Goal: Task Accomplishment & Management: Use online tool/utility

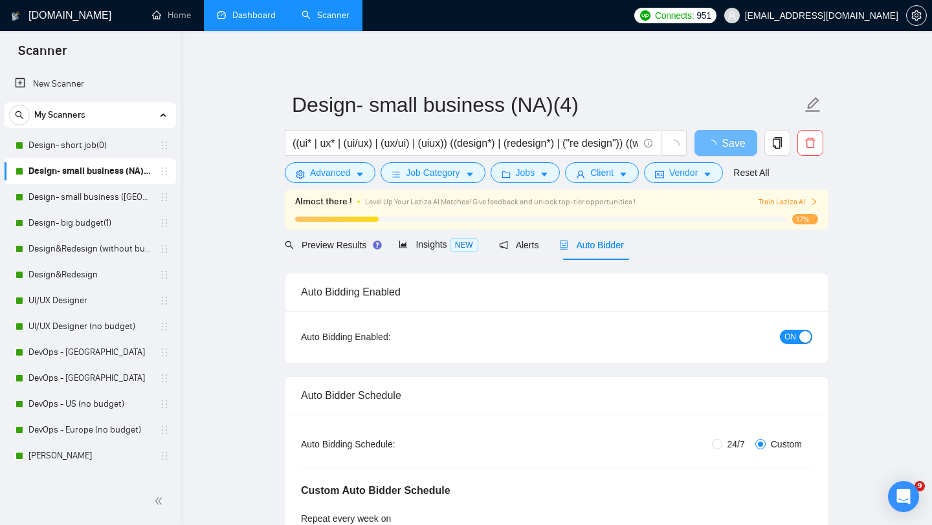
click at [254, 16] on link "Dashboard" at bounding box center [246, 15] width 59 height 11
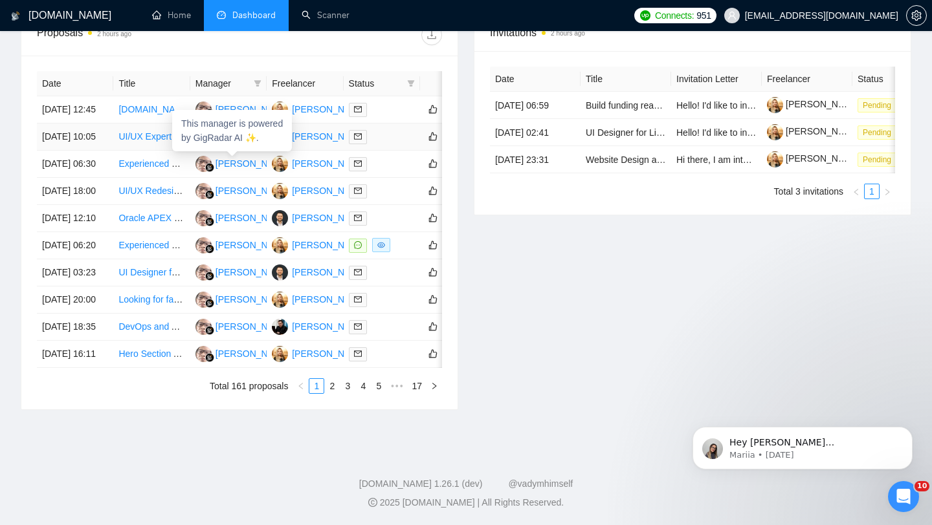
scroll to position [657, 0]
click at [335, 391] on link "2" at bounding box center [332, 386] width 14 height 14
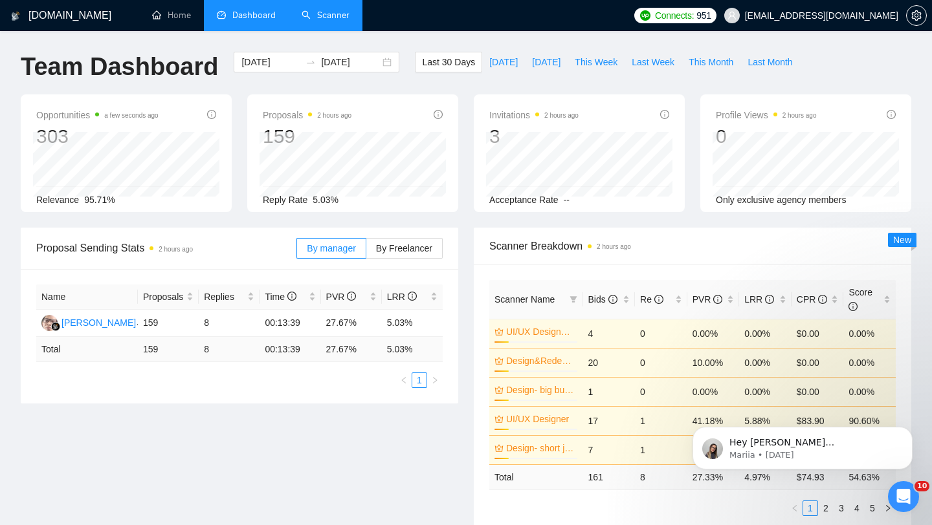
click at [323, 10] on link "Scanner" at bounding box center [325, 15] width 48 height 11
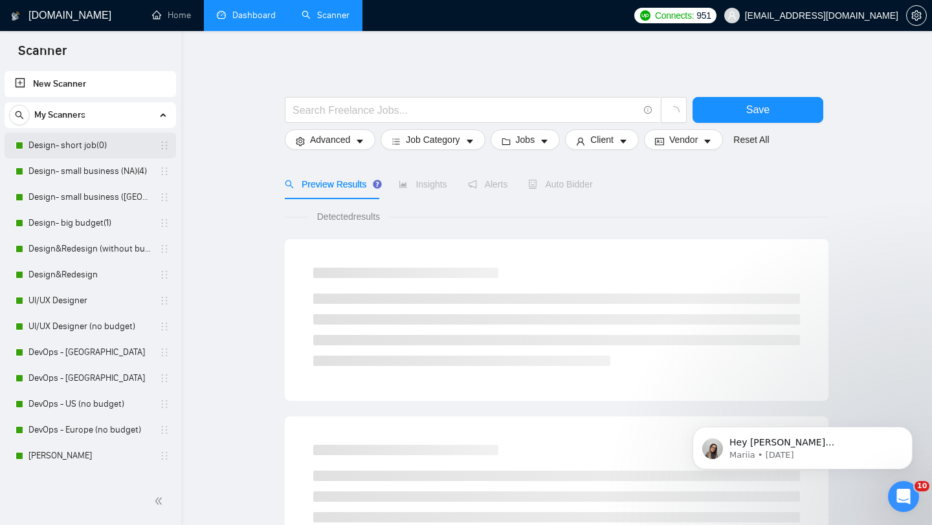
click at [72, 140] on link "Design- short job(0)" at bounding box center [89, 146] width 123 height 26
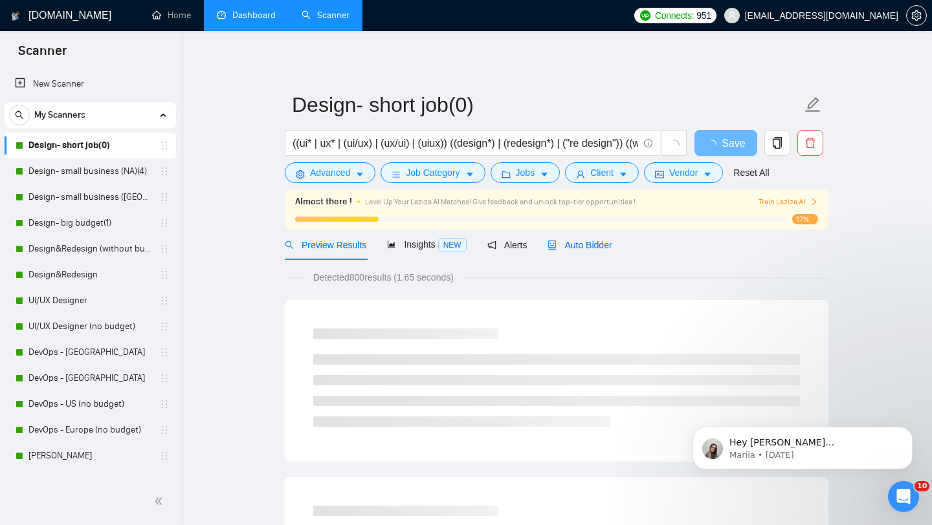
click at [569, 245] on span "Auto Bidder" at bounding box center [579, 245] width 64 height 10
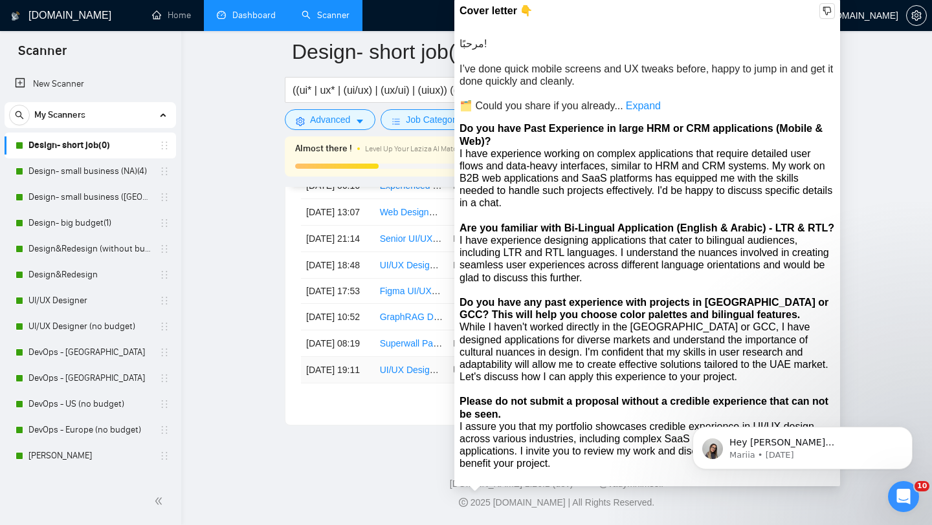
scroll to position [3421, 0]
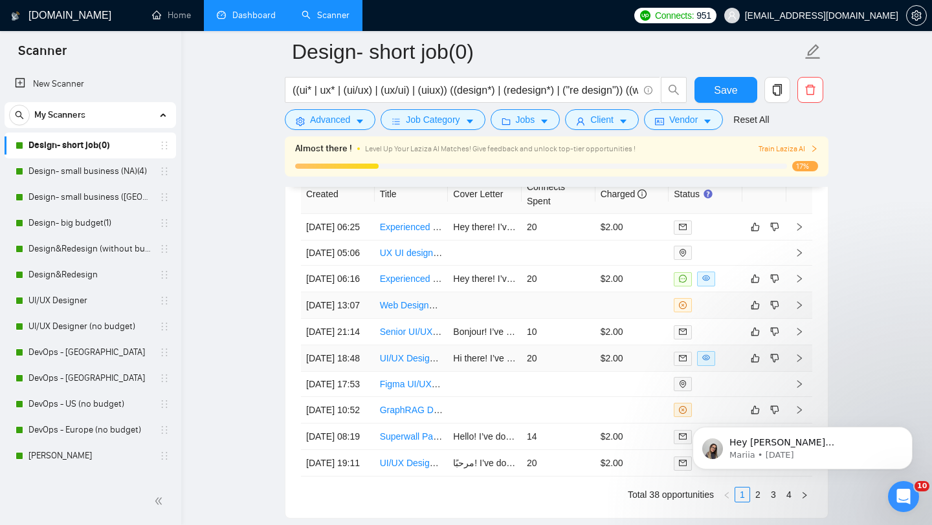
scroll to position [3312, 0]
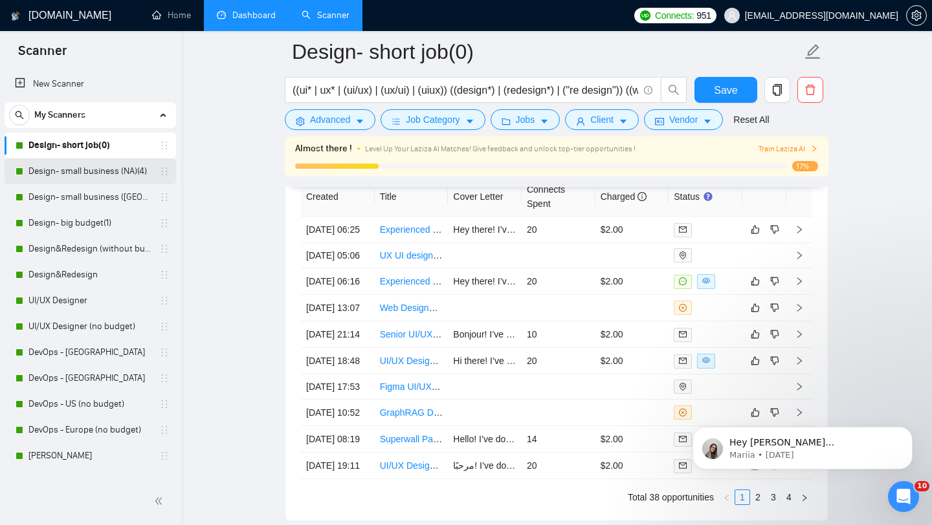
click at [83, 172] on link "Design- small business (NA)(4)" at bounding box center [89, 172] width 123 height 26
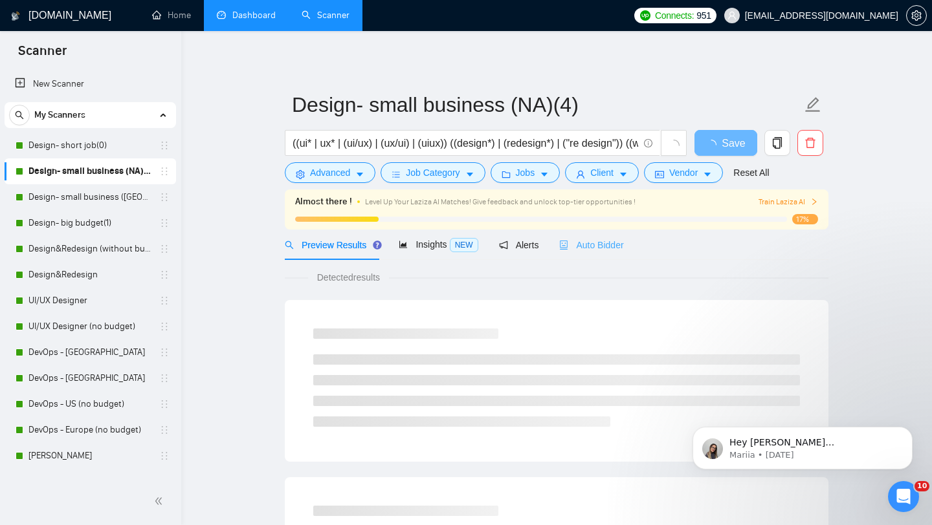
click at [615, 235] on div "Auto Bidder" at bounding box center [591, 245] width 64 height 30
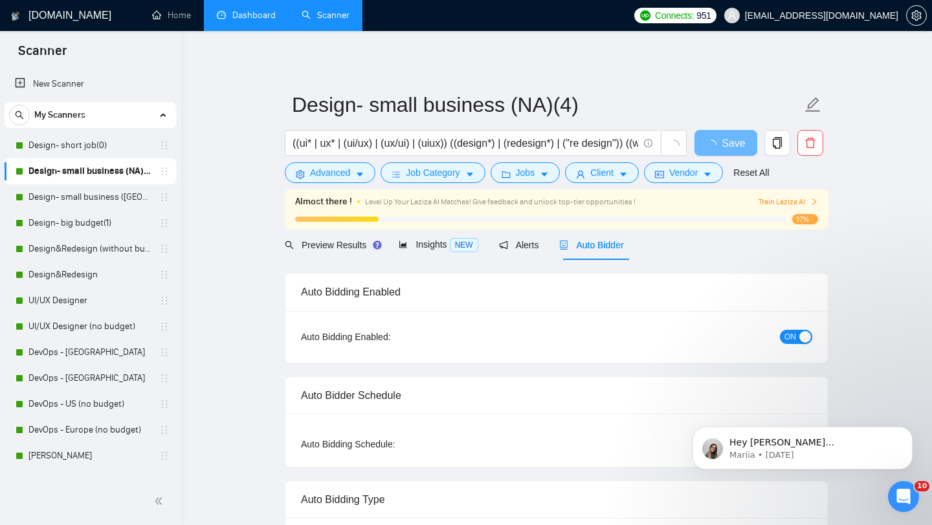
radio input "false"
radio input "true"
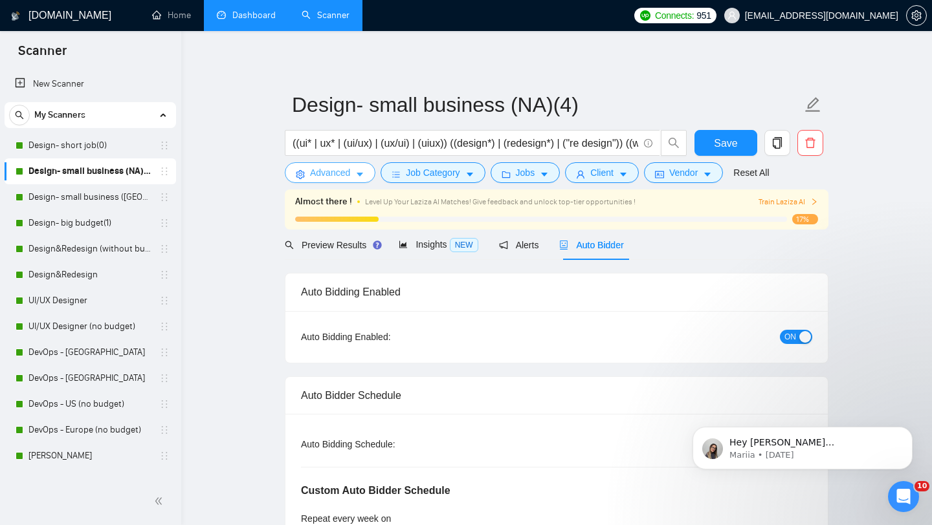
click at [347, 177] on span "Advanced" at bounding box center [330, 173] width 40 height 14
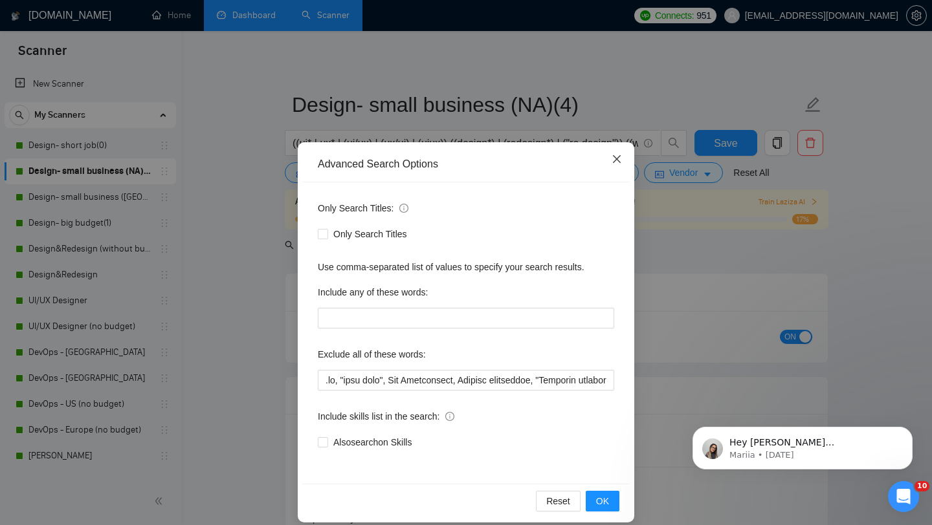
click at [607, 159] on span "Close" at bounding box center [616, 159] width 35 height 35
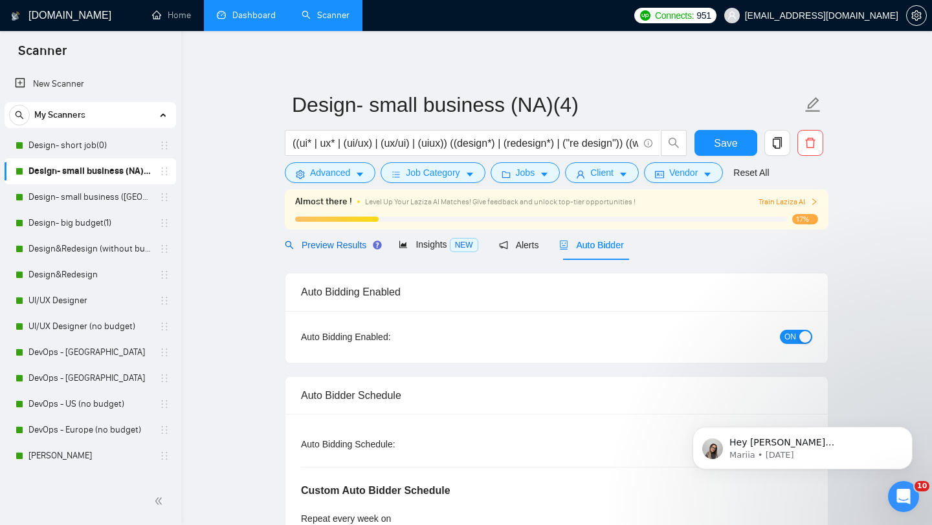
click at [333, 250] on span "Preview Results" at bounding box center [331, 245] width 93 height 10
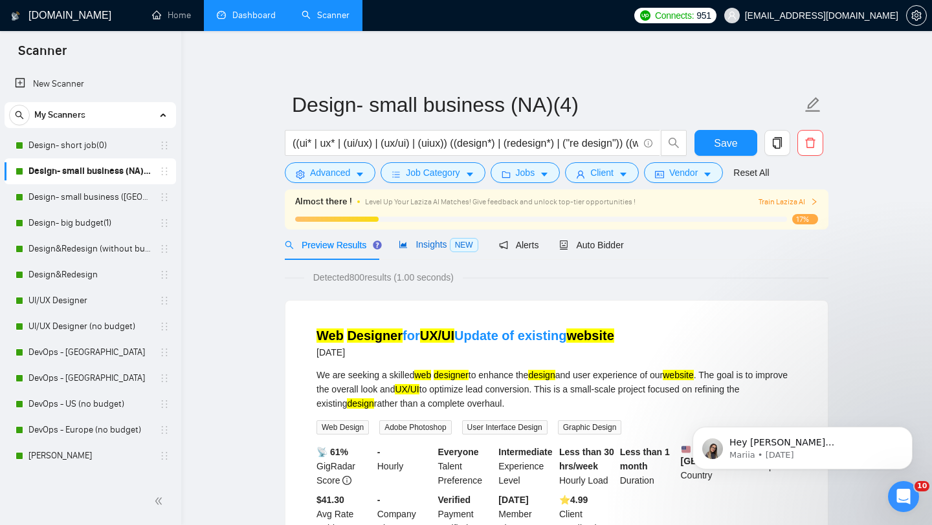
click at [421, 245] on span "Insights NEW" at bounding box center [438, 244] width 79 height 10
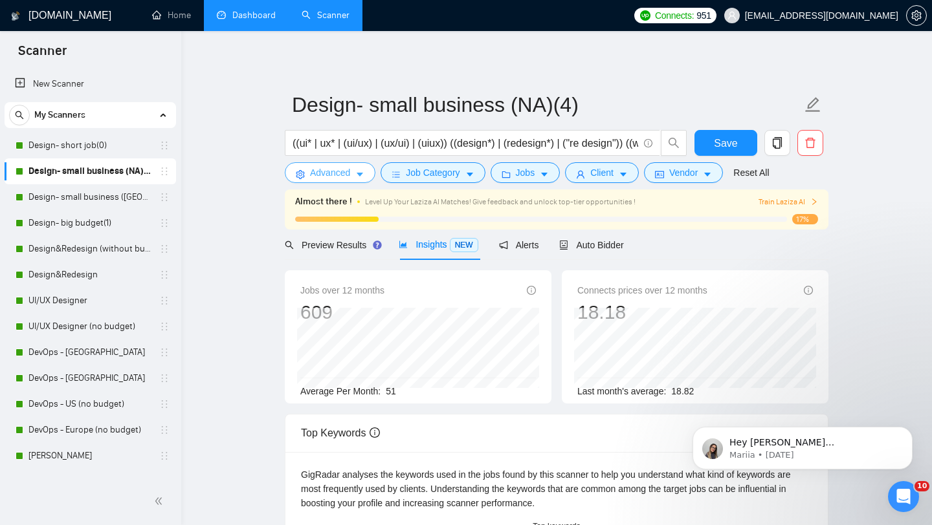
click at [345, 178] on span "Advanced" at bounding box center [330, 173] width 40 height 14
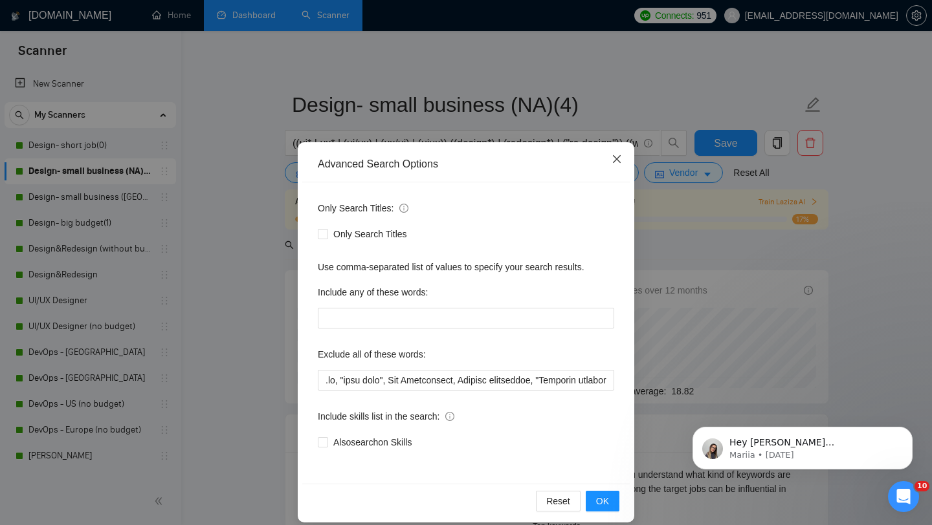
click at [615, 160] on icon "close" at bounding box center [617, 159] width 8 height 8
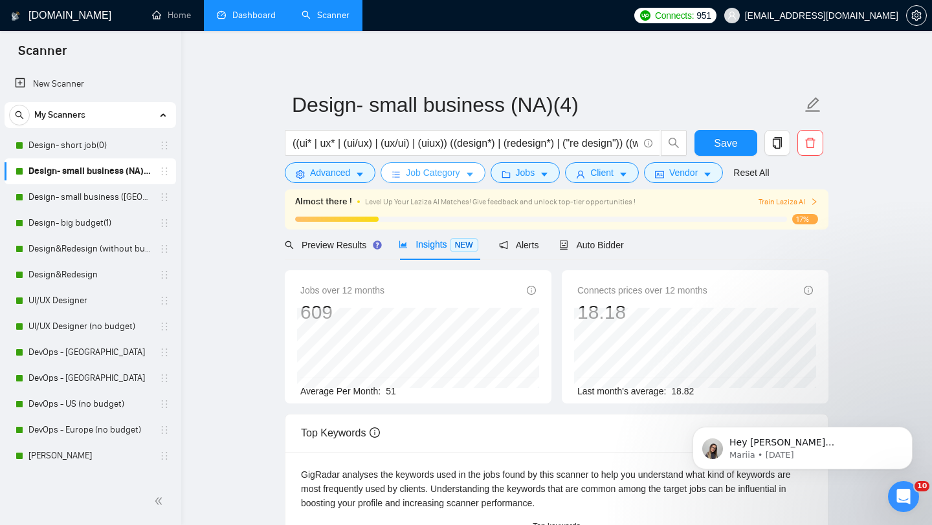
click at [412, 173] on span "Job Category" at bounding box center [433, 173] width 54 height 14
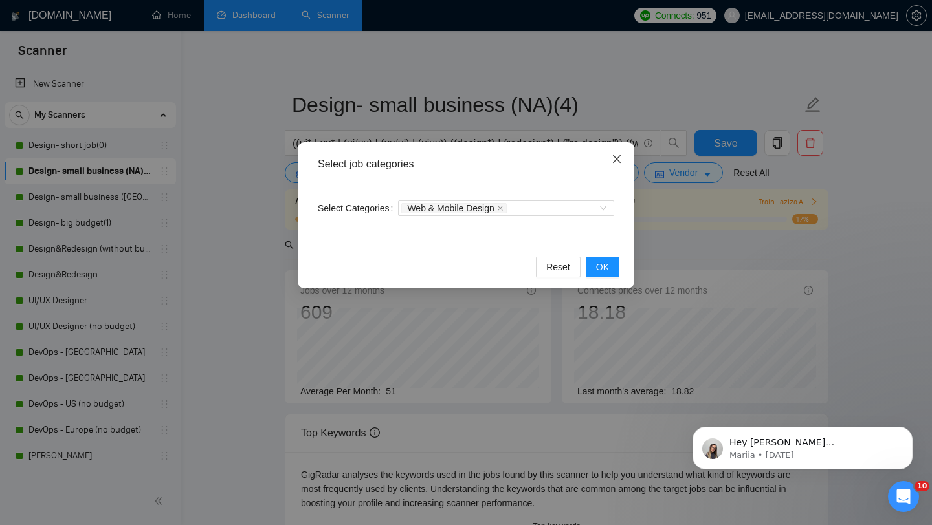
click at [611, 155] on span "Close" at bounding box center [616, 159] width 35 height 35
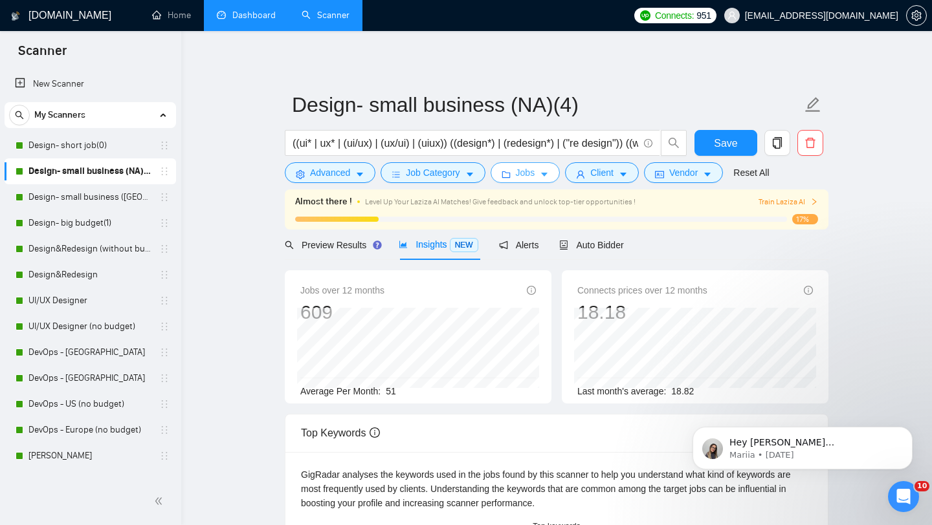
click at [532, 175] on span "Jobs" at bounding box center [525, 173] width 19 height 14
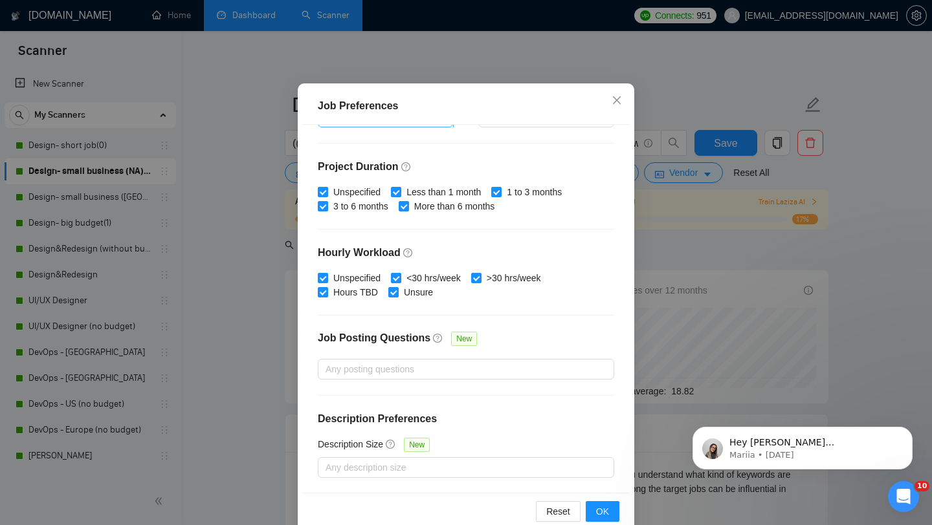
scroll to position [81, 0]
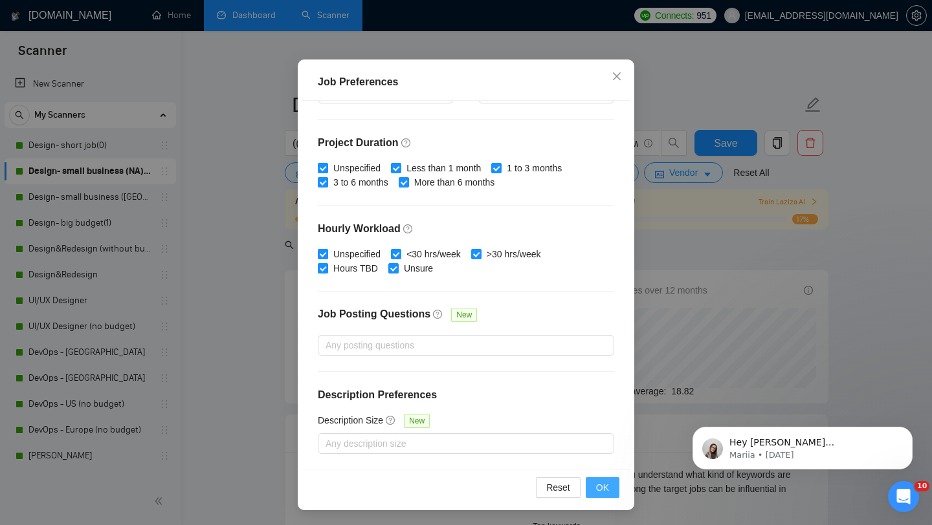
click at [590, 482] on button "OK" at bounding box center [603, 487] width 34 height 21
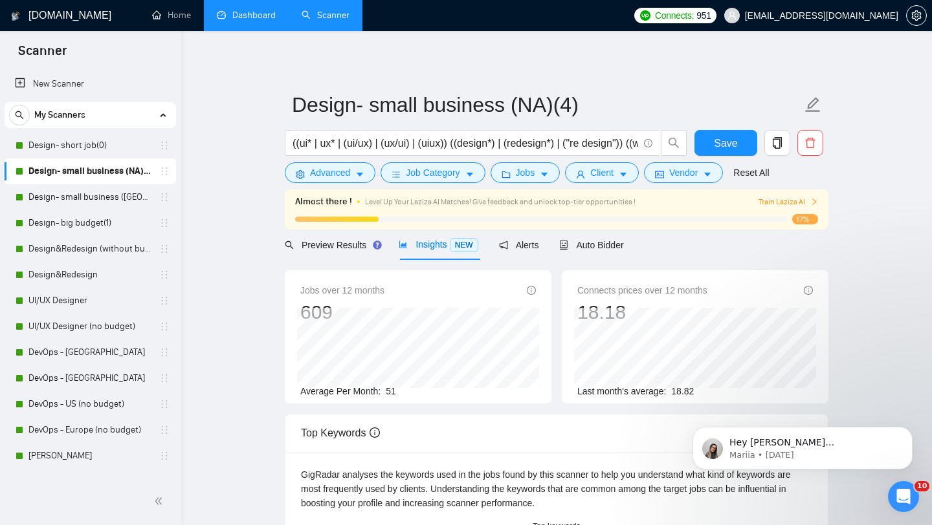
scroll to position [18, 0]
click at [593, 244] on span "Auto Bidder" at bounding box center [591, 245] width 64 height 10
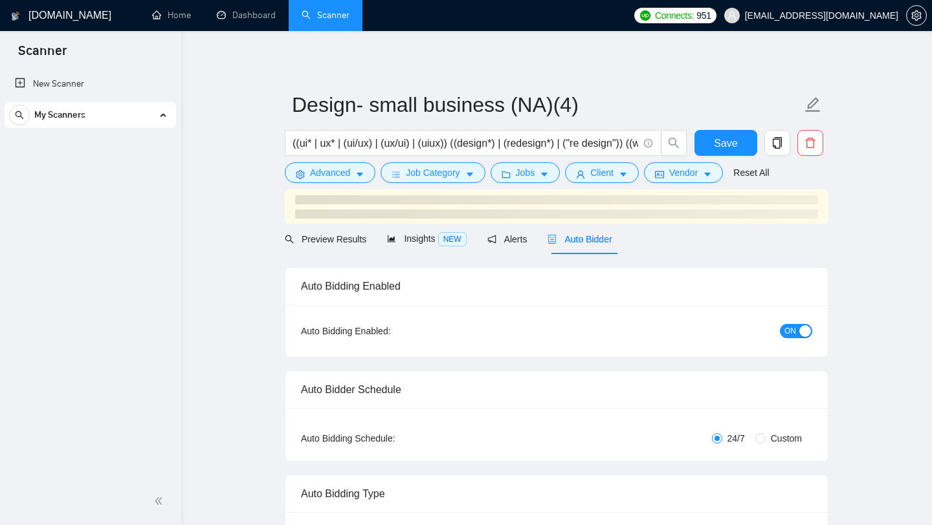
radio input "false"
radio input "true"
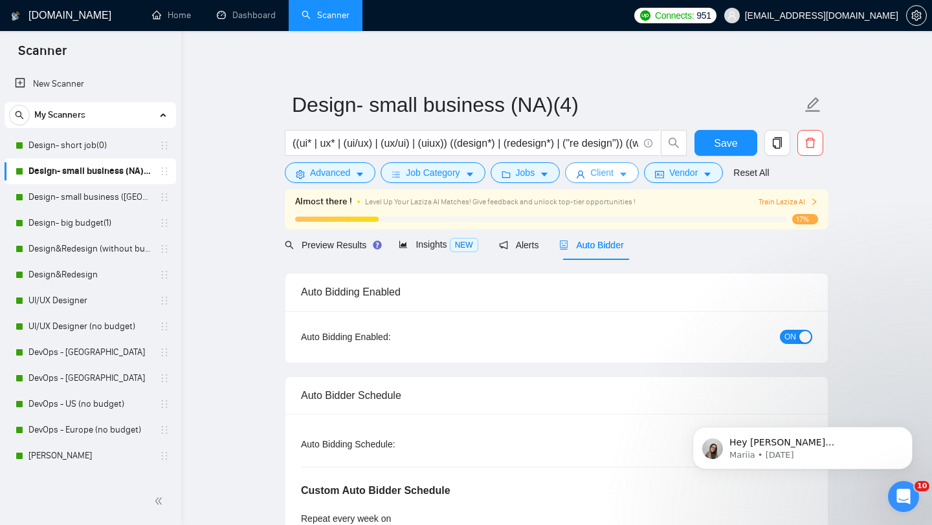
click at [619, 179] on button "Client" at bounding box center [602, 172] width 74 height 21
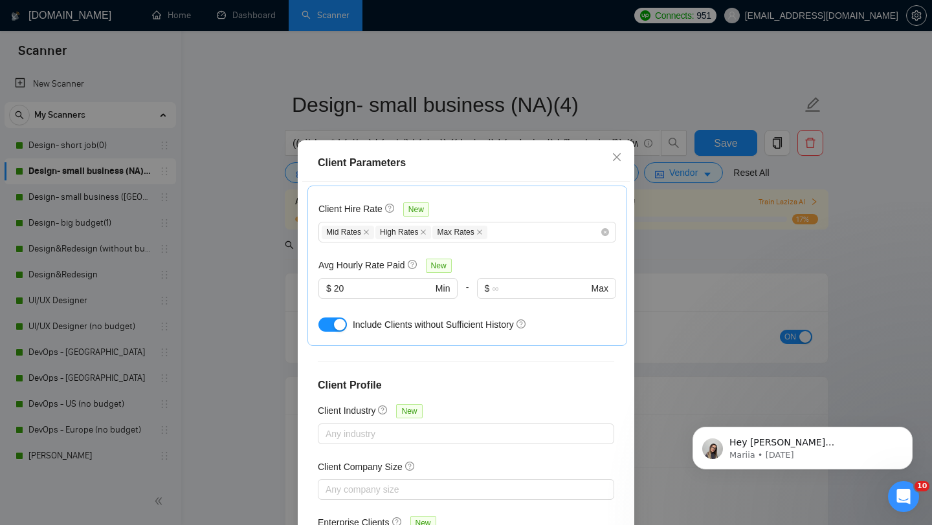
scroll to position [81, 0]
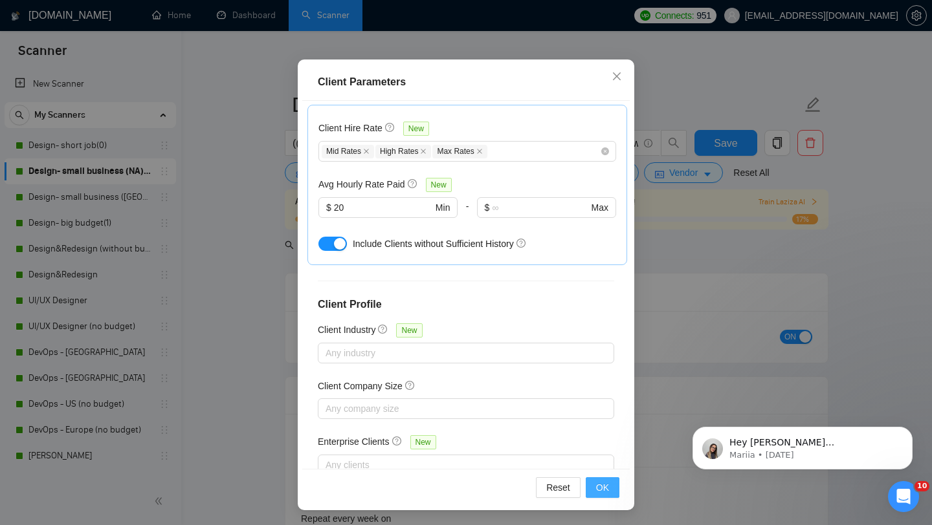
click at [610, 483] on button "OK" at bounding box center [603, 487] width 34 height 21
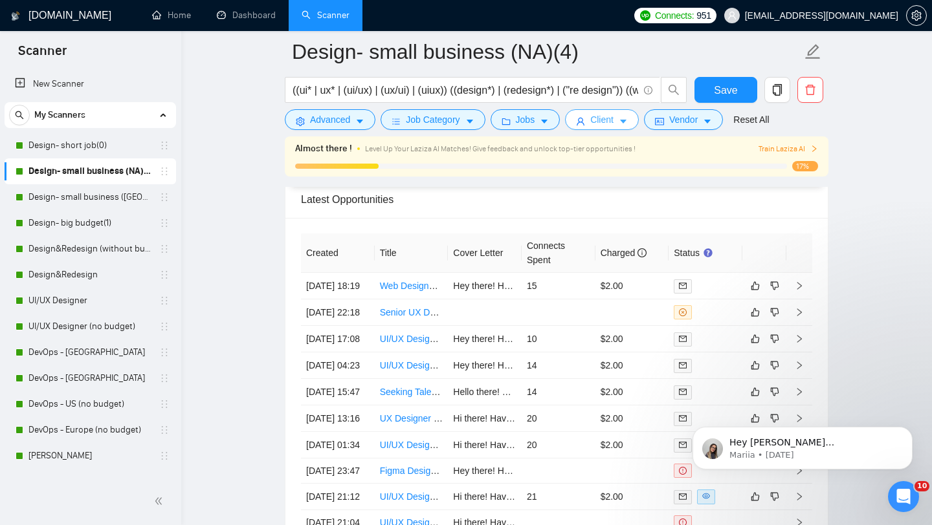
scroll to position [3428, 0]
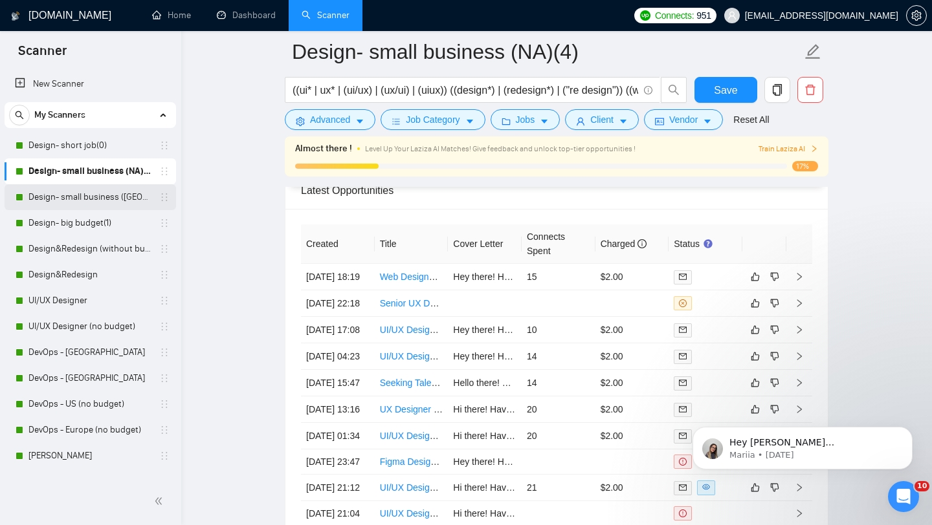
click at [104, 197] on link "Design- small business ([GEOGRAPHIC_DATA])(4)" at bounding box center [89, 197] width 123 height 26
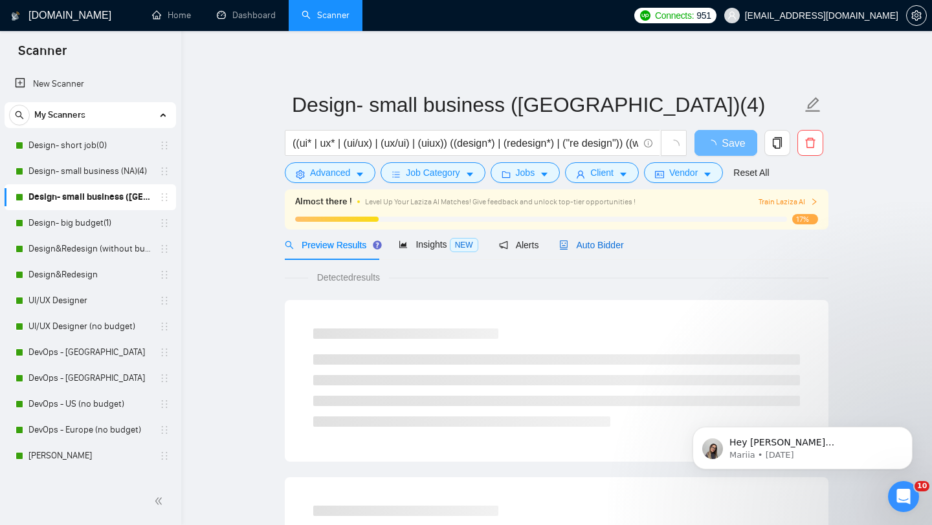
click at [614, 245] on span "Auto Bidder" at bounding box center [591, 245] width 64 height 10
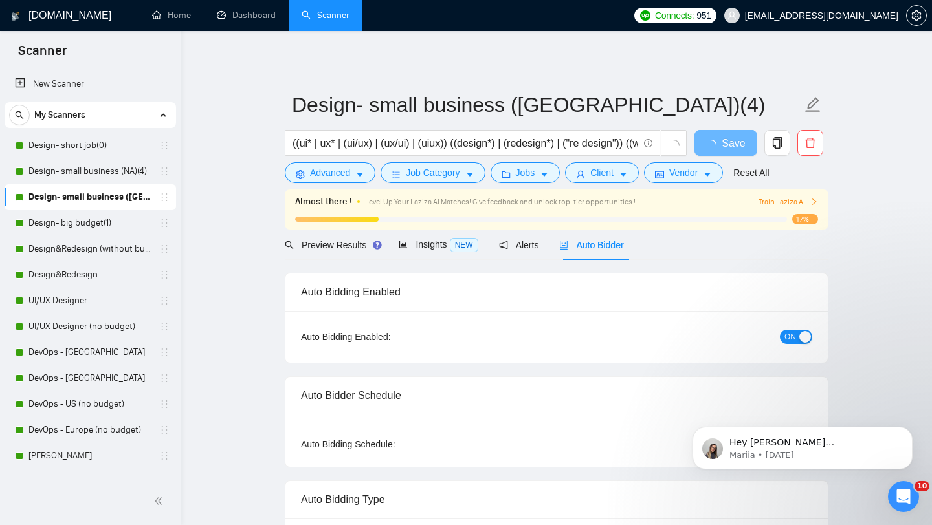
radio input "false"
radio input "true"
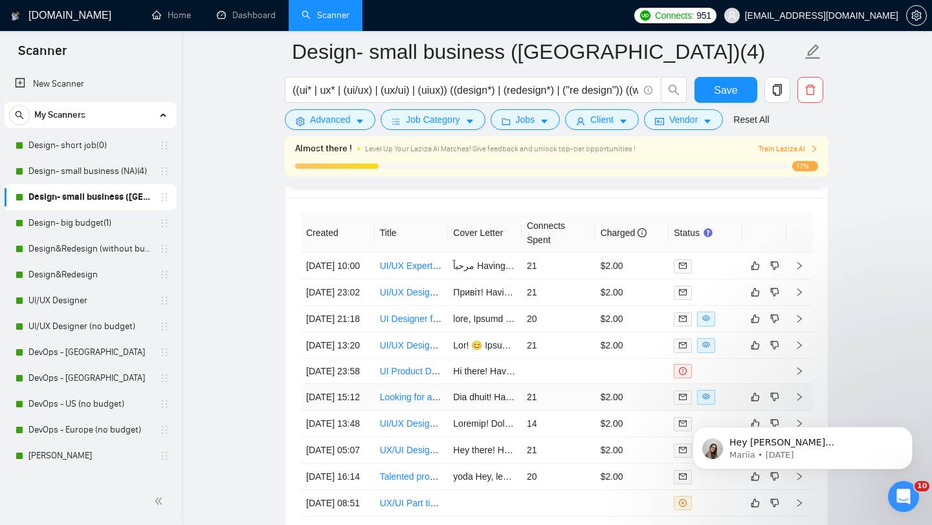
scroll to position [3439, 0]
click at [56, 234] on link "Design- big budget(1)" at bounding box center [89, 223] width 123 height 26
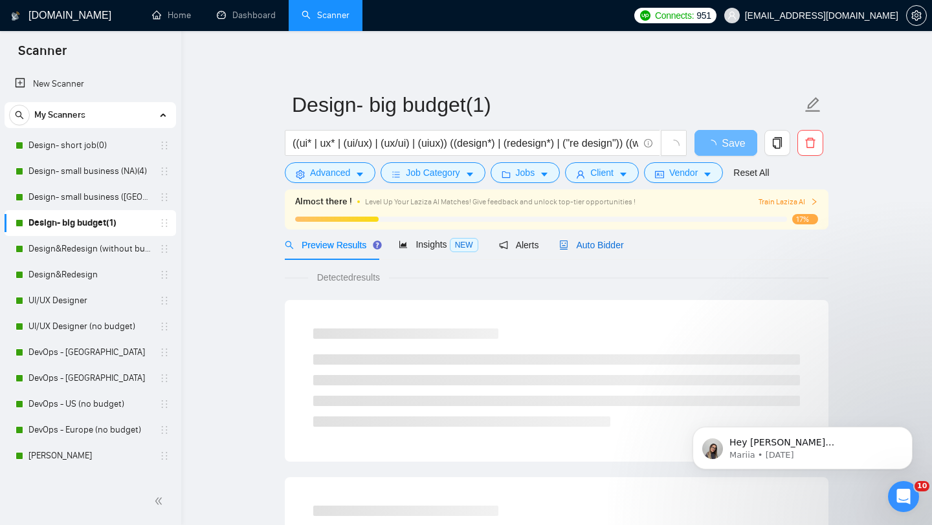
click at [601, 244] on span "Auto Bidder" at bounding box center [591, 245] width 64 height 10
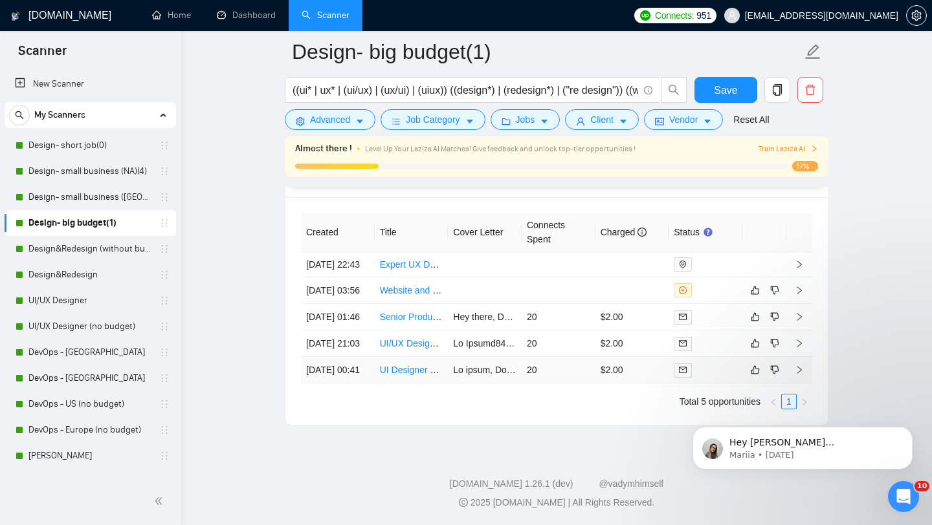
scroll to position [3262, 0]
click at [69, 259] on link "Design&Redesign (without budget)" at bounding box center [89, 249] width 123 height 26
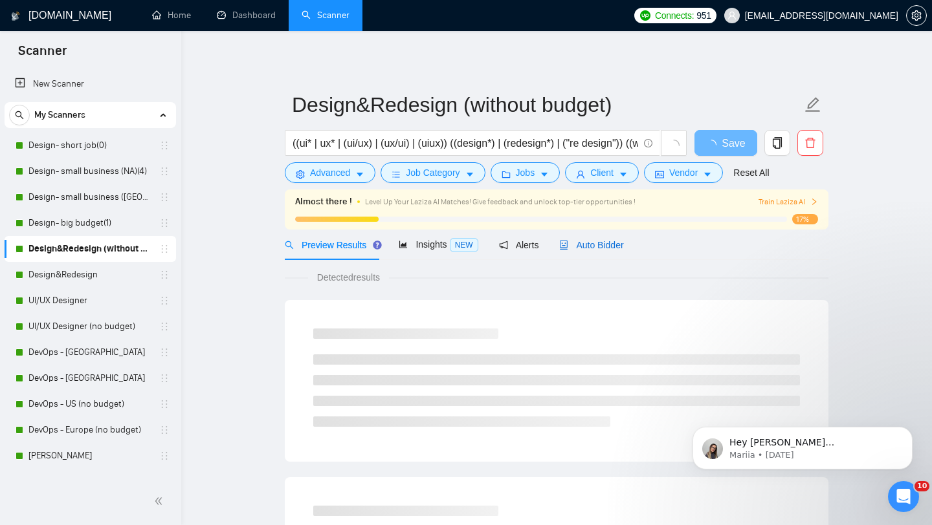
click at [604, 246] on span "Auto Bidder" at bounding box center [591, 245] width 64 height 10
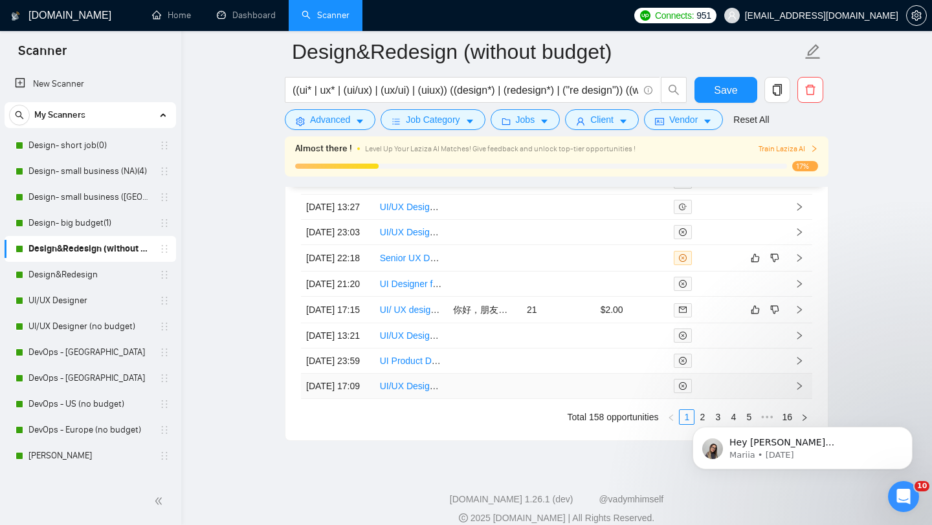
scroll to position [3392, 0]
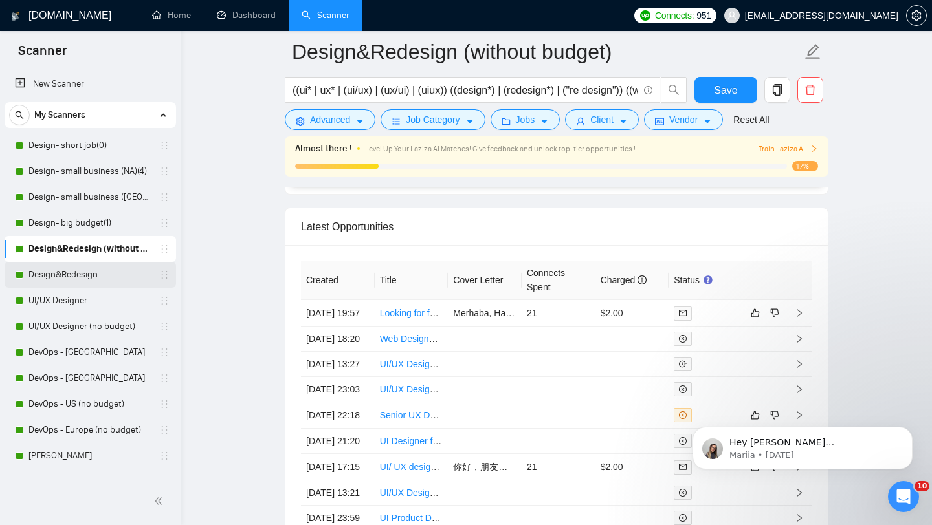
click at [61, 274] on link "Design&Redesign" at bounding box center [89, 275] width 123 height 26
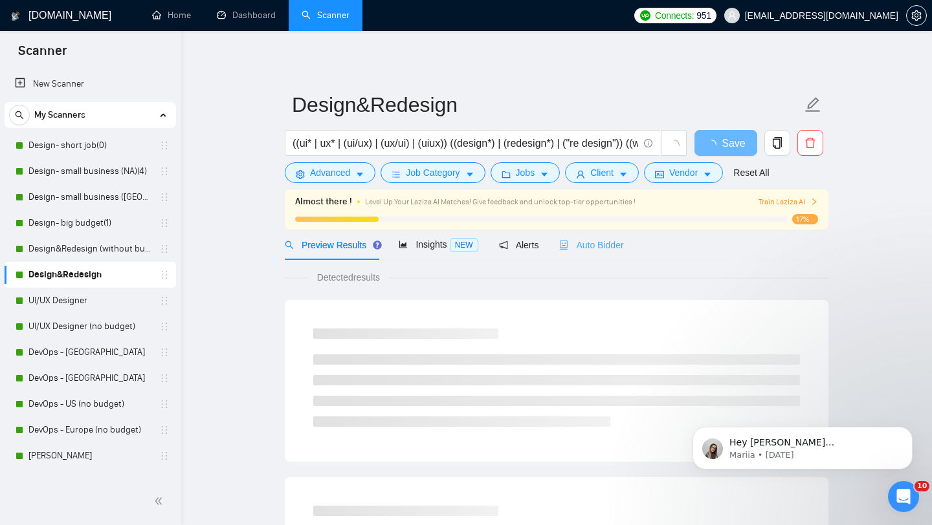
click at [569, 253] on div "Auto Bidder" at bounding box center [591, 245] width 64 height 30
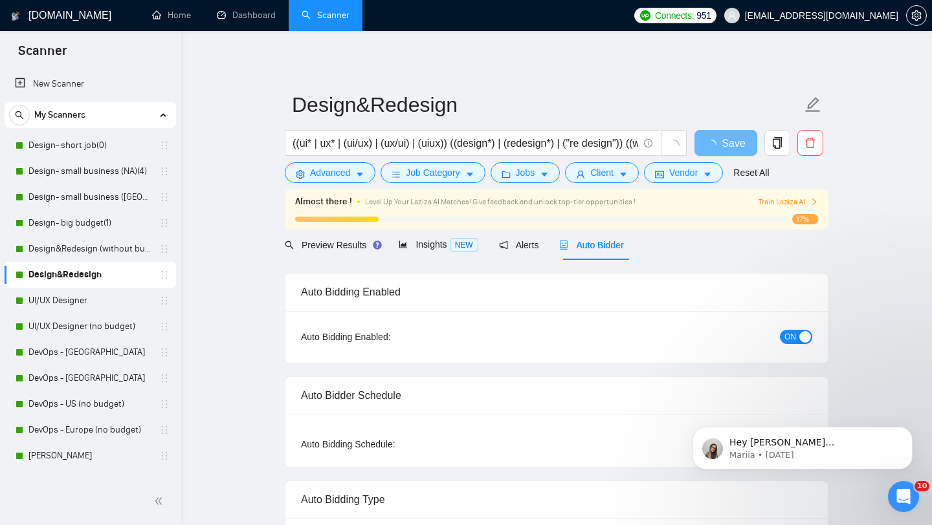
radio input "false"
radio input "true"
checkbox input "true"
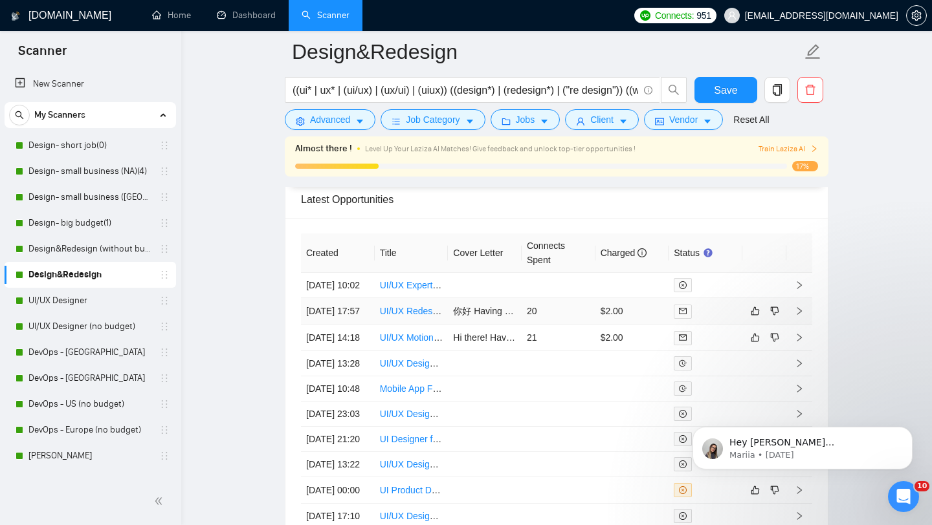
scroll to position [3594, 0]
click at [75, 303] on link "UI/UX Designer" at bounding box center [89, 301] width 123 height 26
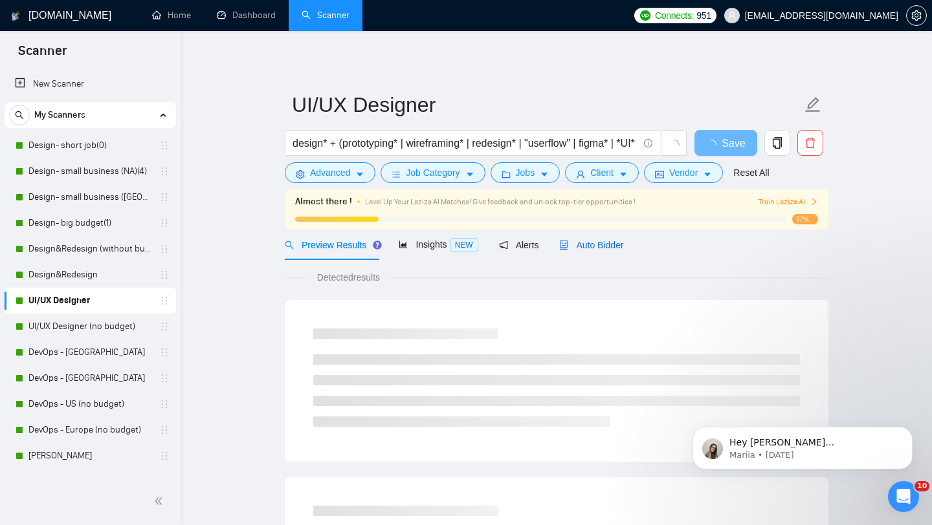
click at [597, 250] on span "Auto Bidder" at bounding box center [591, 245] width 64 height 10
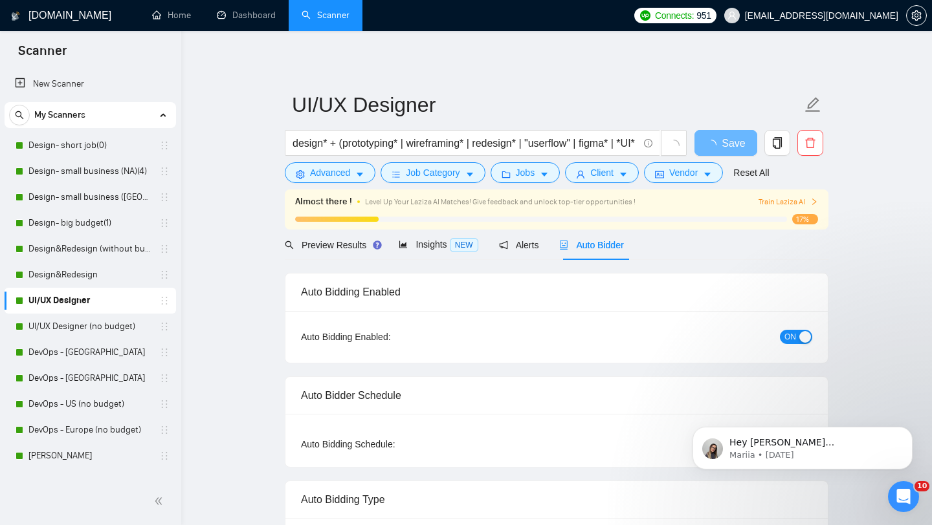
radio input "false"
radio input "true"
checkbox input "true"
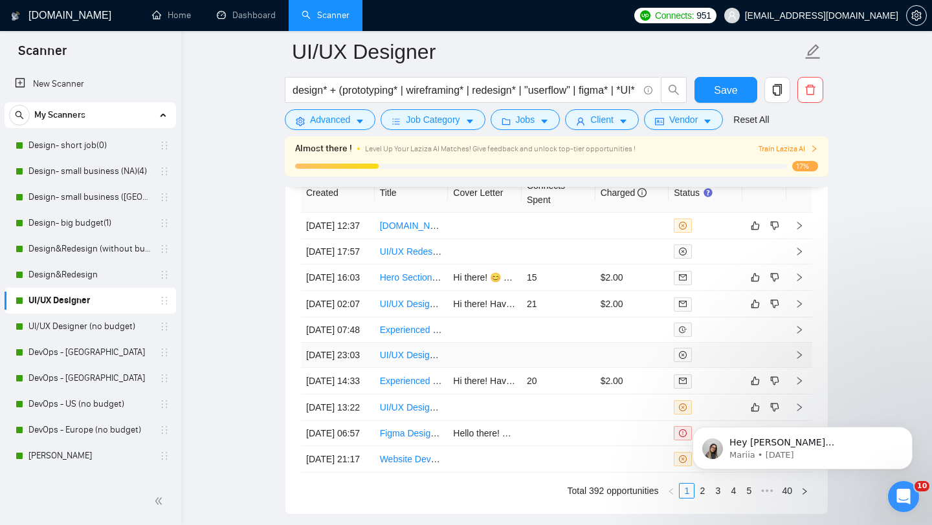
scroll to position [3651, 0]
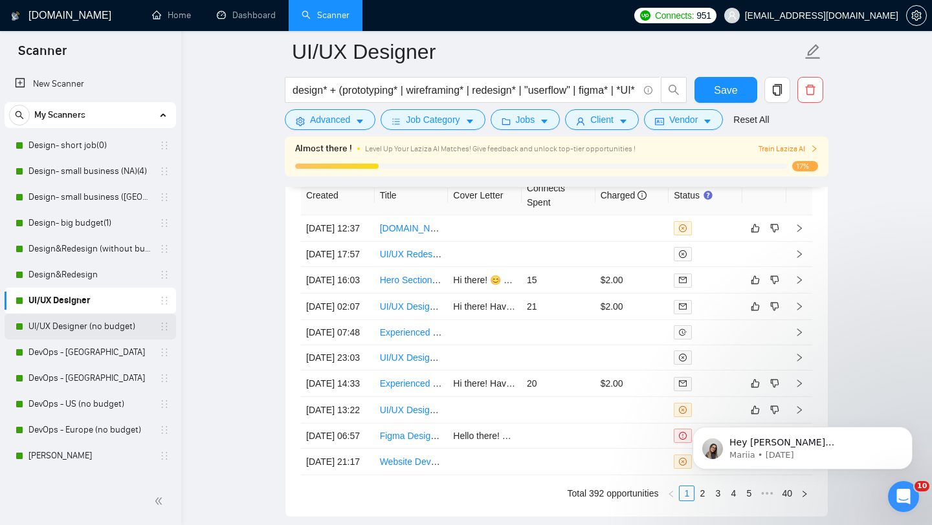
click at [65, 338] on link "UI/UX Designer (no budget)" at bounding box center [89, 327] width 123 height 26
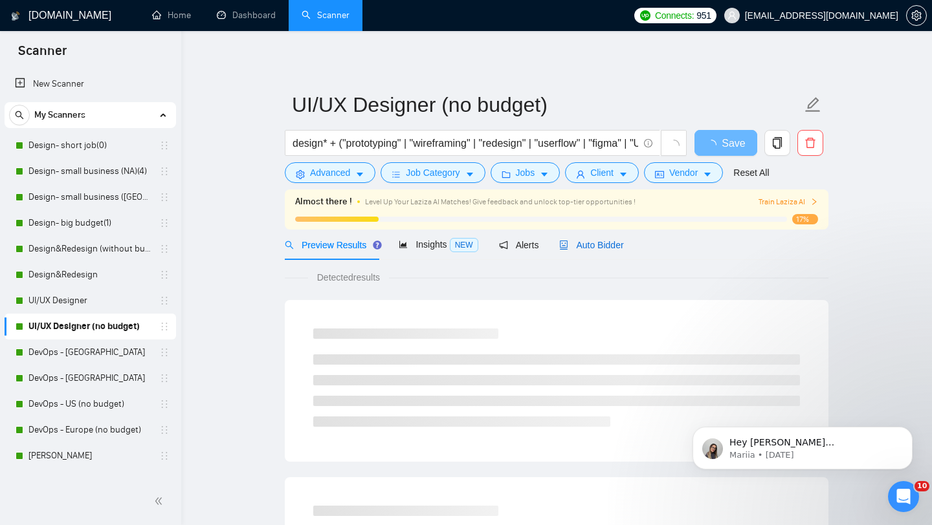
click at [598, 247] on span "Auto Bidder" at bounding box center [591, 245] width 64 height 10
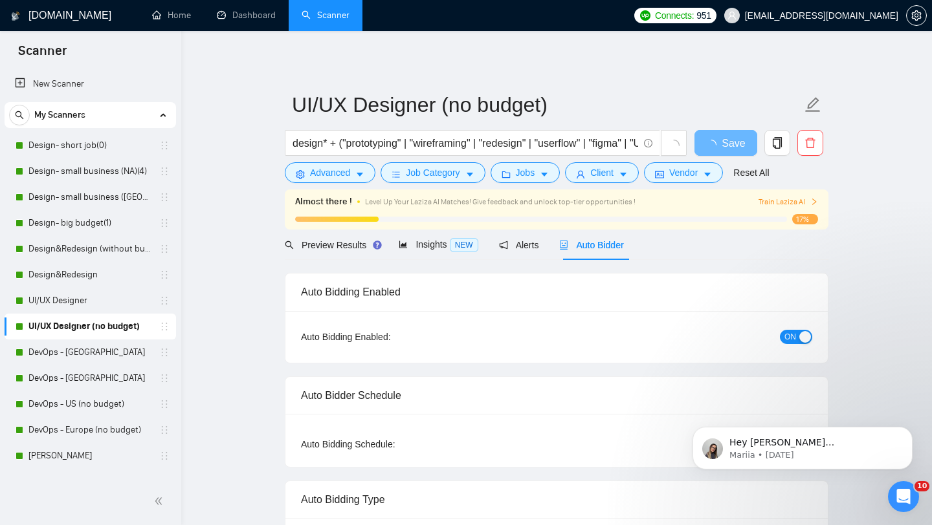
radio input "false"
radio input "true"
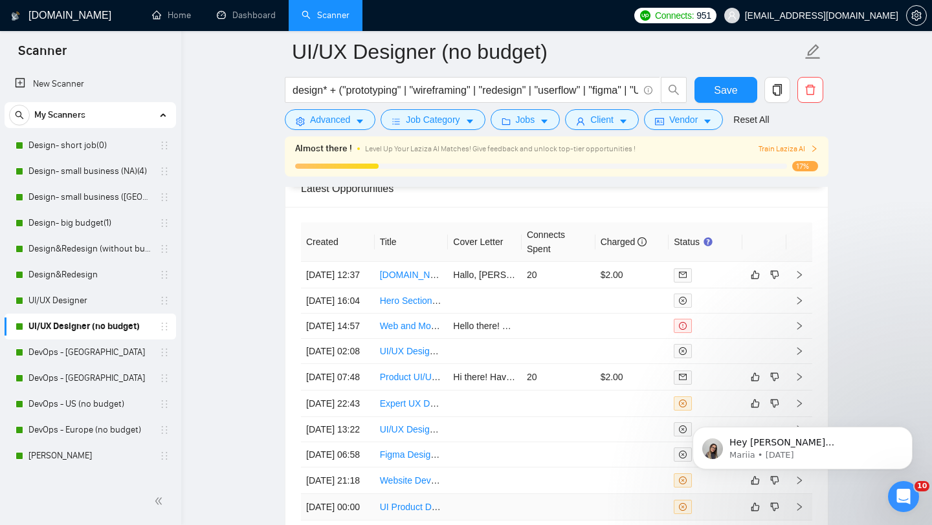
scroll to position [3427, 0]
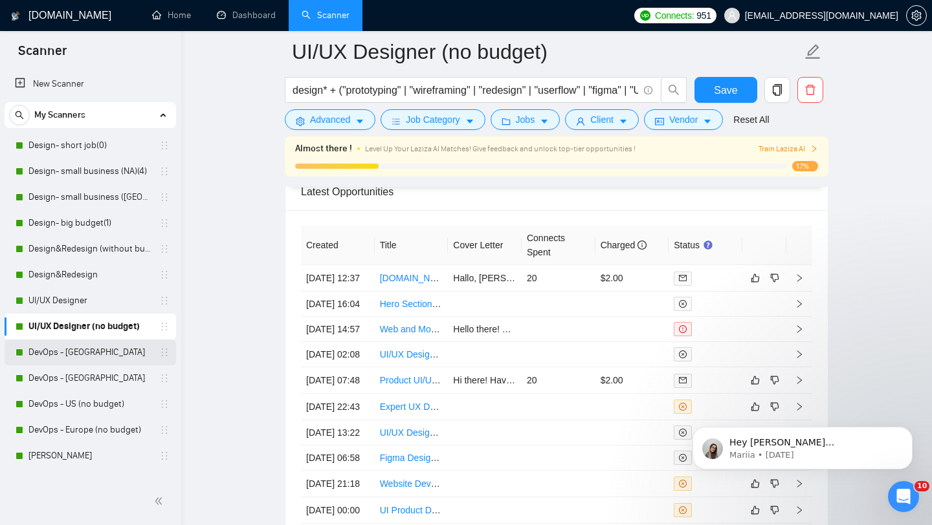
click at [74, 356] on link "DevOps - [GEOGRAPHIC_DATA]" at bounding box center [89, 353] width 123 height 26
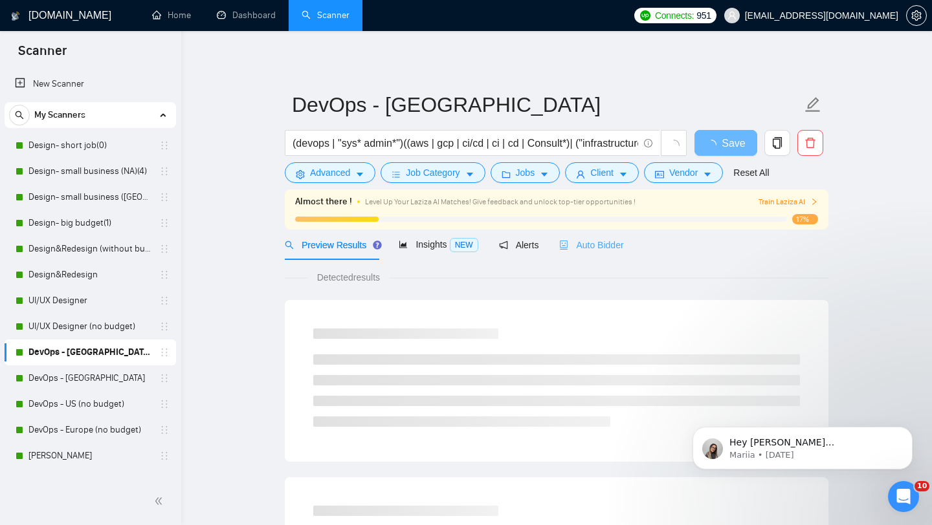
click at [596, 253] on div "Auto Bidder" at bounding box center [591, 245] width 64 height 30
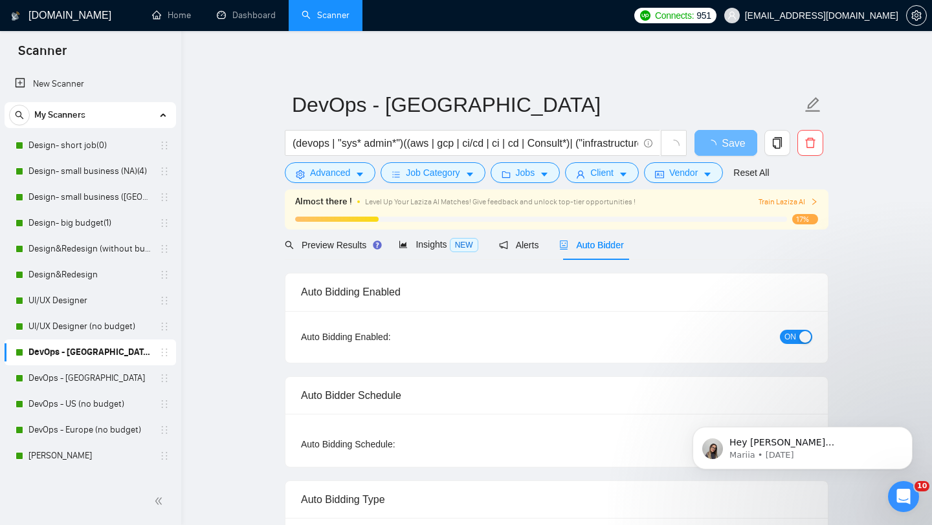
radio input "false"
radio input "true"
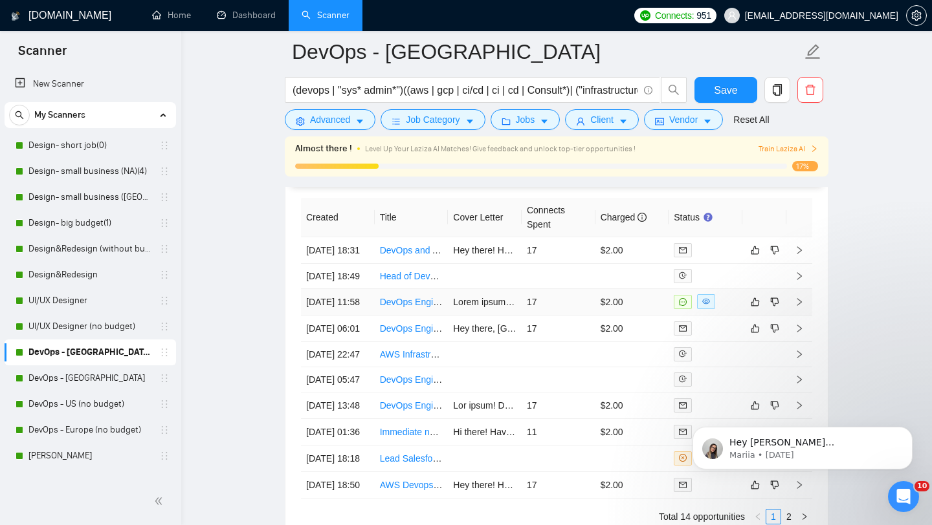
scroll to position [3353, 0]
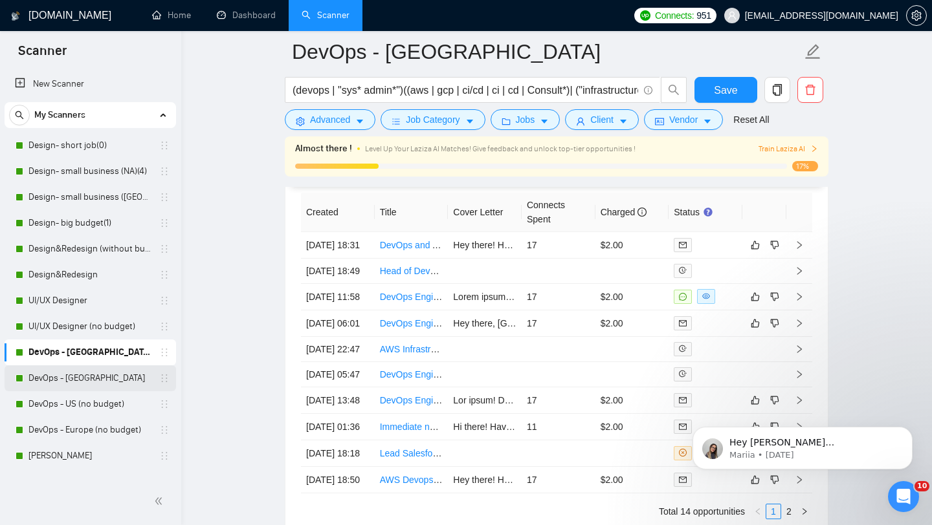
click at [61, 375] on link "DevOps - [GEOGRAPHIC_DATA]" at bounding box center [89, 379] width 123 height 26
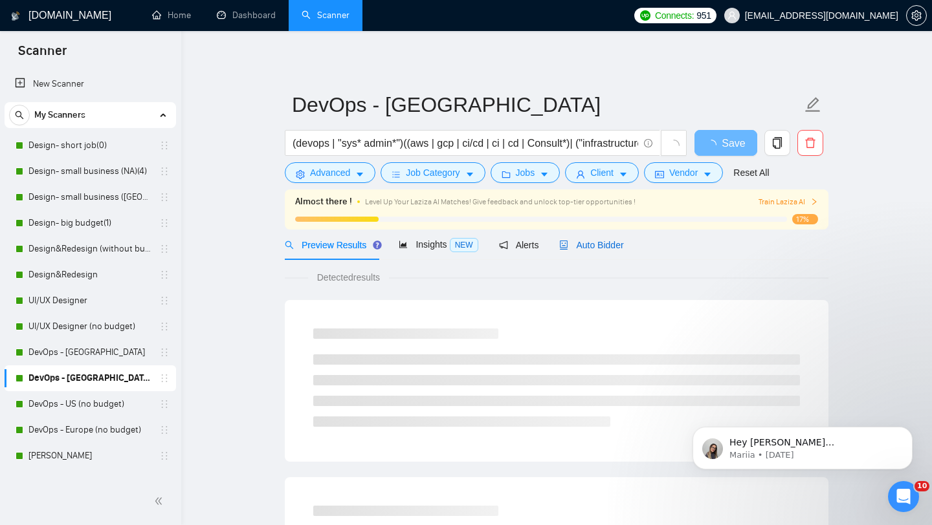
click at [602, 249] on span "Auto Bidder" at bounding box center [591, 245] width 64 height 10
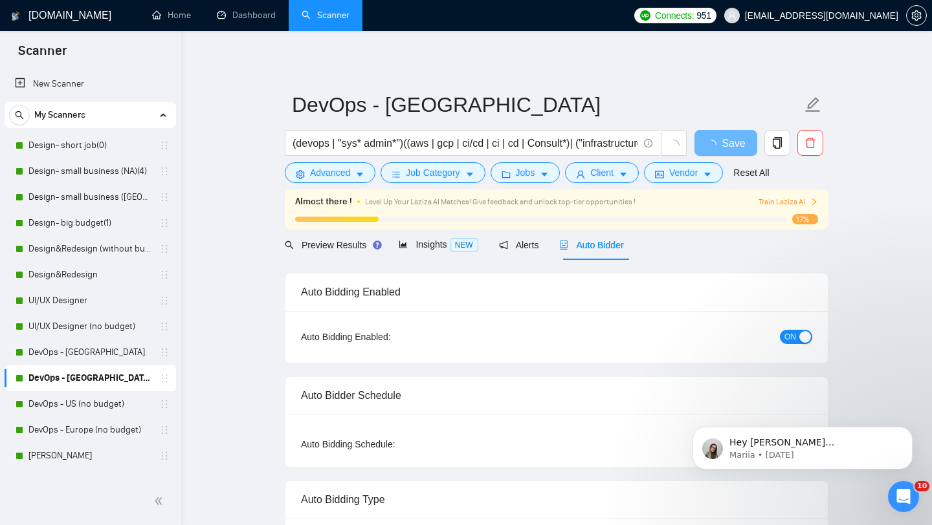
radio input "false"
radio input "true"
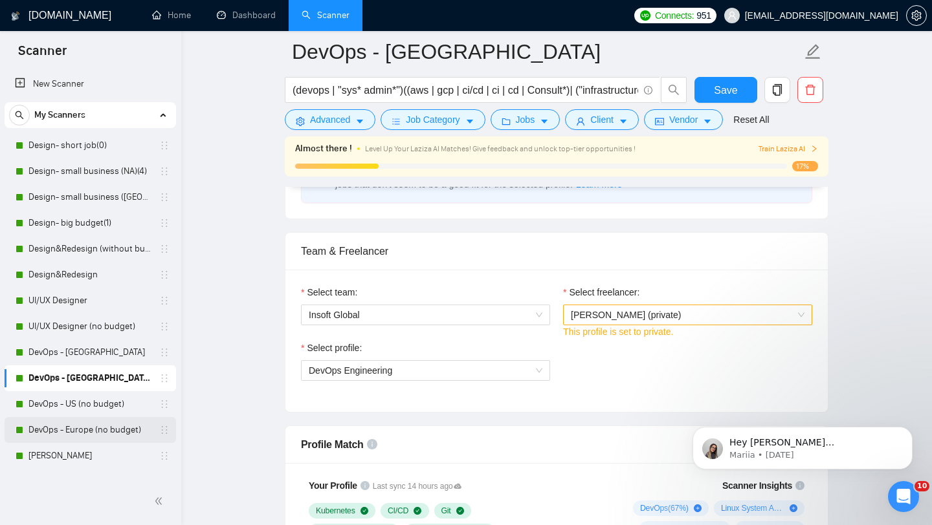
scroll to position [34, 0]
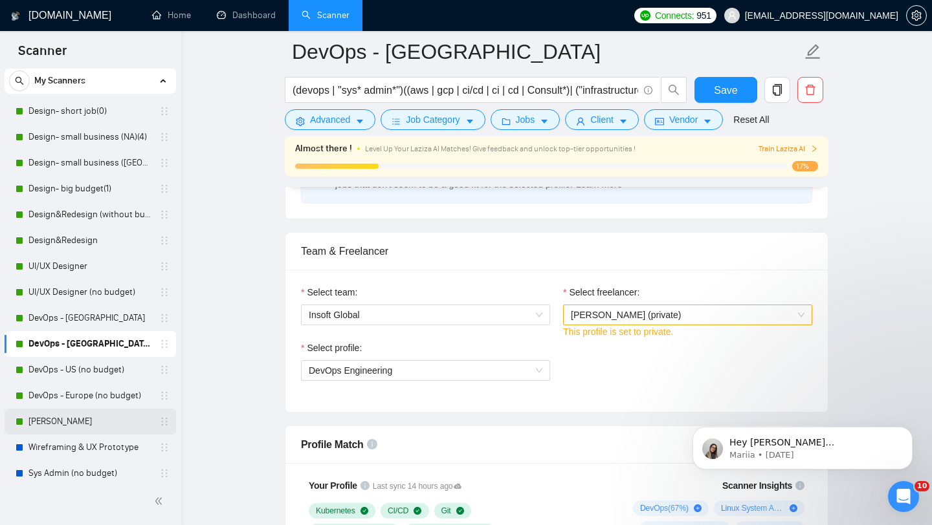
click at [46, 424] on link "[PERSON_NAME]" at bounding box center [89, 422] width 123 height 26
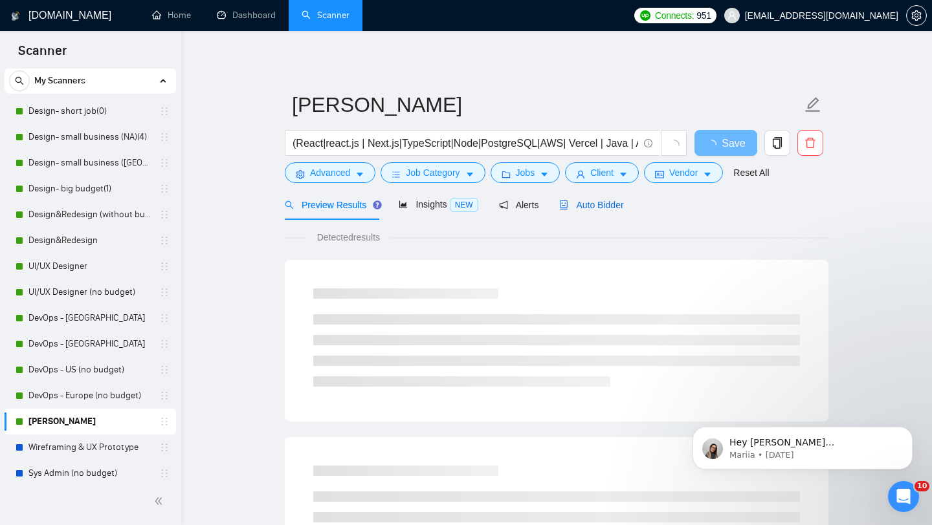
click at [588, 208] on span "Auto Bidder" at bounding box center [591, 205] width 64 height 10
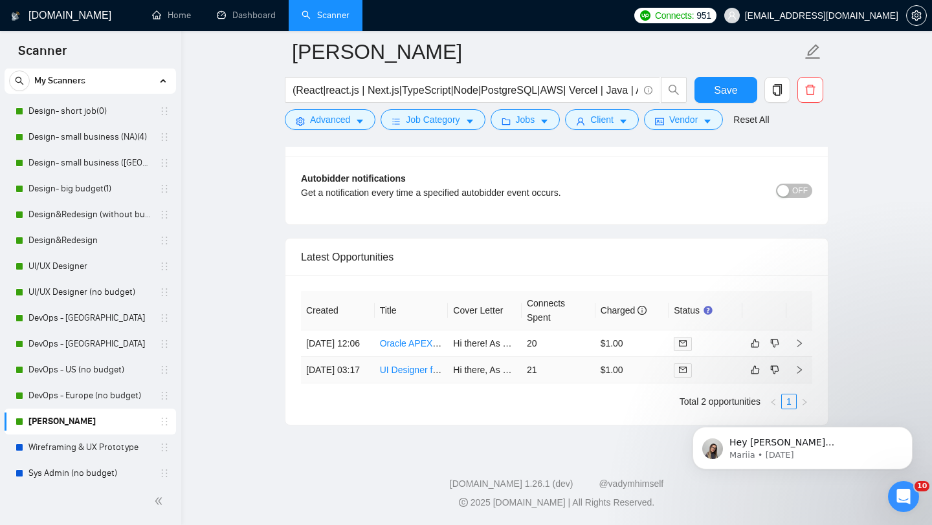
scroll to position [3156, 0]
click at [386, 380] on td "UI Designer for Technical SaaS Platform (Atlas Forge)" at bounding box center [412, 370] width 74 height 27
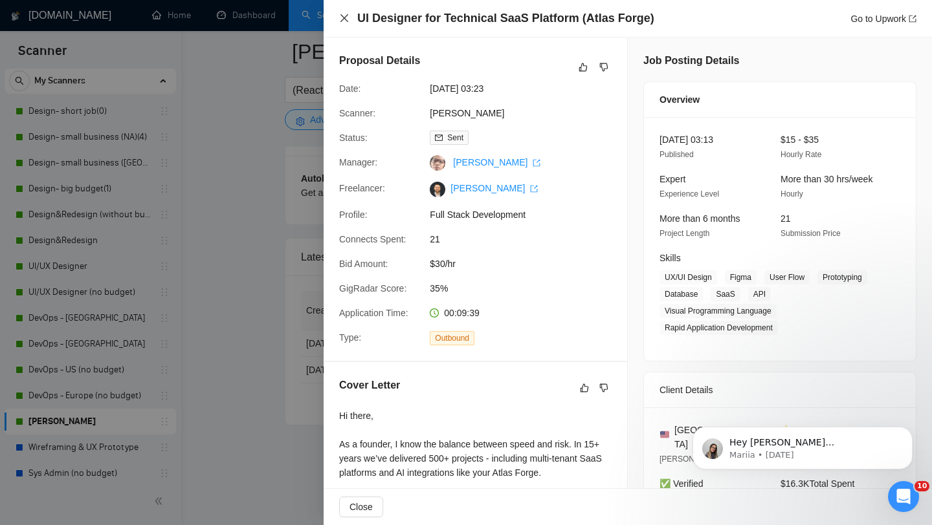
click at [342, 17] on icon "close" at bounding box center [344, 18] width 8 height 8
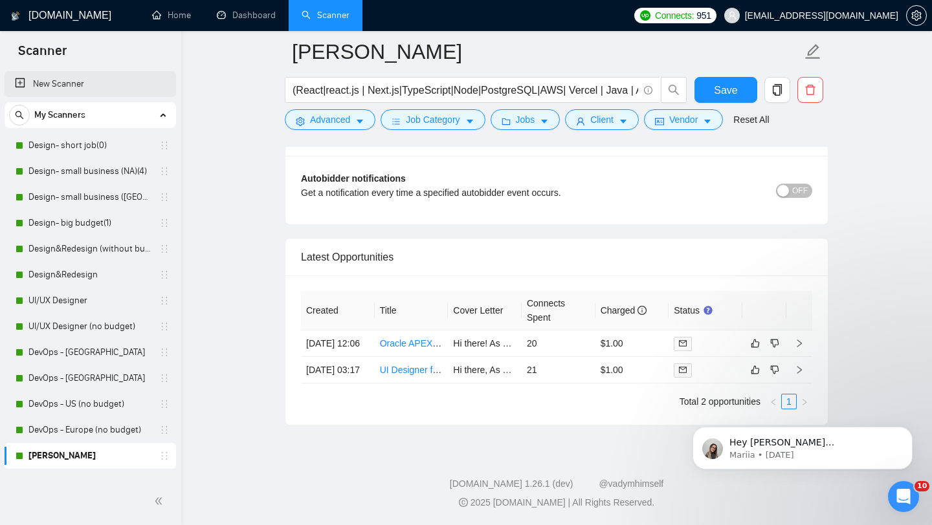
click at [78, 83] on link "New Scanner" at bounding box center [90, 84] width 151 height 26
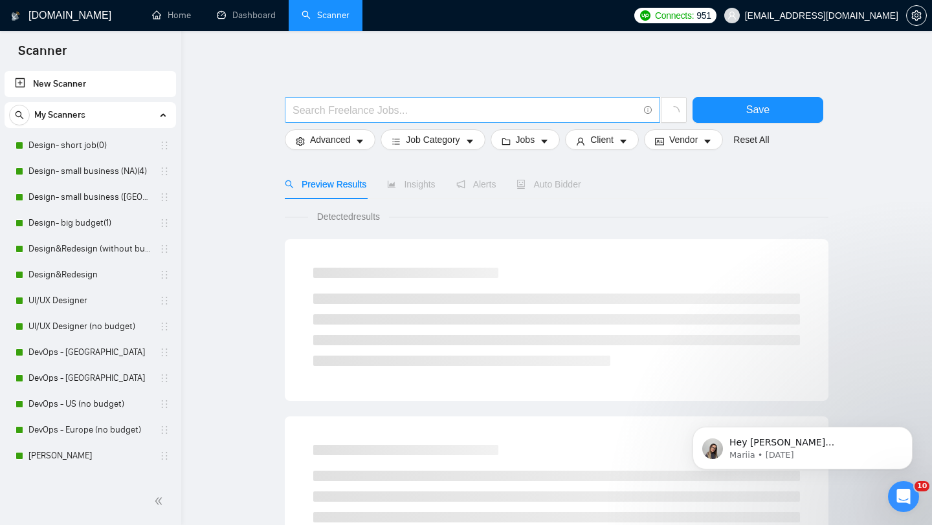
click at [429, 112] on input "text" at bounding box center [464, 110] width 345 height 16
paste input "(fintech | finance | banking | wallet | investment | trading | money | payments…"
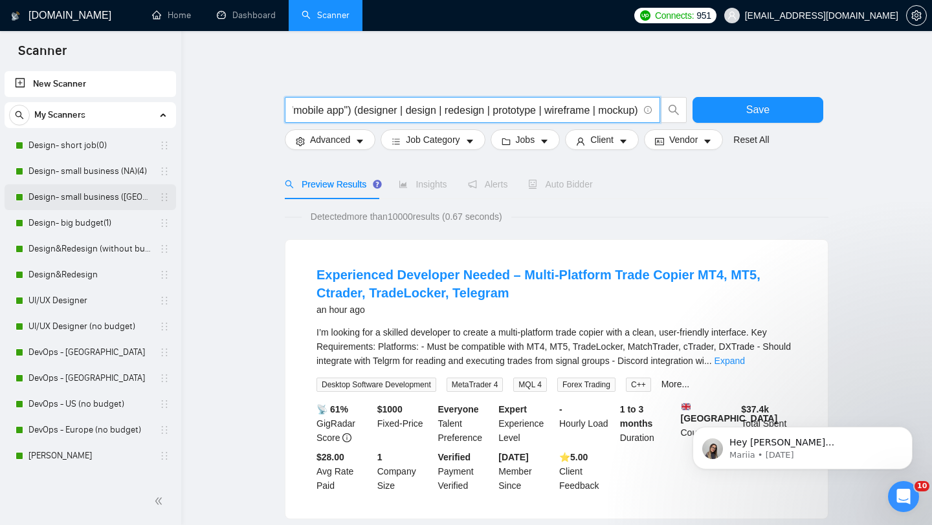
scroll to position [250, 0]
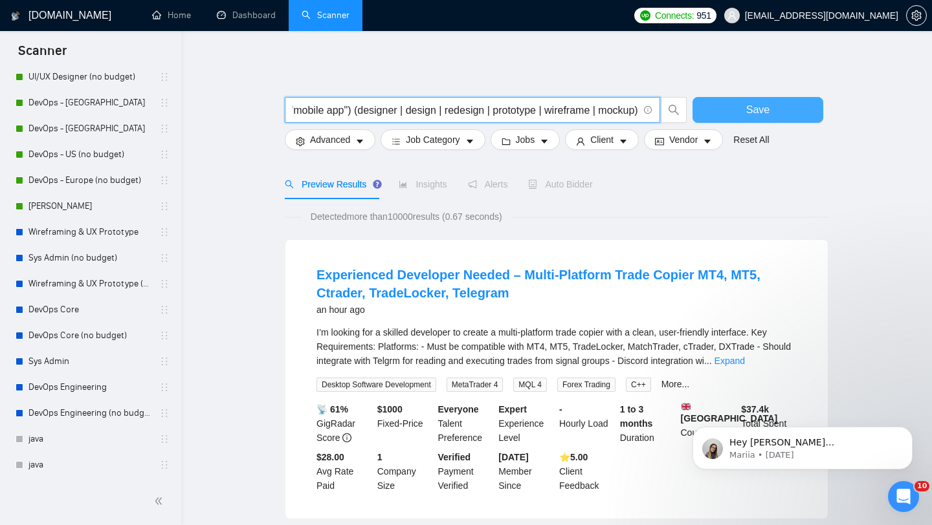
type input "(fintech | finance | banking | wallet | investment | trading | money | payments…"
click at [752, 105] on span "Save" at bounding box center [757, 110] width 23 height 16
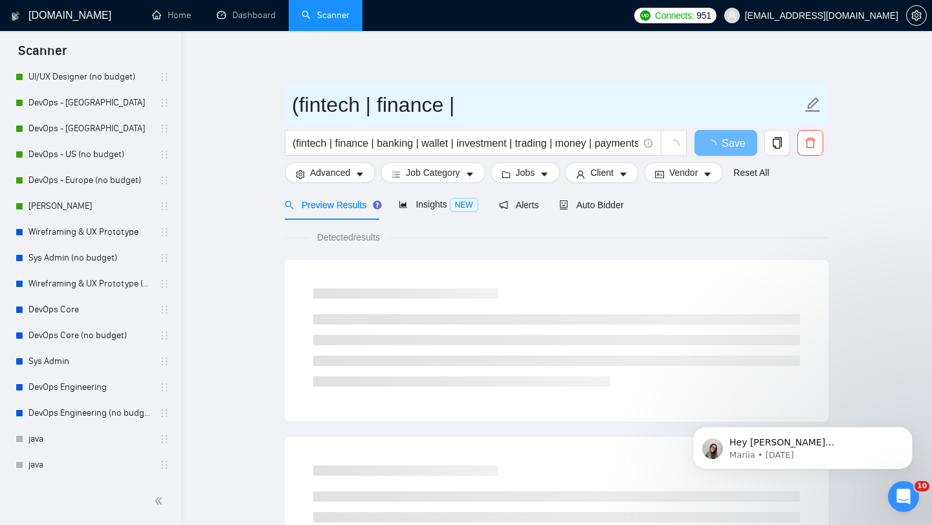
click at [444, 116] on input "(fintech | finance |" at bounding box center [547, 105] width 510 height 32
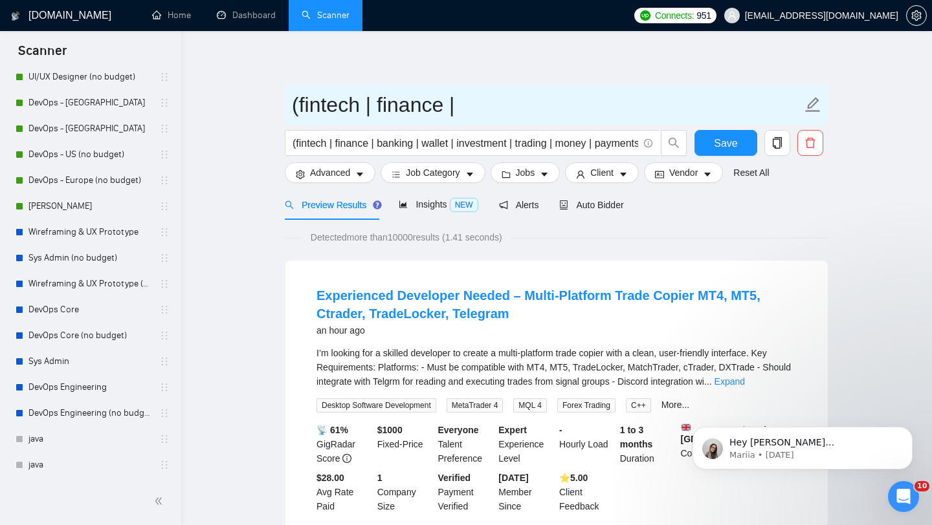
click at [432, 111] on input "(fintech | finance |" at bounding box center [547, 105] width 510 height 32
drag, startPoint x: 459, startPoint y: 111, endPoint x: 295, endPoint y: 112, distance: 163.7
click at [295, 112] on input "(fintech | finance |" at bounding box center [547, 105] width 510 height 32
type input "А"
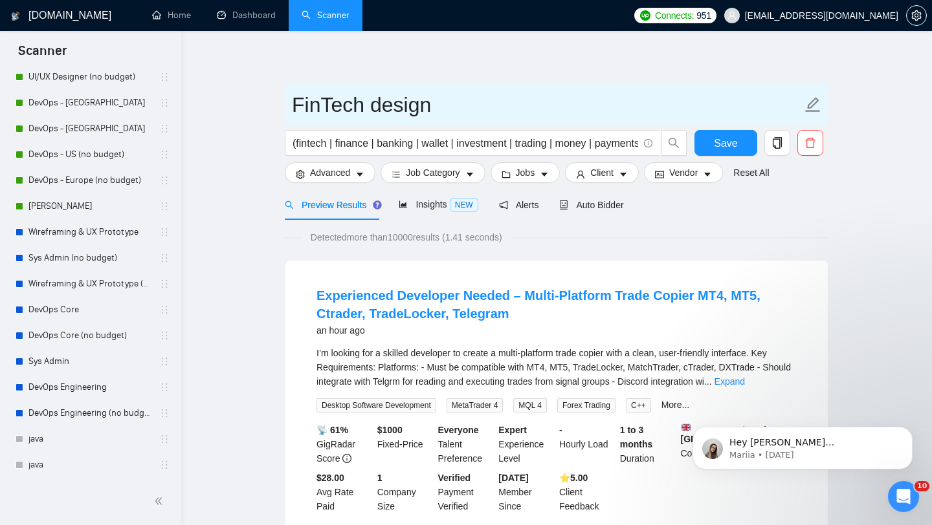
type input "FinTech design"
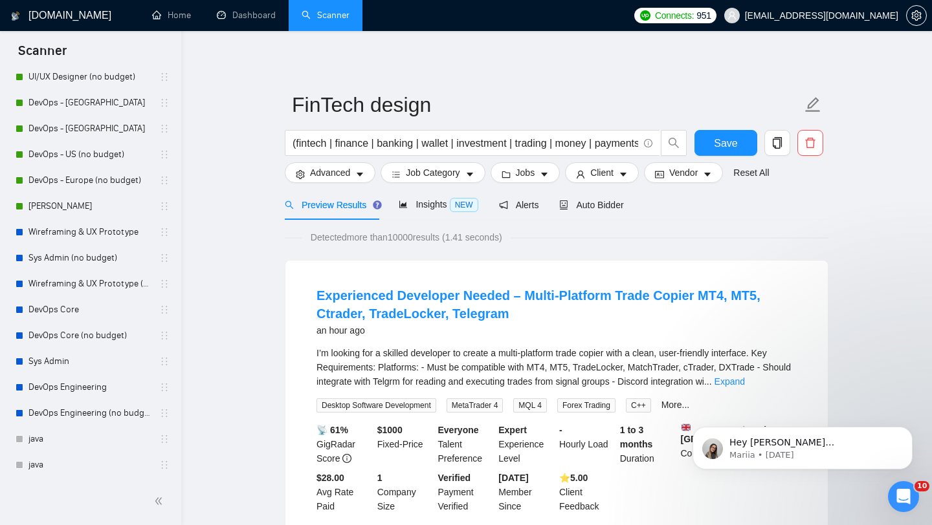
click at [624, 236] on div "Detected more than 10000 results (1.41 seconds)" at bounding box center [556, 237] width 543 height 14
click at [715, 145] on span "Save" at bounding box center [725, 143] width 23 height 16
click at [456, 174] on span "Job Category" at bounding box center [433, 173] width 54 height 14
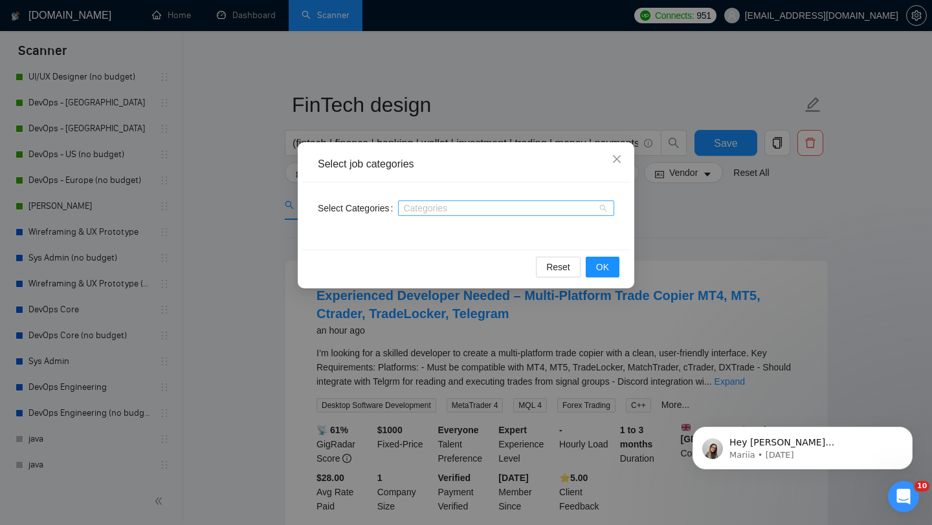
click at [462, 212] on div at bounding box center [499, 208] width 197 height 10
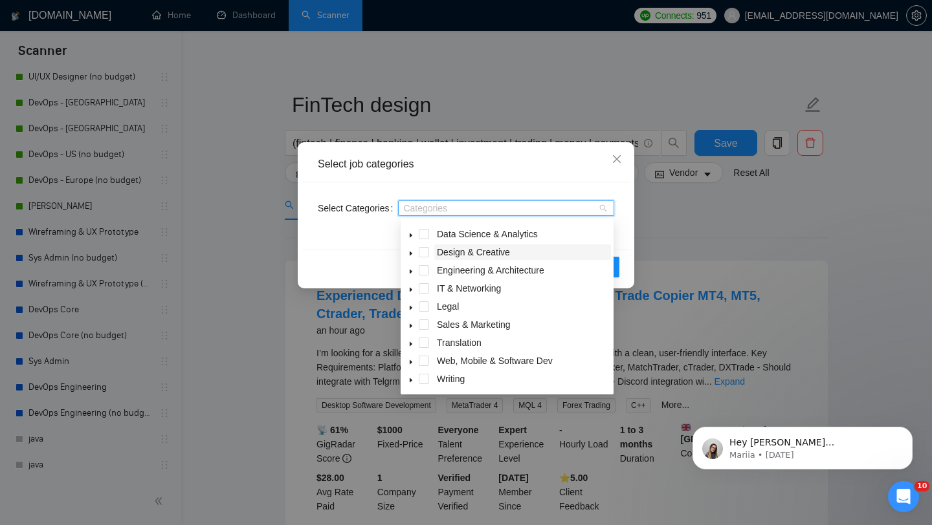
scroll to position [52, 0]
click at [409, 362] on icon "caret-down" at bounding box center [411, 362] width 6 height 6
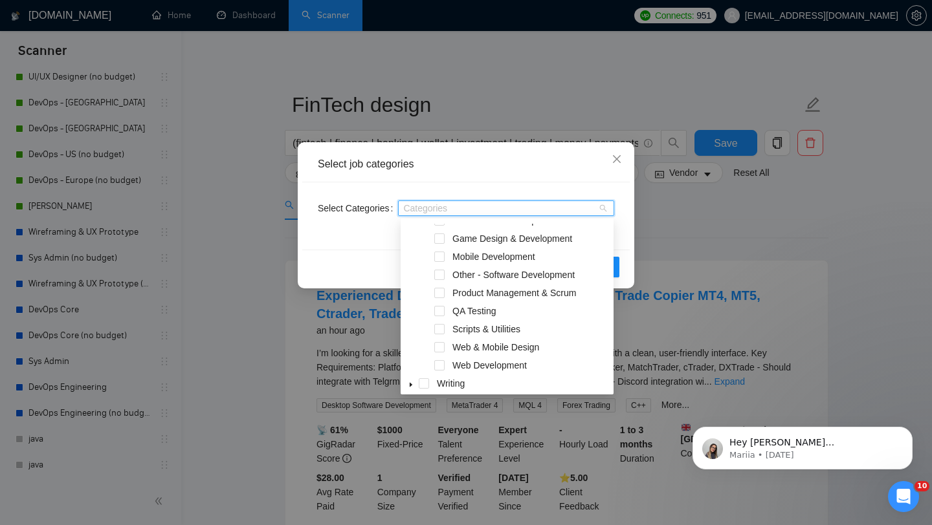
scroll to position [269, 0]
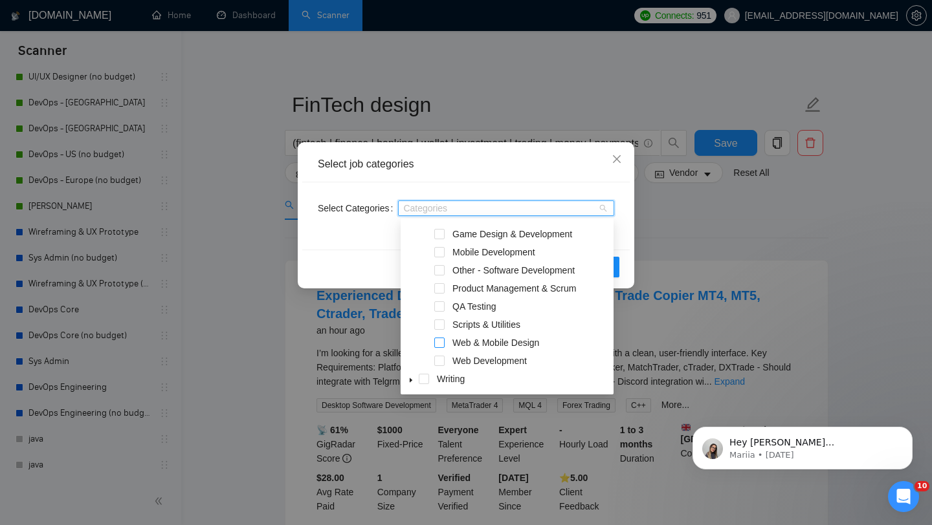
click at [439, 342] on span at bounding box center [439, 343] width 10 height 10
click at [360, 257] on div "Reset OK" at bounding box center [465, 267] width 327 height 34
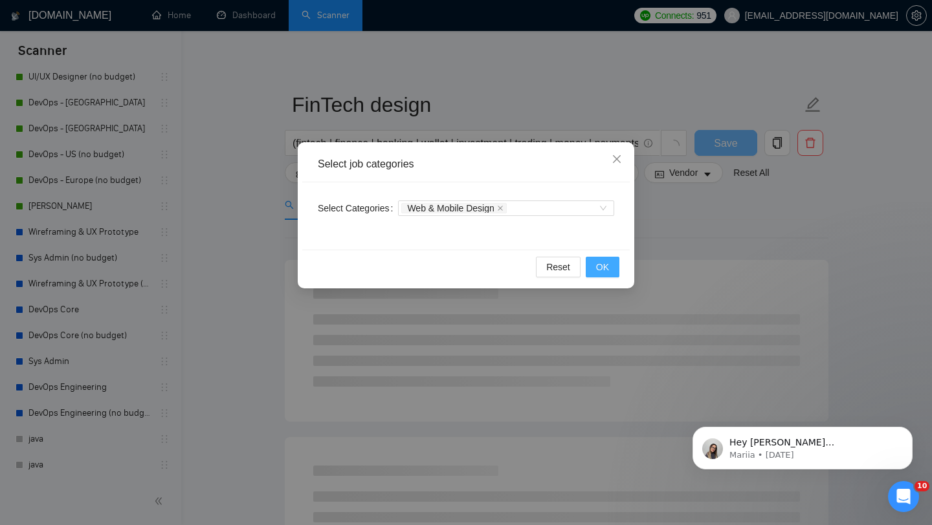
click at [615, 265] on button "OK" at bounding box center [603, 267] width 34 height 21
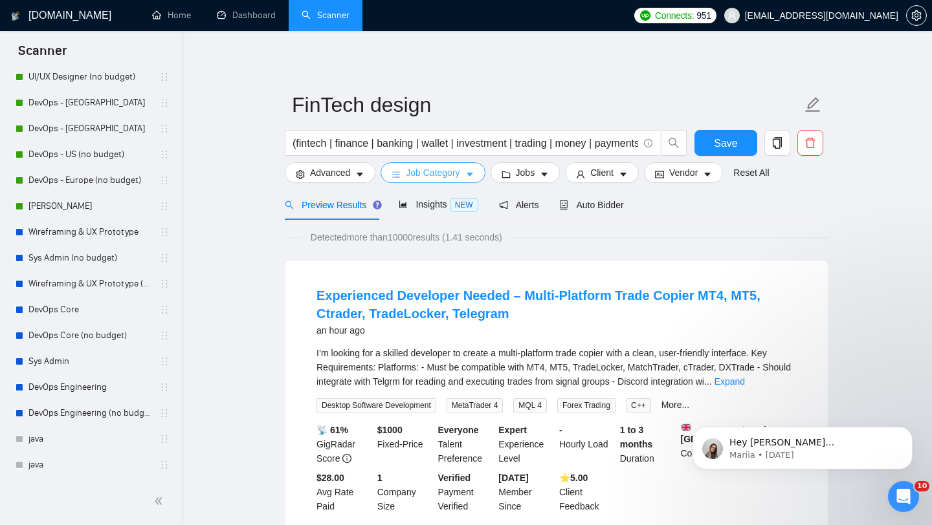
click at [426, 177] on span "Job Category" at bounding box center [433, 173] width 54 height 14
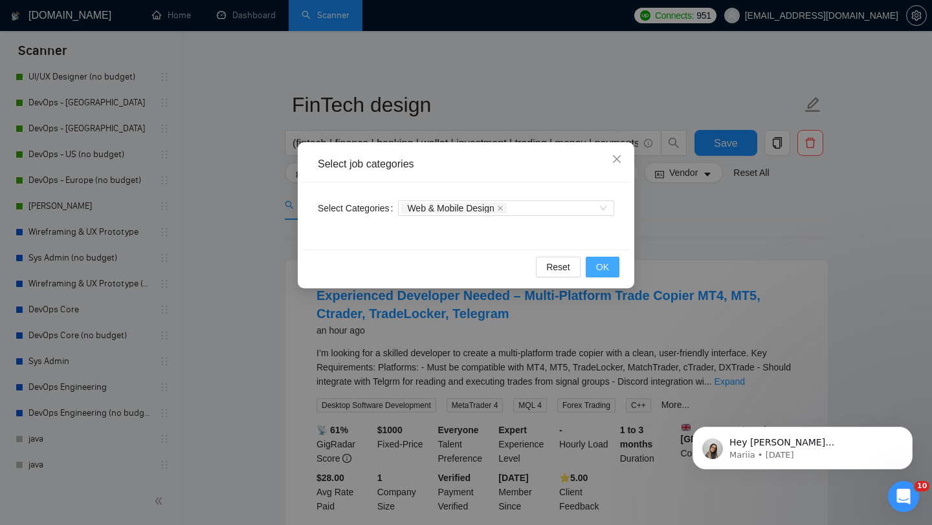
click at [590, 260] on button "OK" at bounding box center [603, 267] width 34 height 21
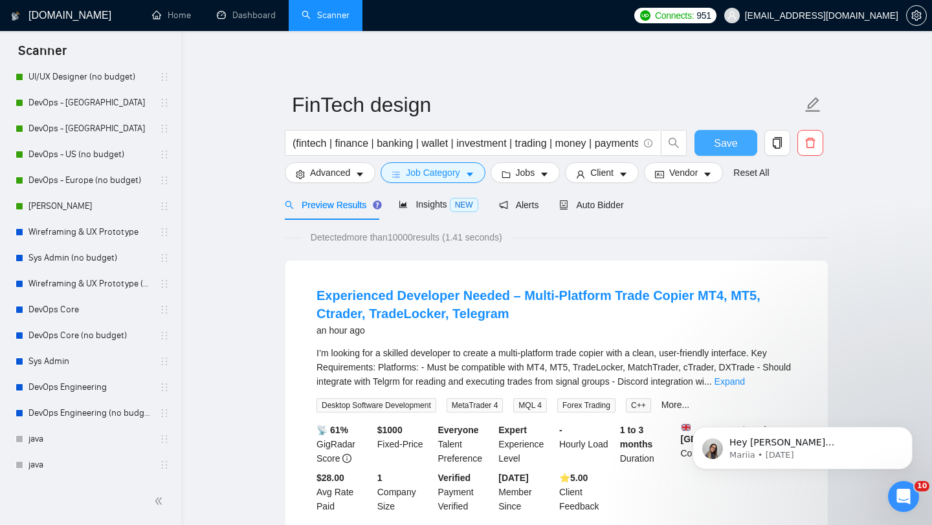
click at [735, 149] on span "Save" at bounding box center [725, 143] width 23 height 16
click at [533, 178] on span "Jobs" at bounding box center [525, 173] width 19 height 14
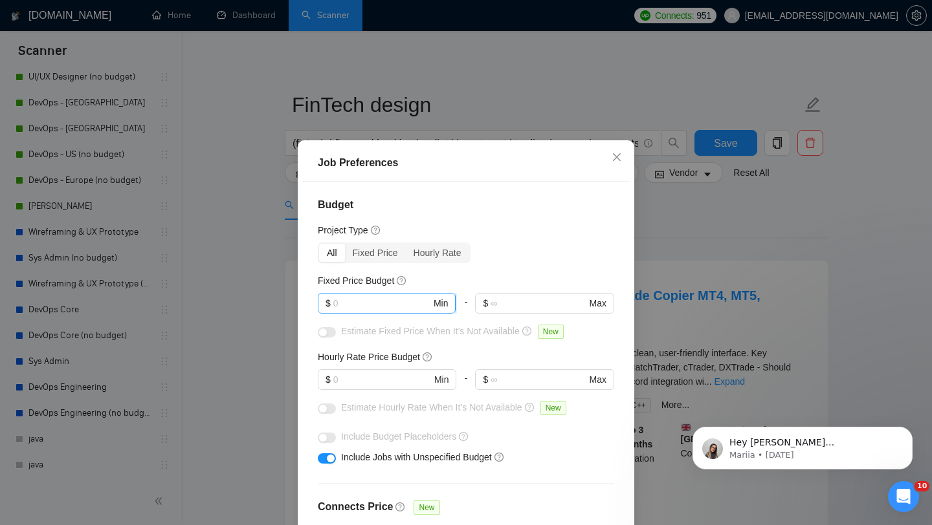
click at [388, 311] on span "$ Min" at bounding box center [387, 303] width 138 height 21
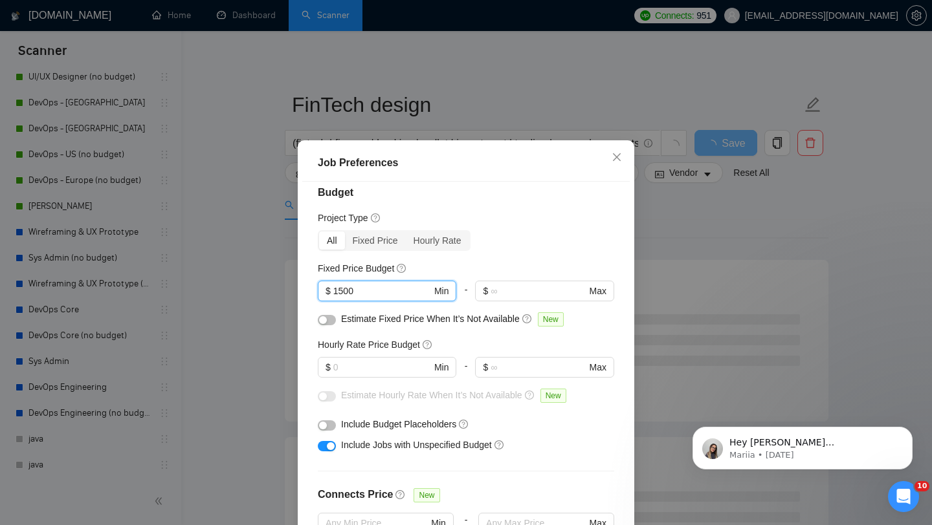
scroll to position [17, 0]
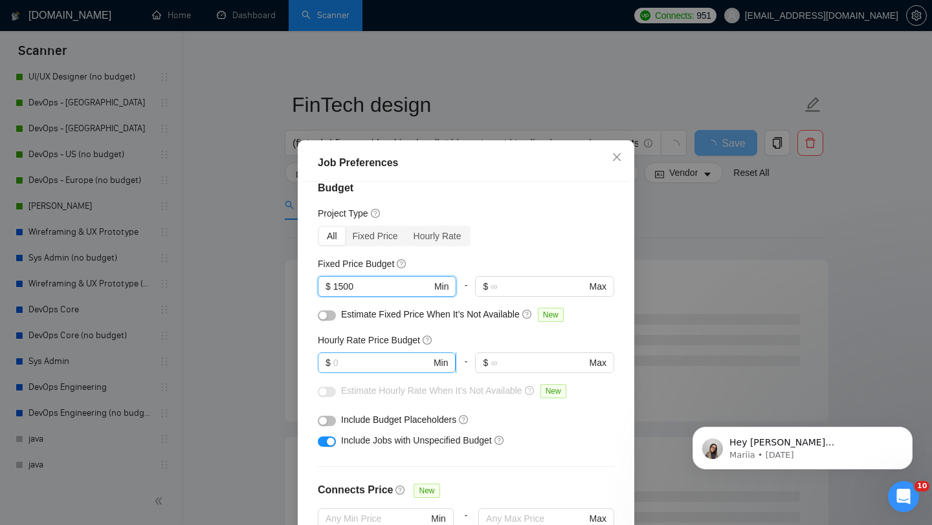
type input "1500"
click at [367, 371] on span "$ Min" at bounding box center [387, 363] width 138 height 21
click at [378, 360] on input "1" at bounding box center [382, 363] width 98 height 14
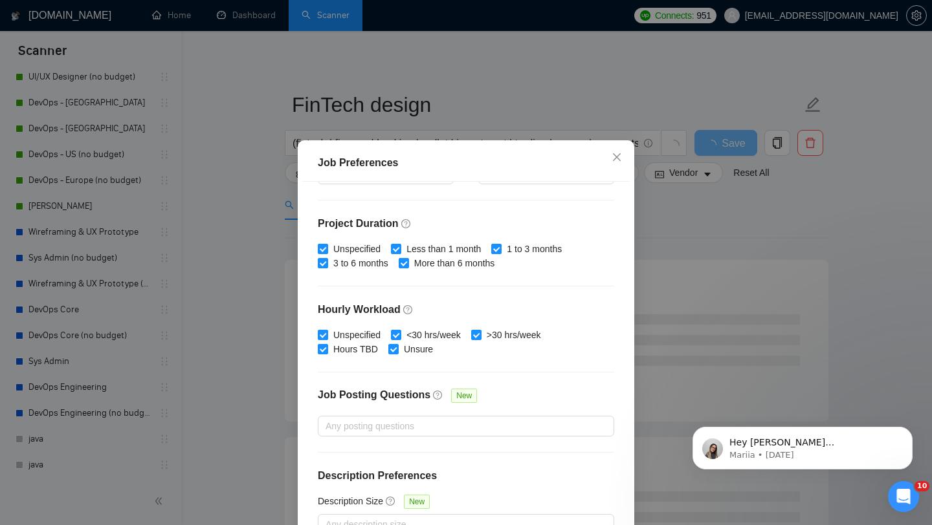
scroll to position [81, 0]
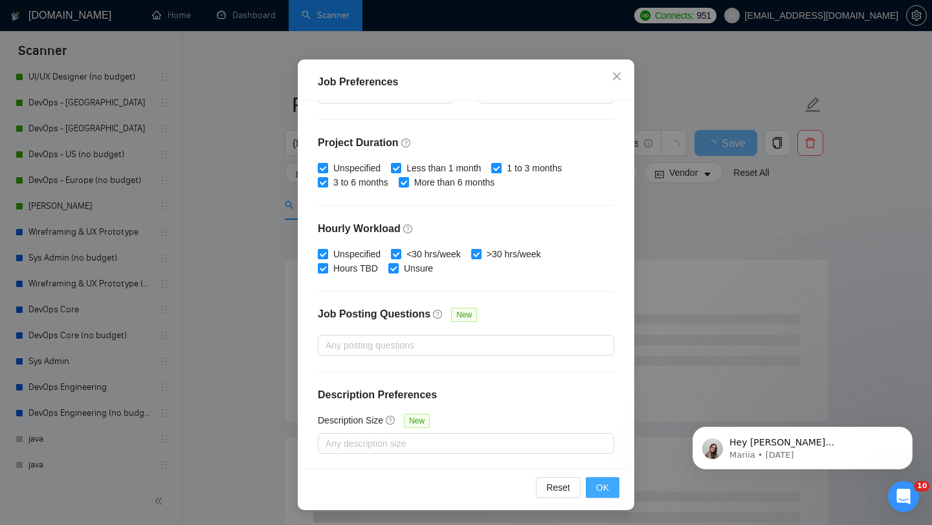
type input "35"
click at [604, 485] on span "OK" at bounding box center [602, 488] width 13 height 14
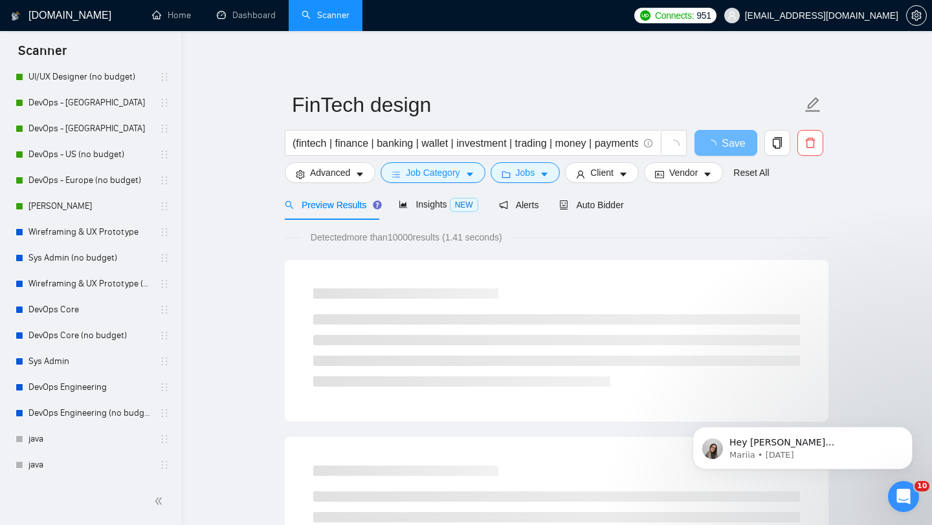
scroll to position [18, 0]
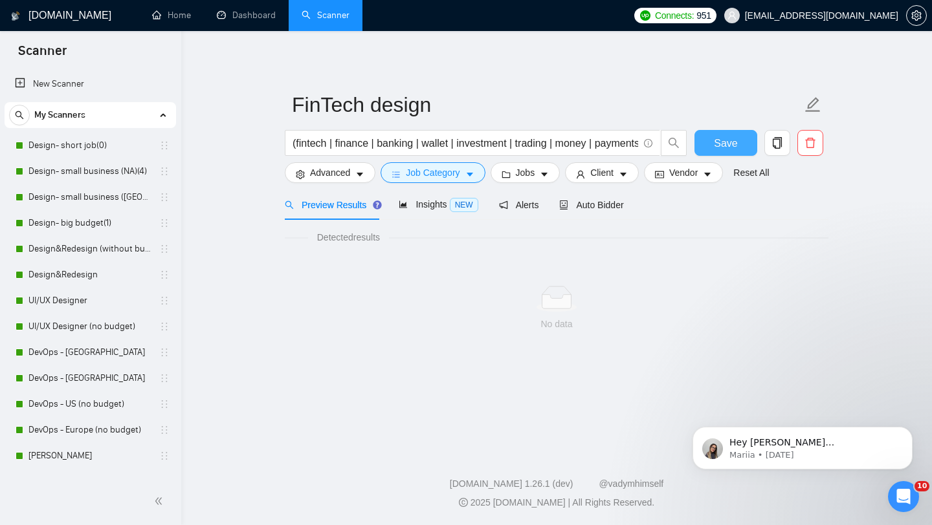
click at [726, 153] on button "Save" at bounding box center [725, 143] width 63 height 26
click at [428, 177] on span "Job Category" at bounding box center [433, 173] width 54 height 14
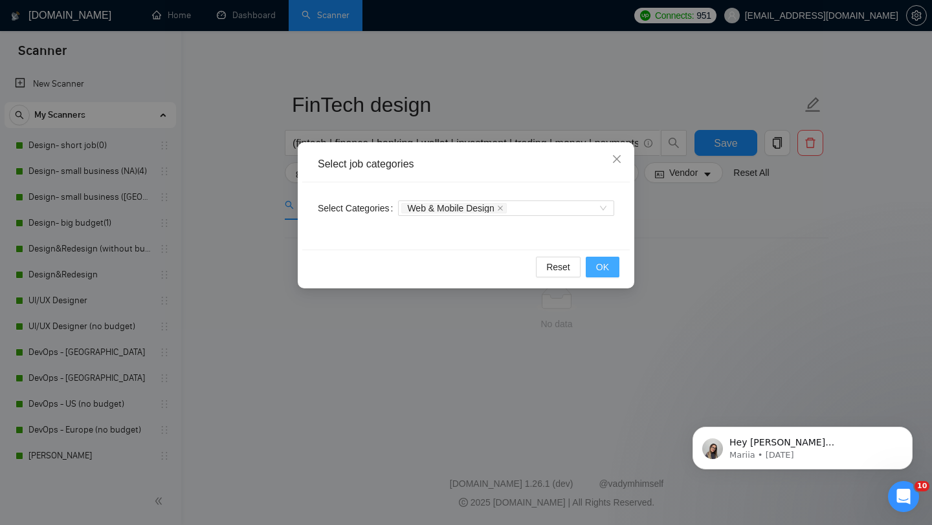
click at [597, 263] on span "OK" at bounding box center [602, 267] width 13 height 14
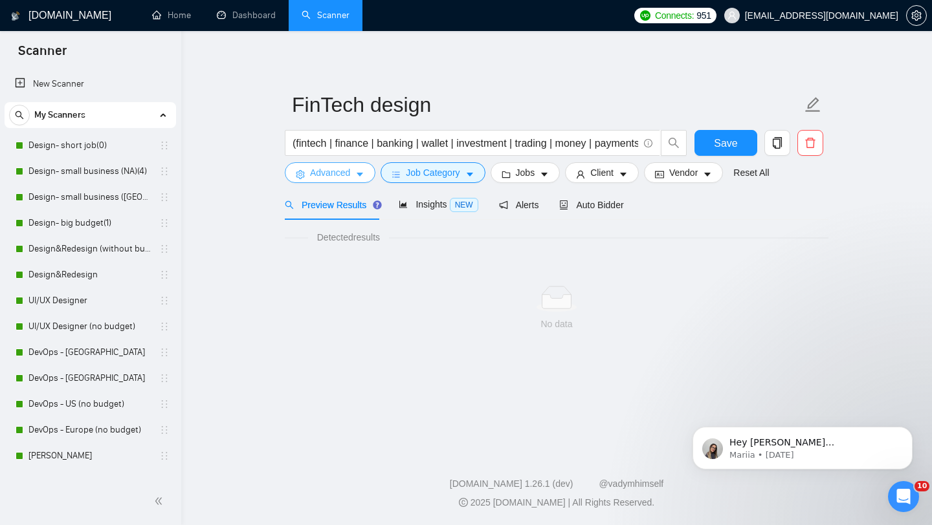
click at [350, 171] on span "Advanced" at bounding box center [330, 173] width 40 height 14
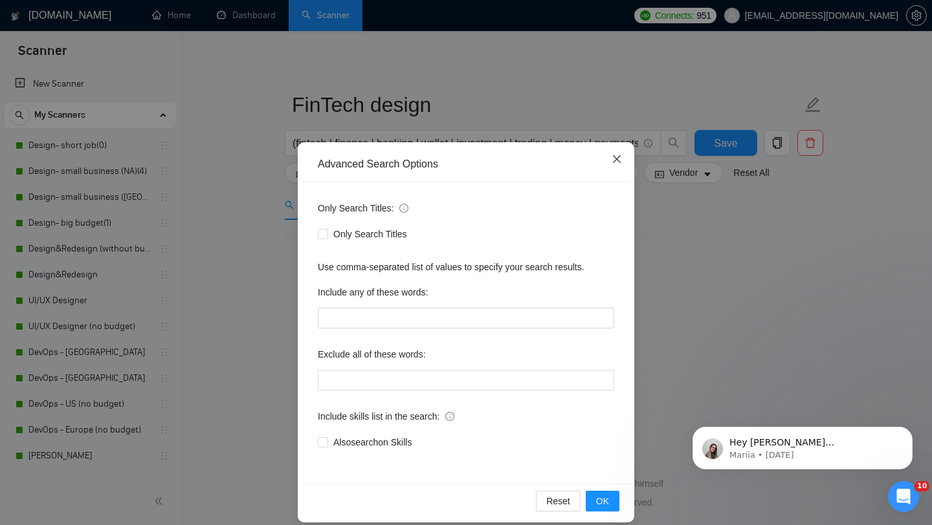
click at [614, 158] on icon "close" at bounding box center [616, 159] width 10 height 10
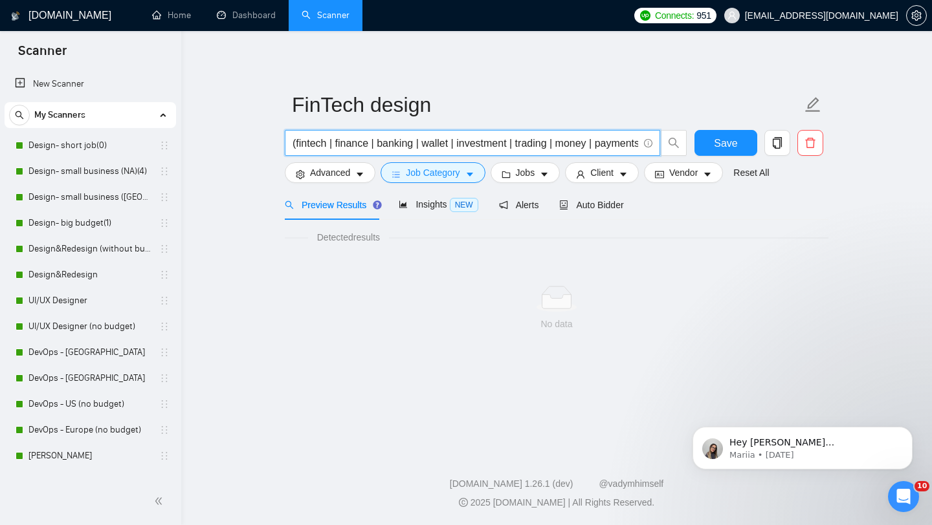
click at [526, 139] on input "(fintech | finance | banking | wallet | investment | trading | money | payments…" at bounding box center [464, 143] width 345 height 16
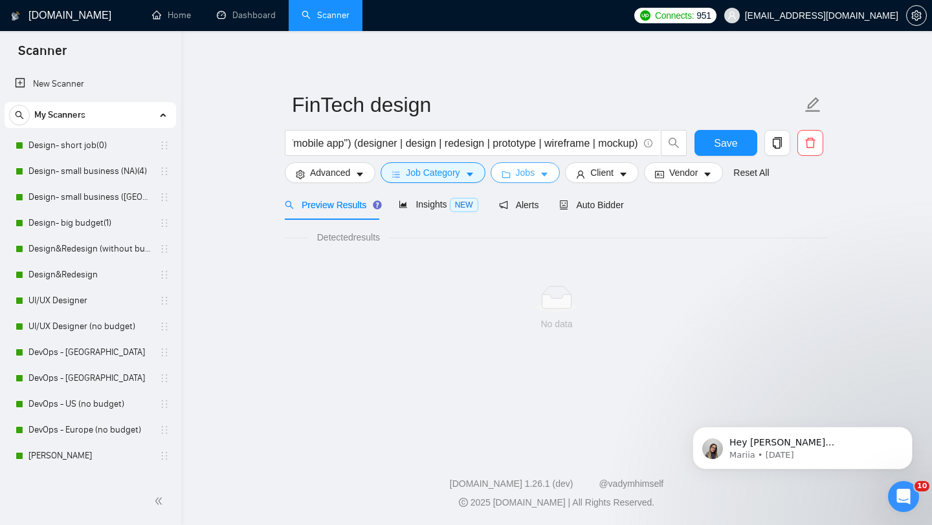
click at [535, 175] on span "Jobs" at bounding box center [525, 173] width 19 height 14
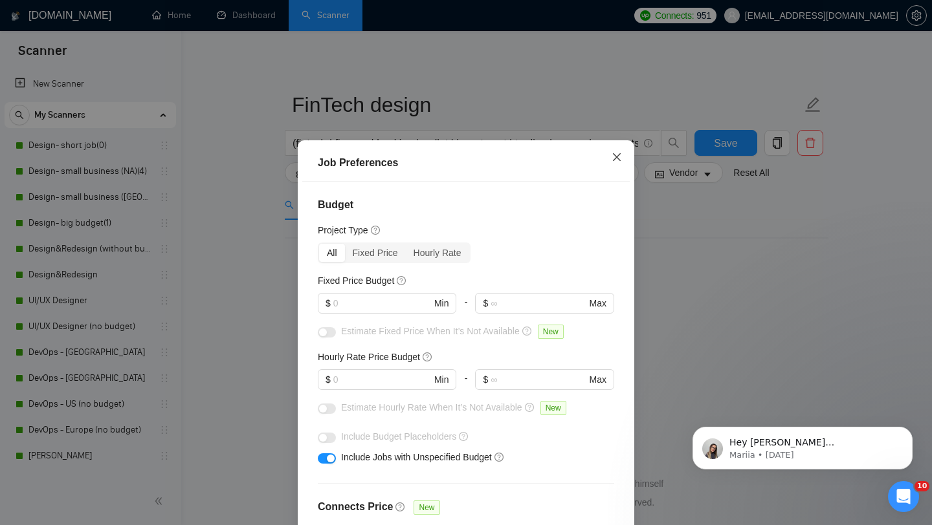
click at [617, 154] on icon "close" at bounding box center [616, 157] width 10 height 10
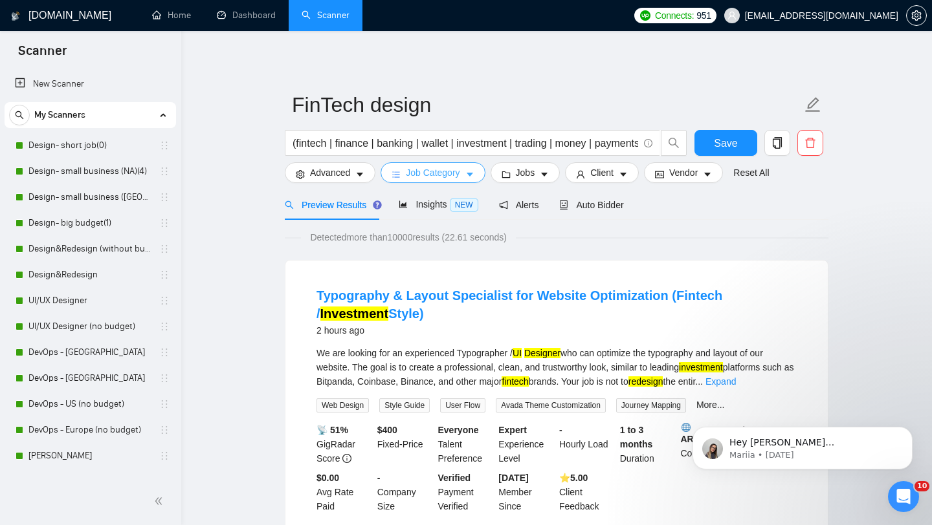
click at [470, 178] on icon "caret-down" at bounding box center [469, 174] width 9 height 9
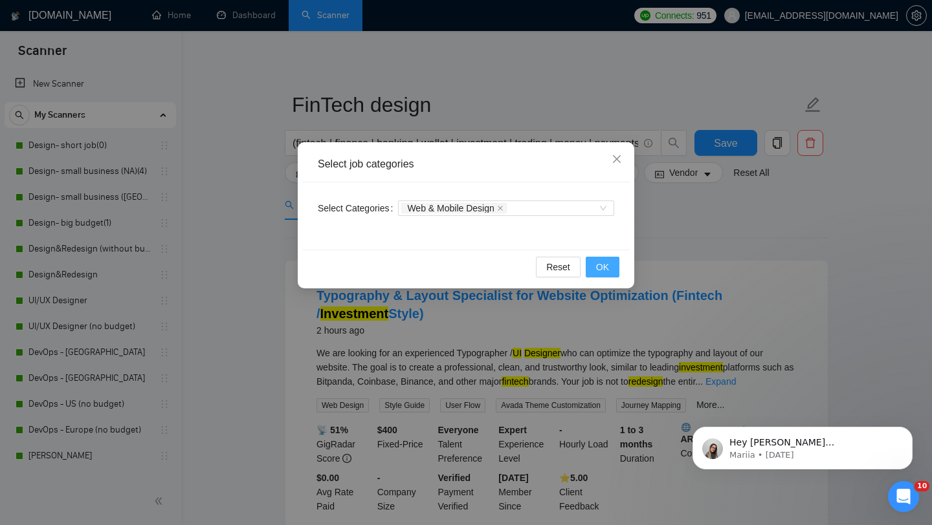
click at [598, 265] on span "OK" at bounding box center [602, 267] width 13 height 14
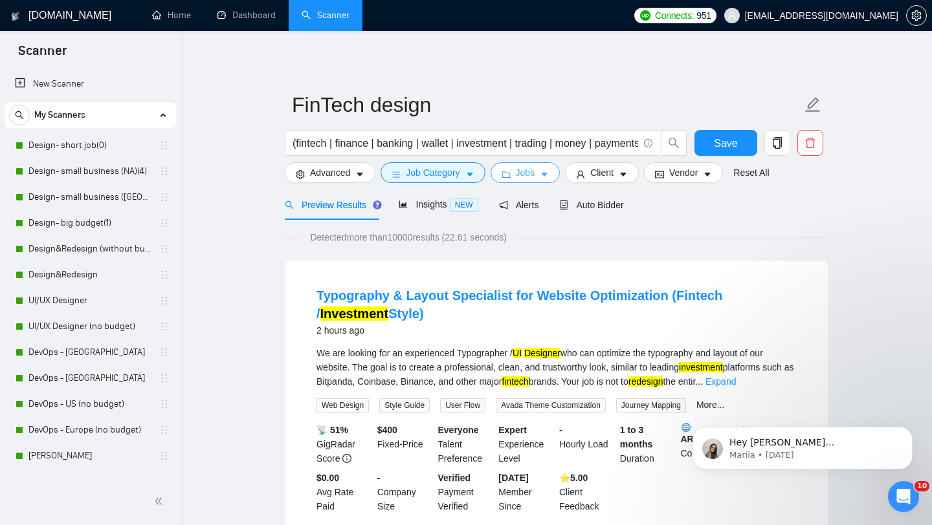
click at [547, 175] on icon "caret-down" at bounding box center [544, 175] width 6 height 4
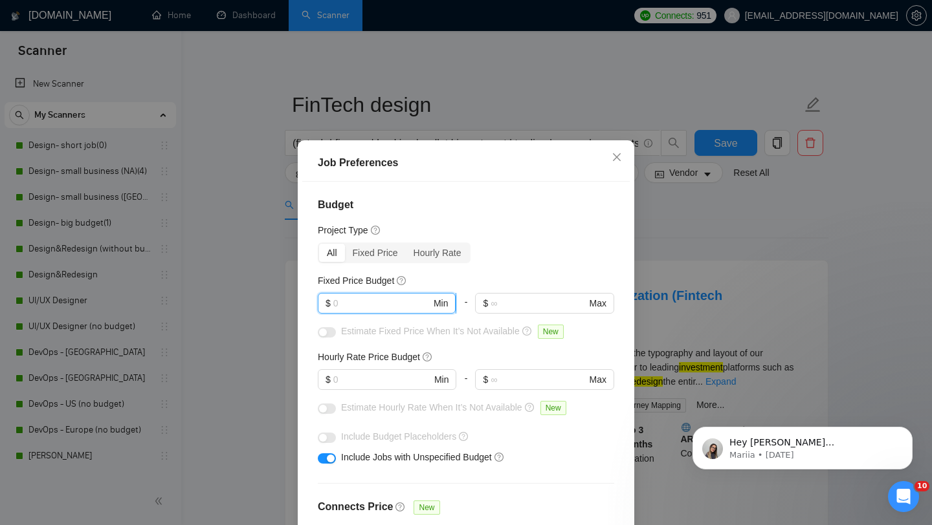
click at [390, 303] on input "text" at bounding box center [382, 303] width 98 height 14
type input "1500"
click at [362, 377] on input "text" at bounding box center [382, 380] width 98 height 14
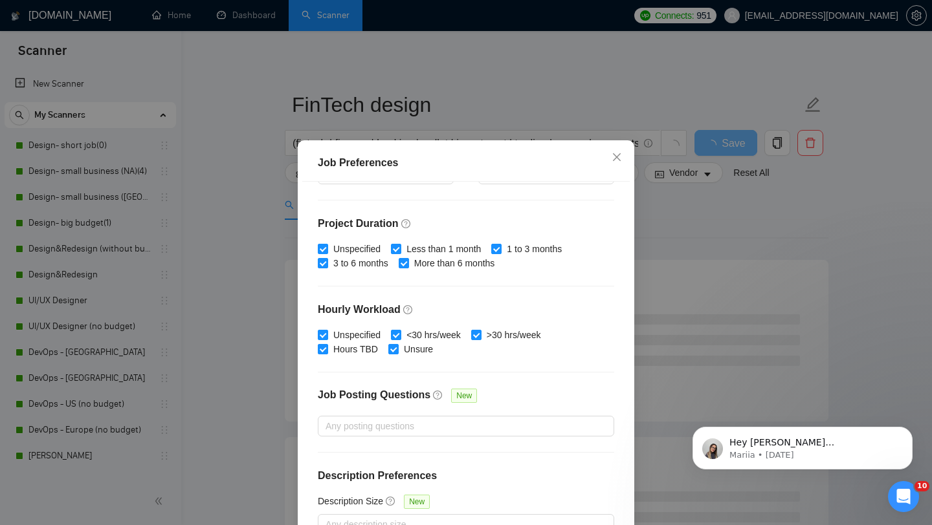
scroll to position [81, 0]
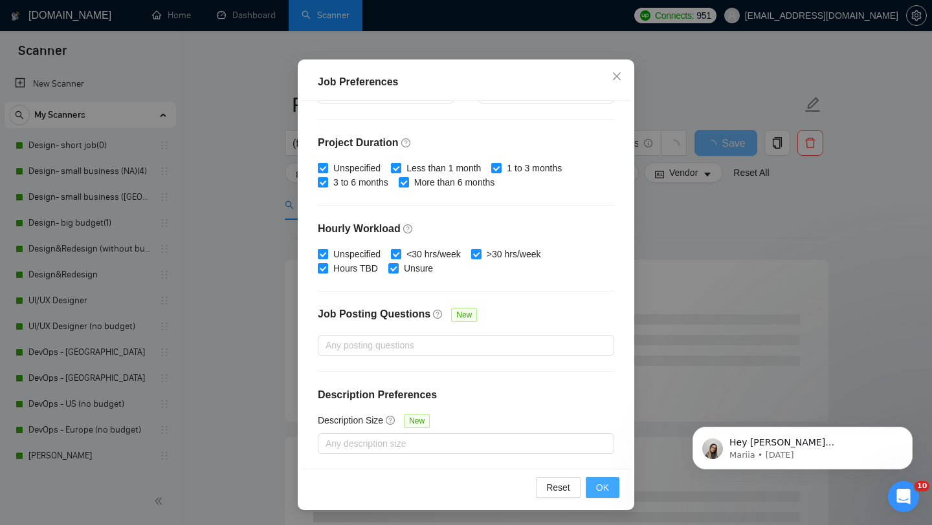
type input "1"
click at [607, 479] on button "OK" at bounding box center [603, 487] width 34 height 21
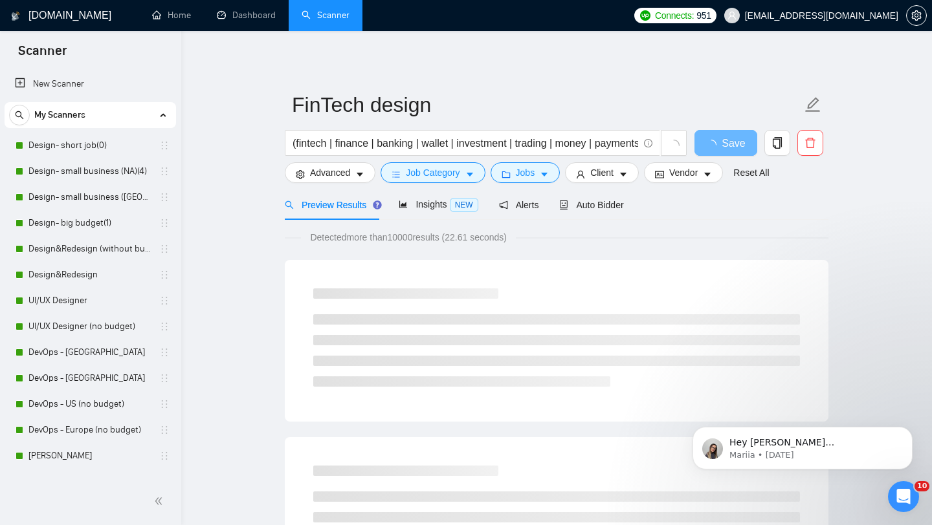
scroll to position [18, 0]
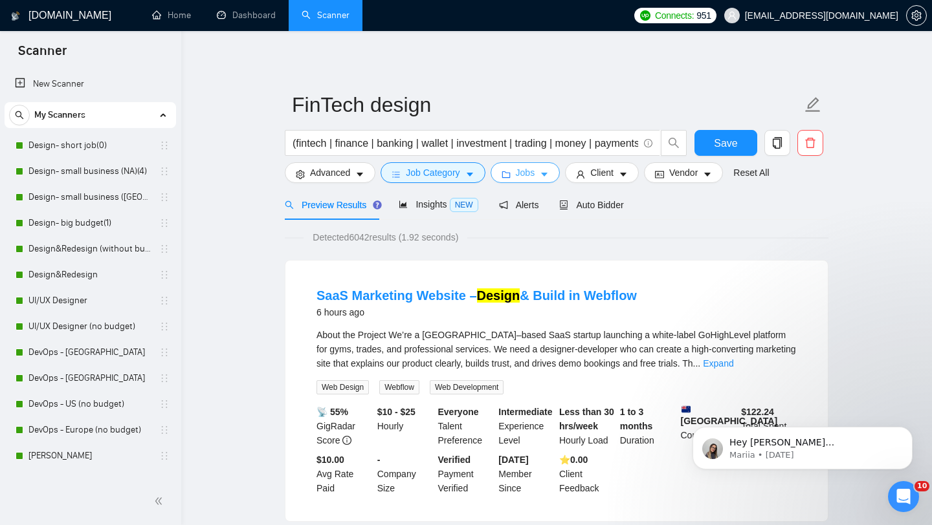
click at [545, 179] on button "Jobs" at bounding box center [525, 172] width 70 height 21
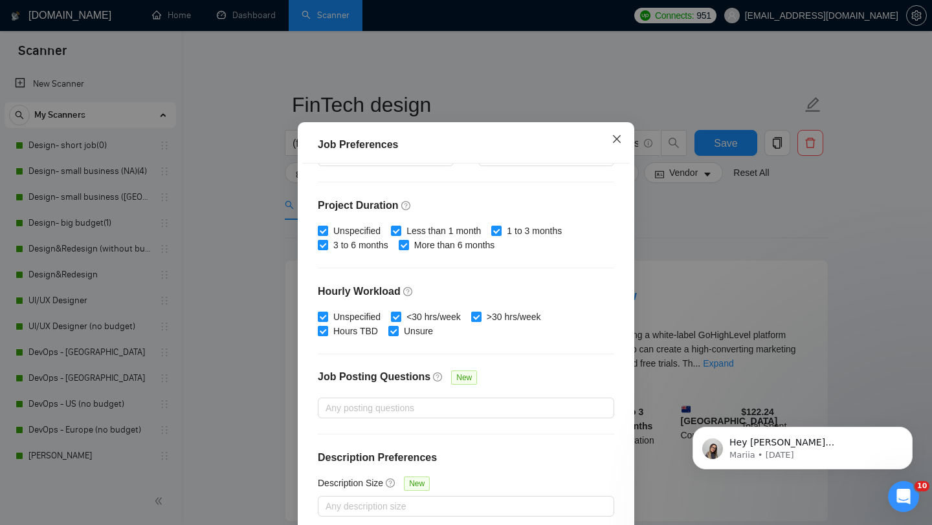
click at [613, 143] on icon "close" at bounding box center [617, 139] width 8 height 8
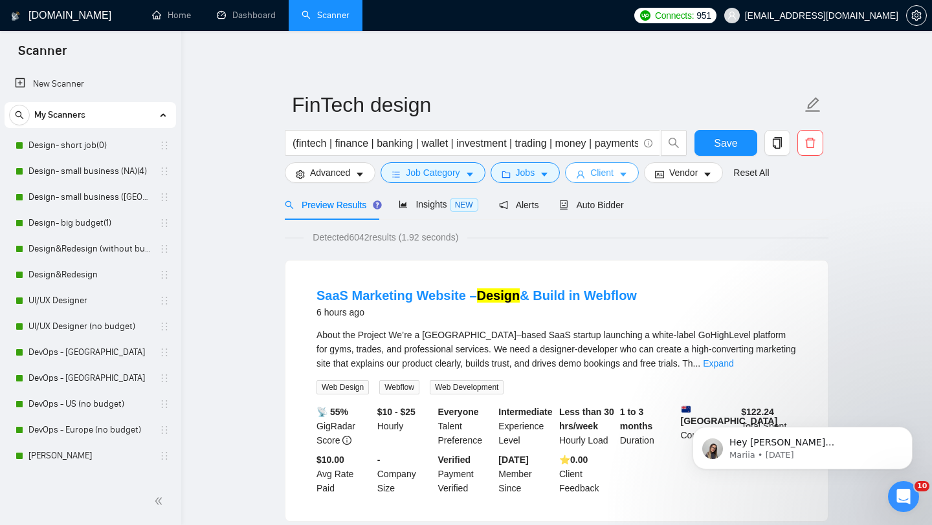
click at [620, 170] on button "Client" at bounding box center [602, 172] width 74 height 21
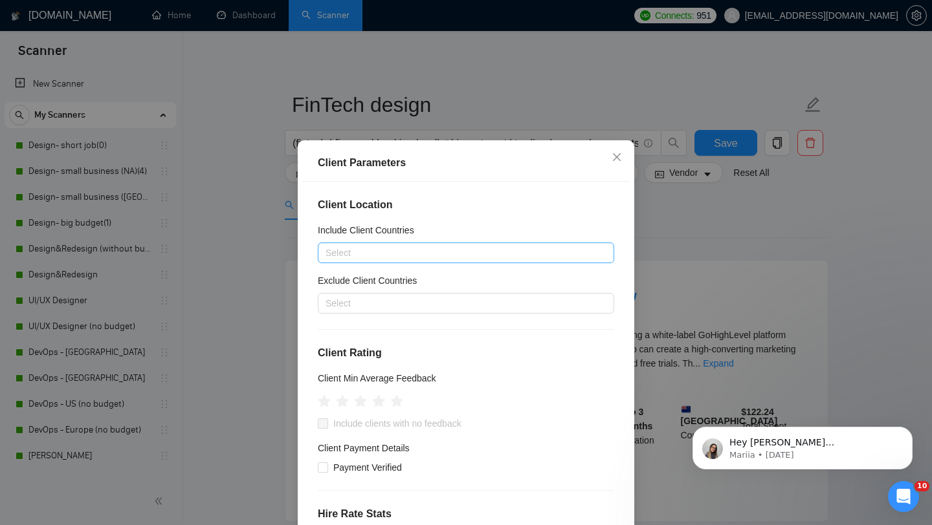
click at [410, 253] on div at bounding box center [459, 253] width 277 height 16
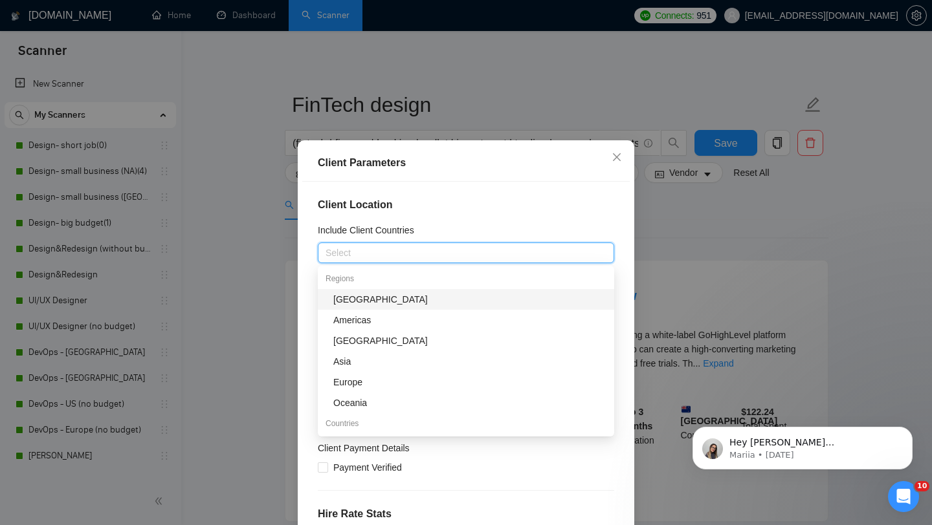
type input "N"
type input "Unit"
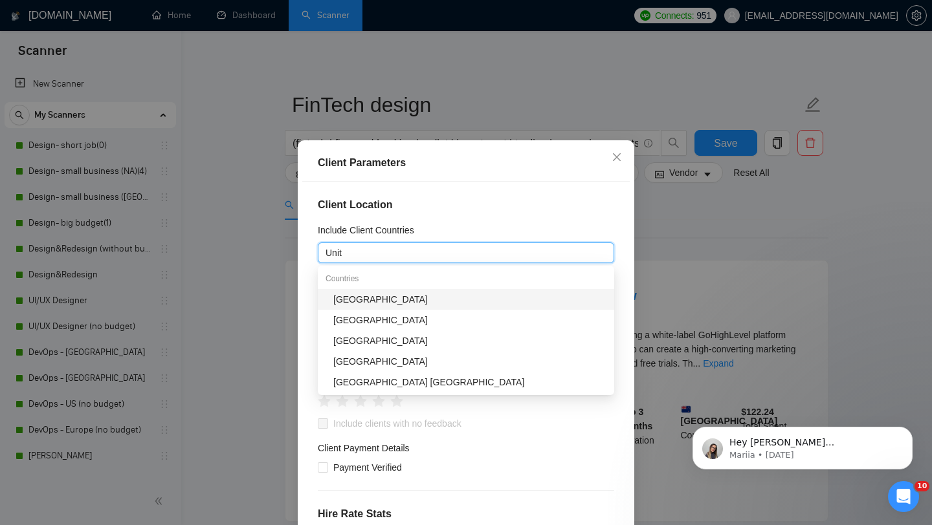
click at [408, 296] on div "[GEOGRAPHIC_DATA]" at bounding box center [469, 299] width 273 height 14
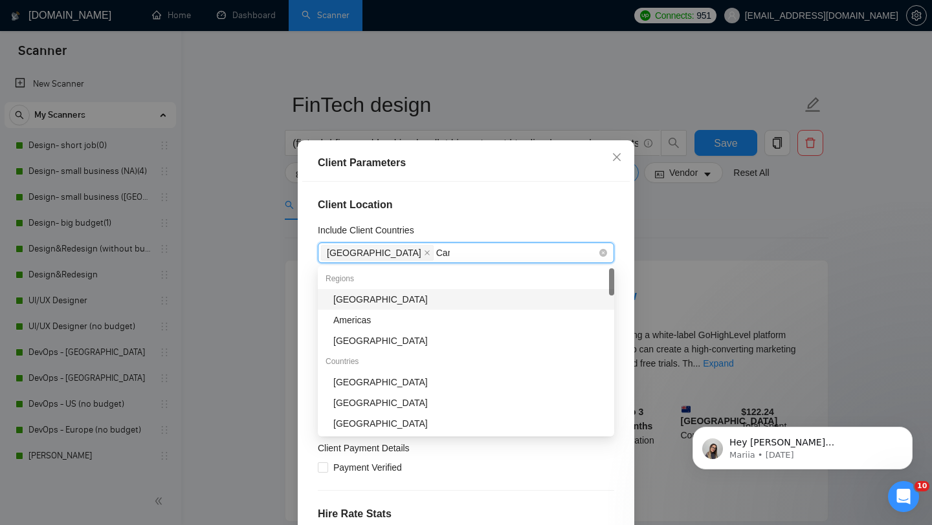
type input "Cana"
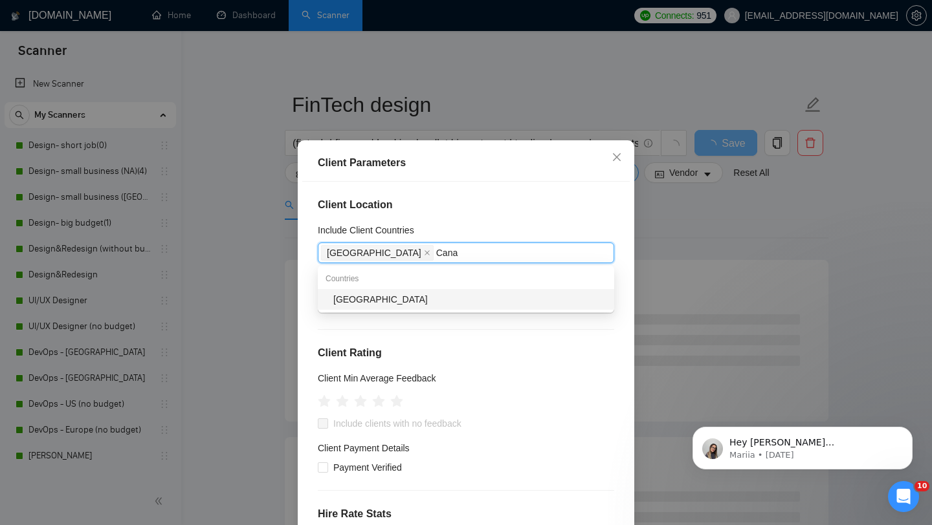
click at [515, 294] on div "[GEOGRAPHIC_DATA]" at bounding box center [469, 299] width 273 height 14
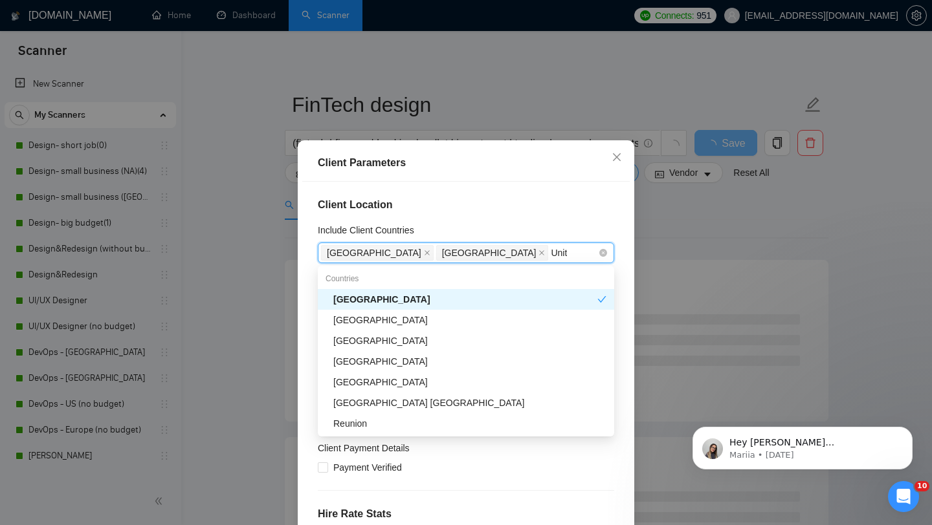
type input "Unite"
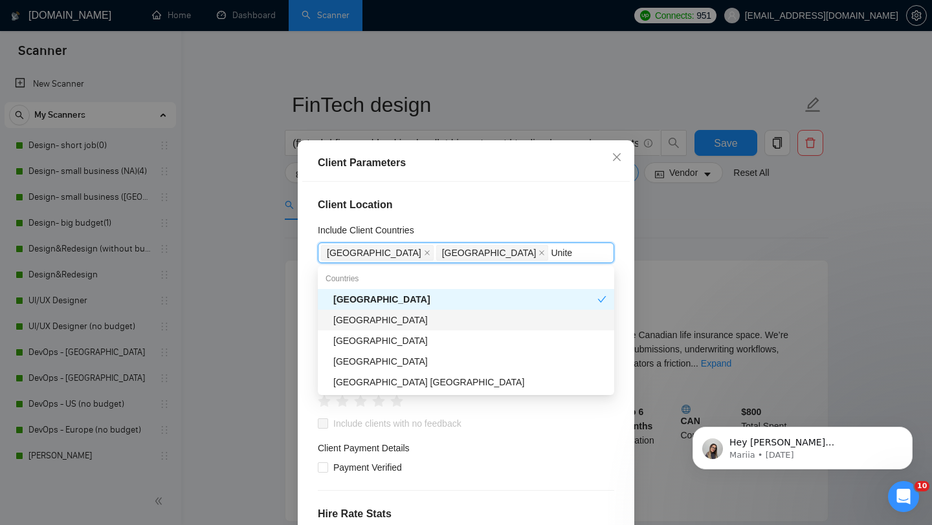
click at [485, 327] on div "[GEOGRAPHIC_DATA]" at bounding box center [469, 320] width 273 height 14
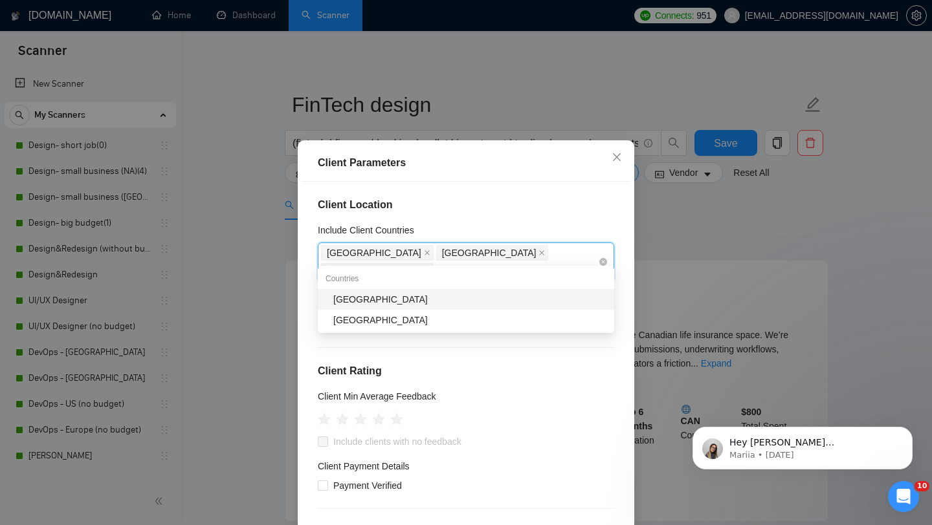
type input "W"
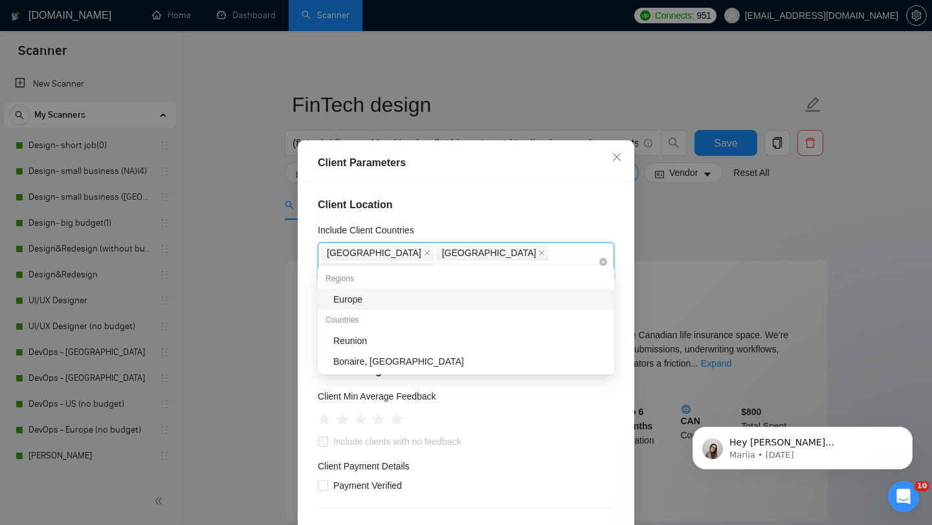
type input "Eur"
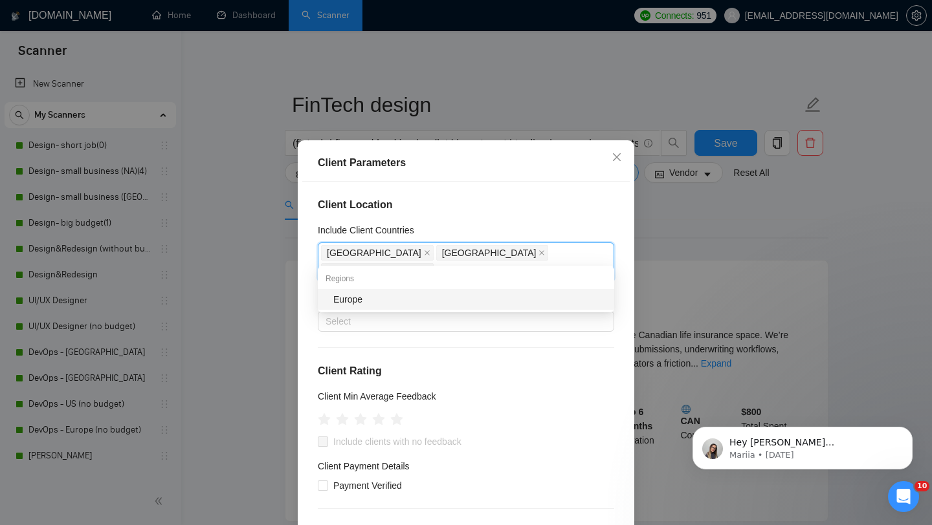
click at [536, 300] on div "Europe" at bounding box center [469, 299] width 273 height 14
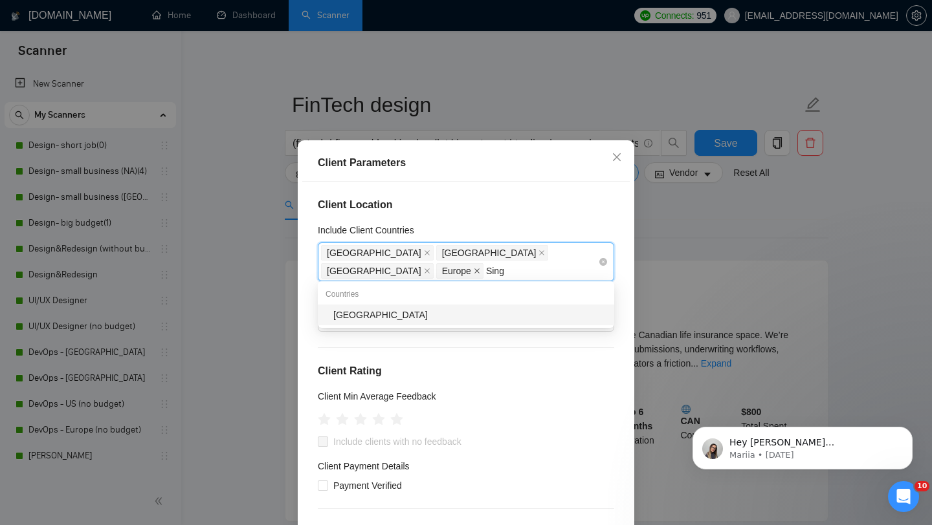
type input "Singa"
click at [507, 309] on div "[GEOGRAPHIC_DATA]" at bounding box center [469, 315] width 273 height 14
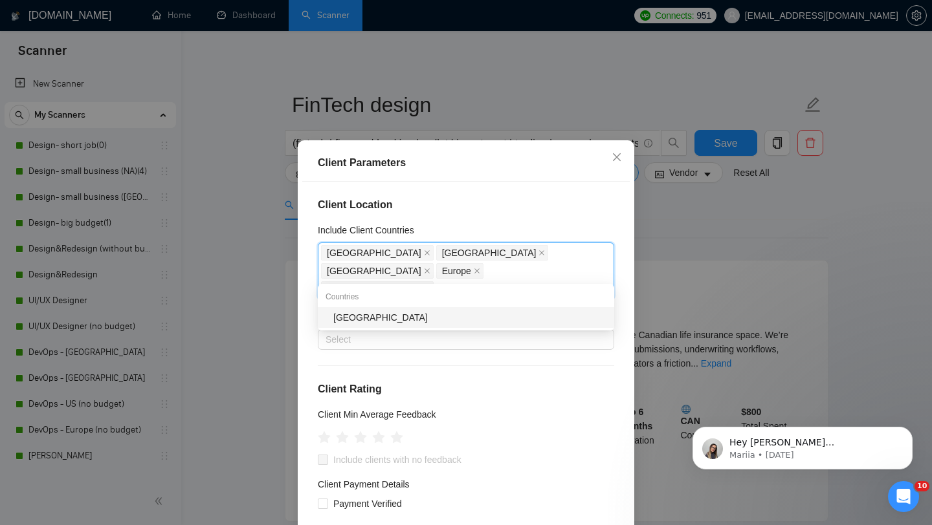
type input "emir"
click at [488, 318] on div "[GEOGRAPHIC_DATA]" at bounding box center [469, 318] width 273 height 14
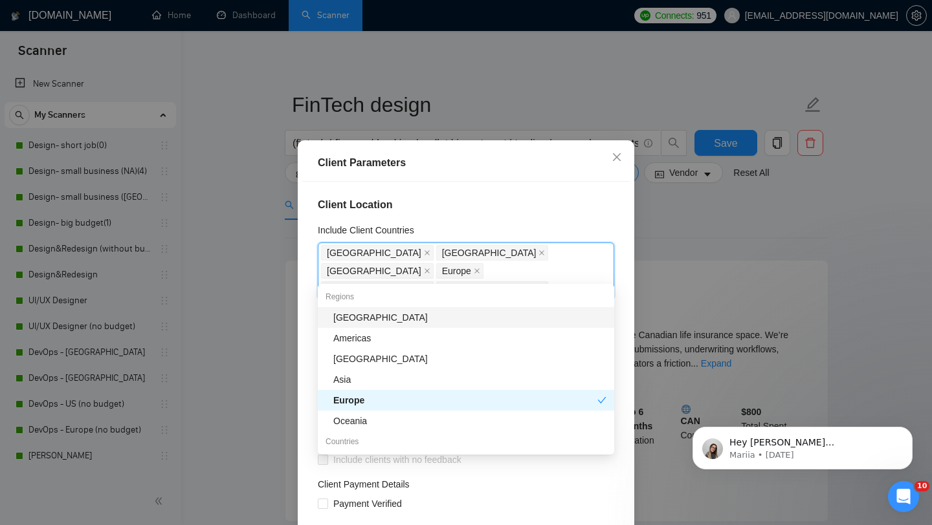
click at [563, 215] on div "Client Location Include Client Countries [GEOGRAPHIC_DATA] [GEOGRAPHIC_DATA] [G…" at bounding box center [465, 365] width 327 height 367
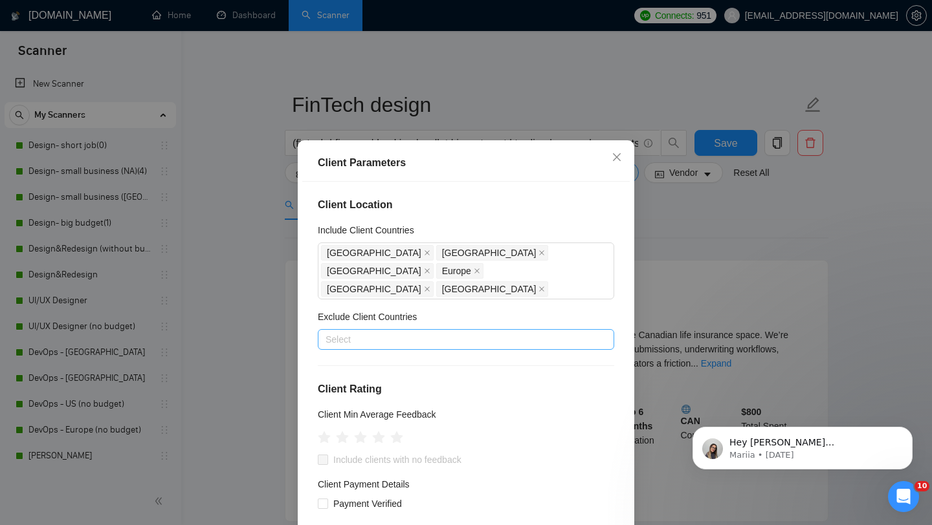
click at [503, 332] on div at bounding box center [459, 340] width 277 height 16
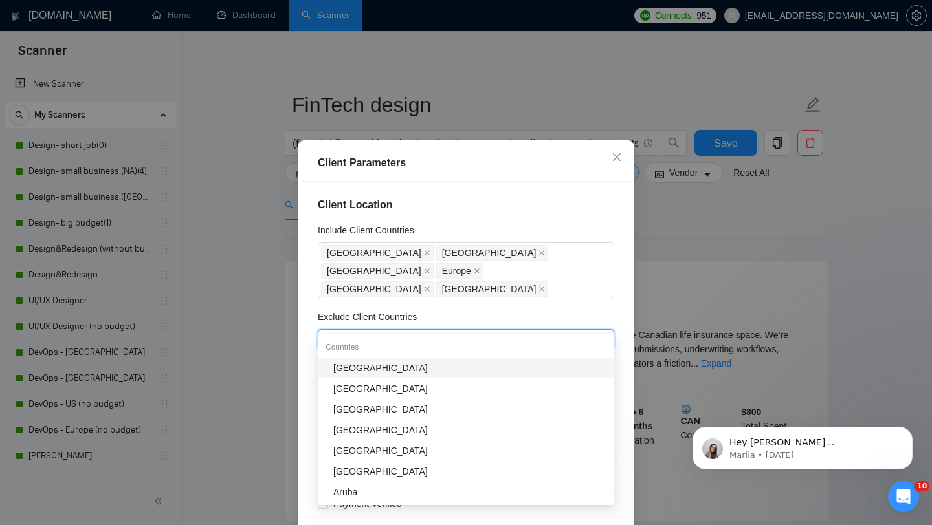
type input "rus"
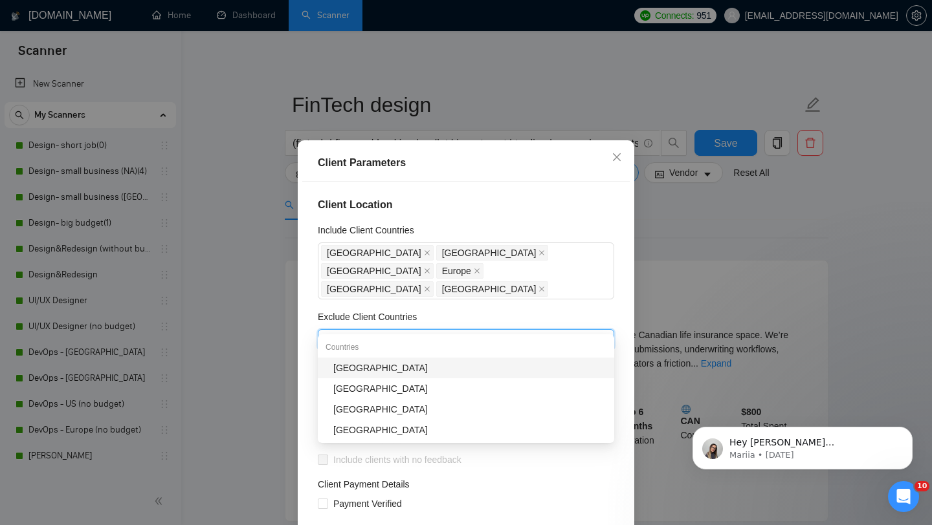
click at [457, 371] on div "[GEOGRAPHIC_DATA]" at bounding box center [469, 368] width 273 height 14
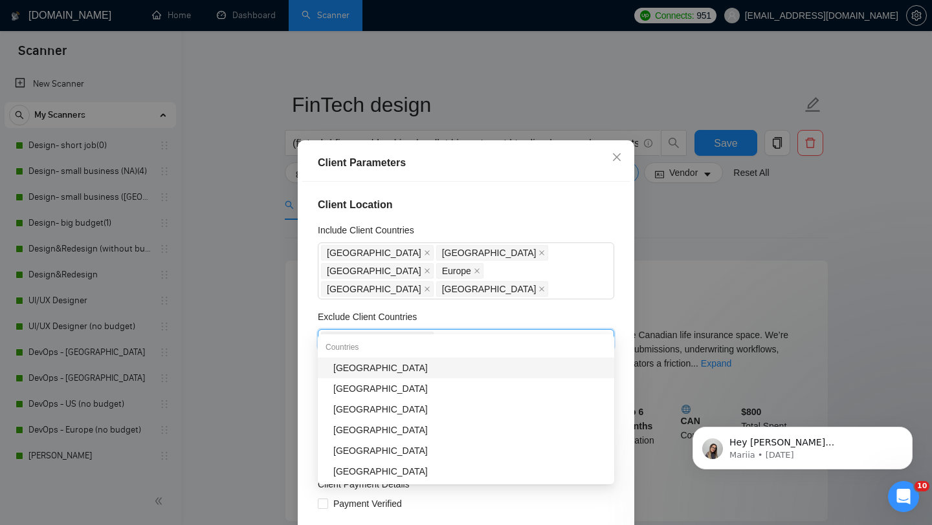
type input "bela"
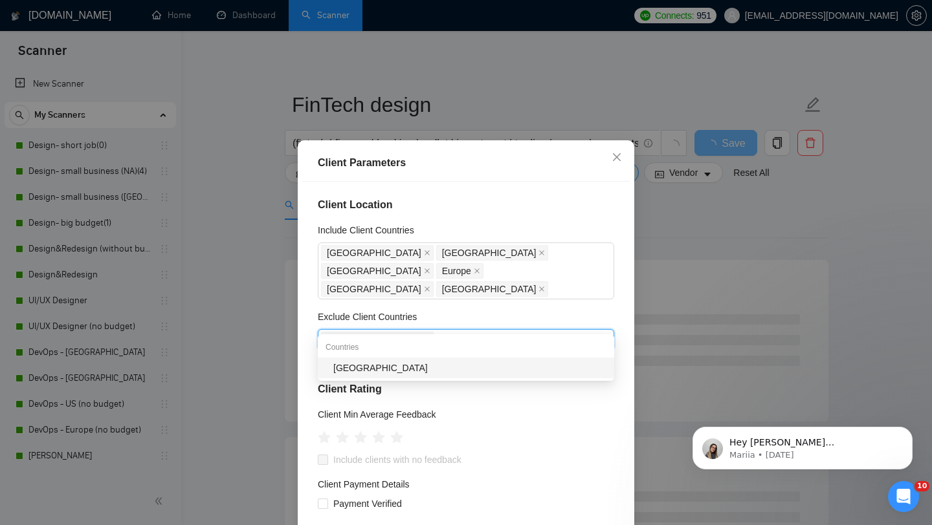
click at [430, 373] on div "[GEOGRAPHIC_DATA]" at bounding box center [469, 368] width 273 height 14
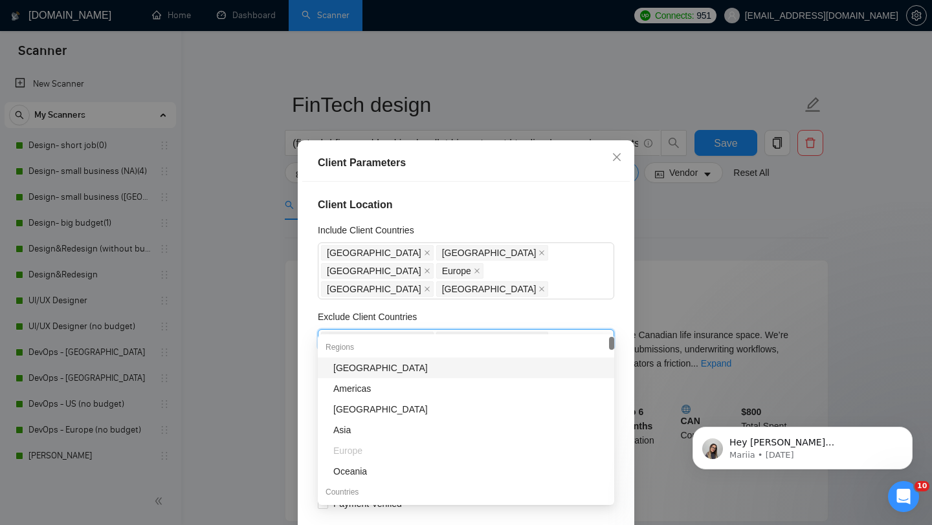
click at [540, 310] on div "Exclude Client Countries" at bounding box center [466, 319] width 296 height 19
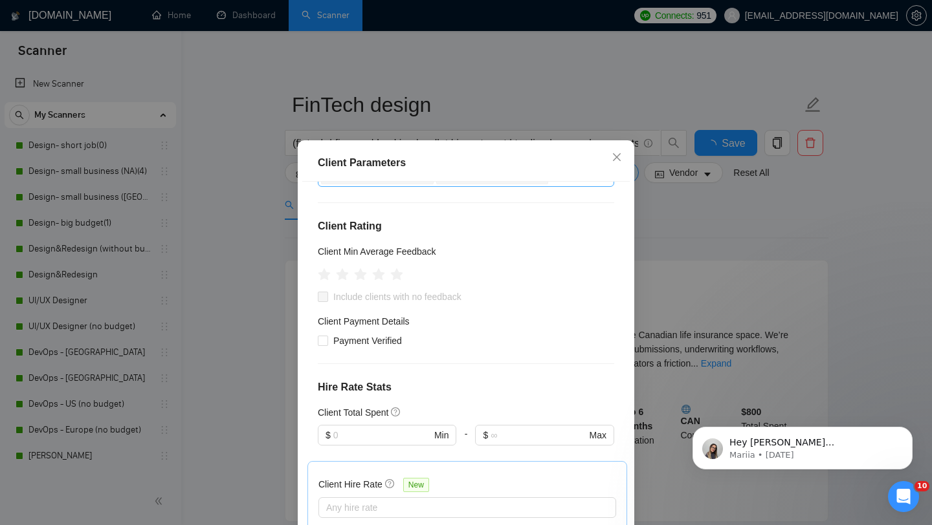
scroll to position [165, 0]
click at [324, 334] on input "Payment Verified" at bounding box center [322, 338] width 9 height 9
checkbox input "true"
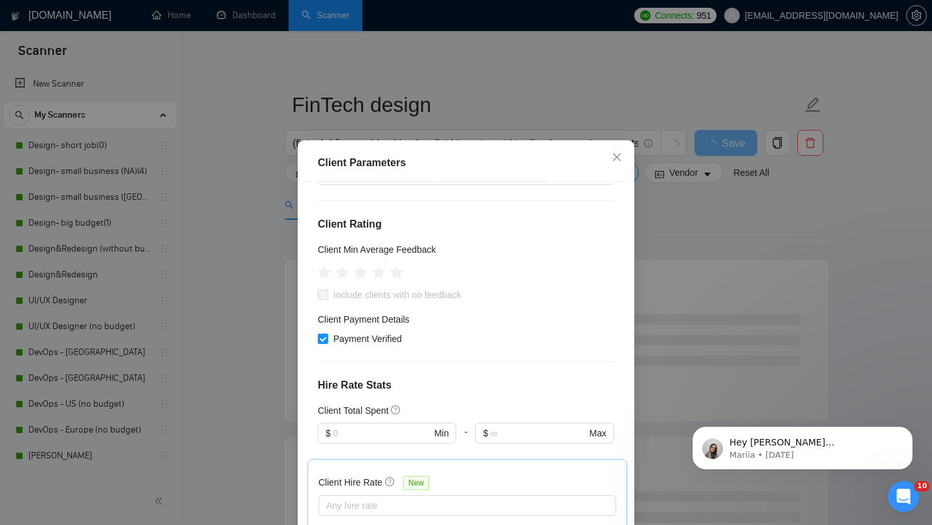
scroll to position [151, 0]
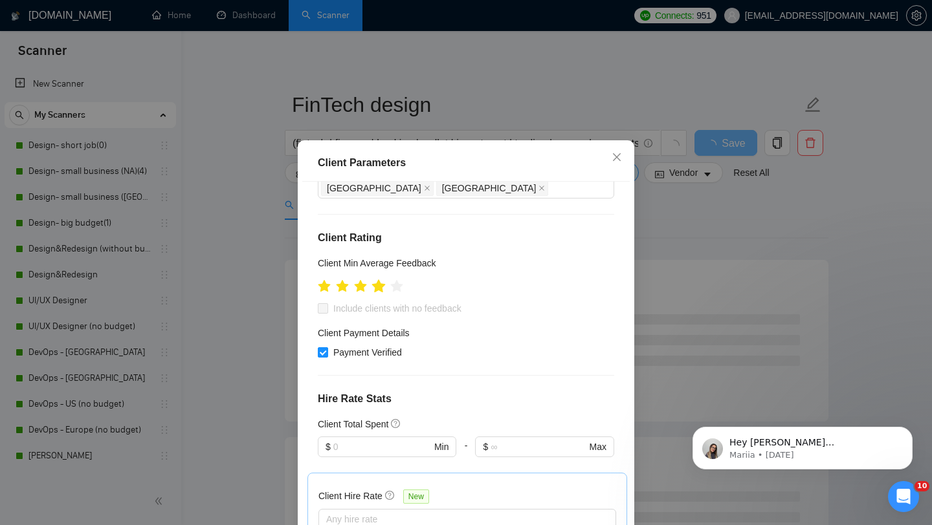
click at [382, 279] on icon "star" at bounding box center [379, 285] width 14 height 13
click at [324, 303] on input "Include clients with no feedback" at bounding box center [322, 307] width 9 height 9
checkbox input "true"
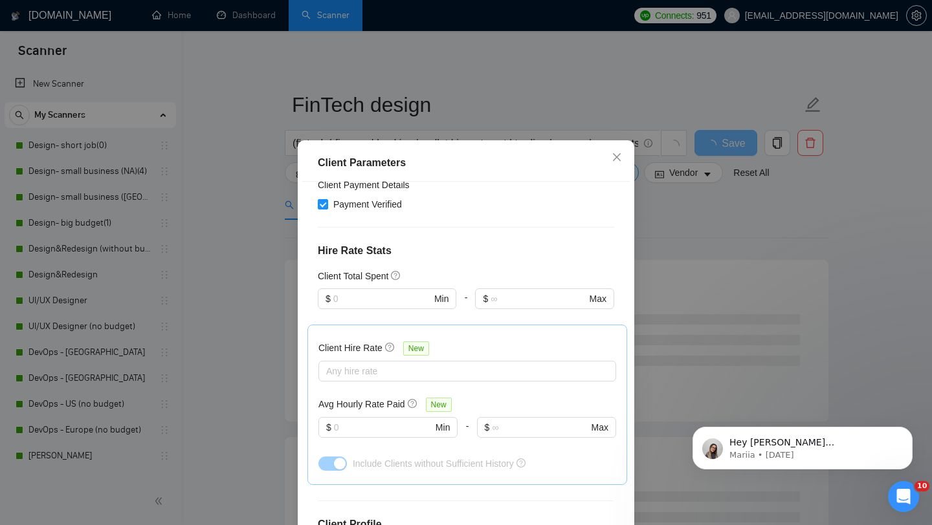
scroll to position [301, 0]
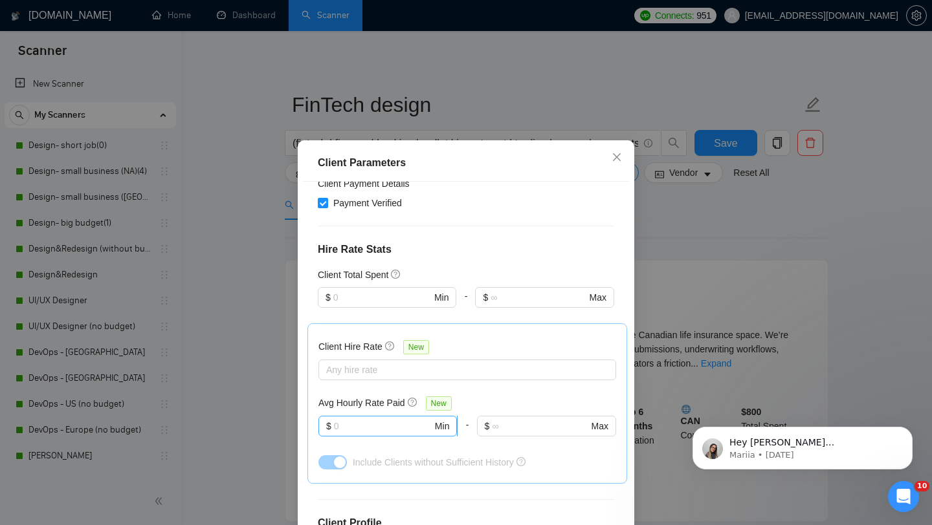
click at [404, 419] on input "text" at bounding box center [383, 426] width 98 height 14
type input "2"
type input "35"
click at [492, 371] on div "Client Hire Rate New Any hire rate Avg Hourly Rate Paid New 35 $ 35 Min - $ Max…" at bounding box center [467, 403] width 298 height 138
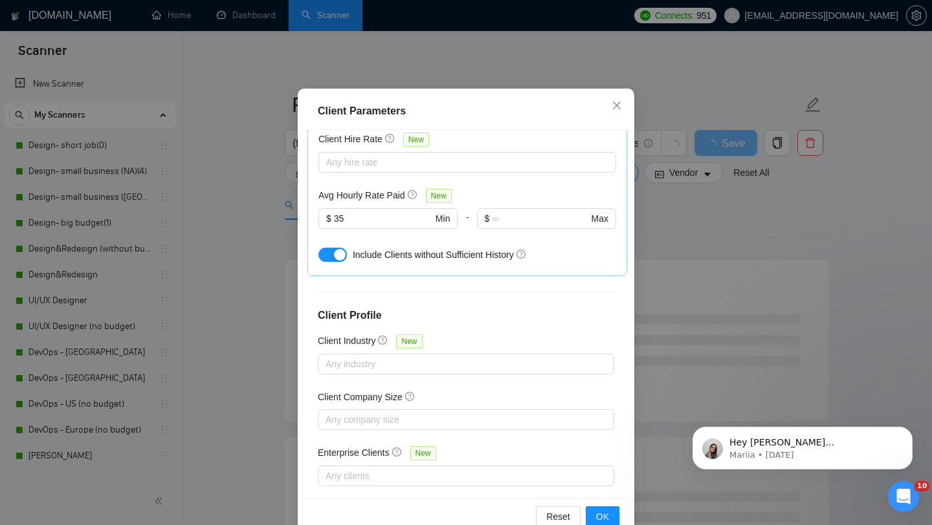
scroll to position [81, 0]
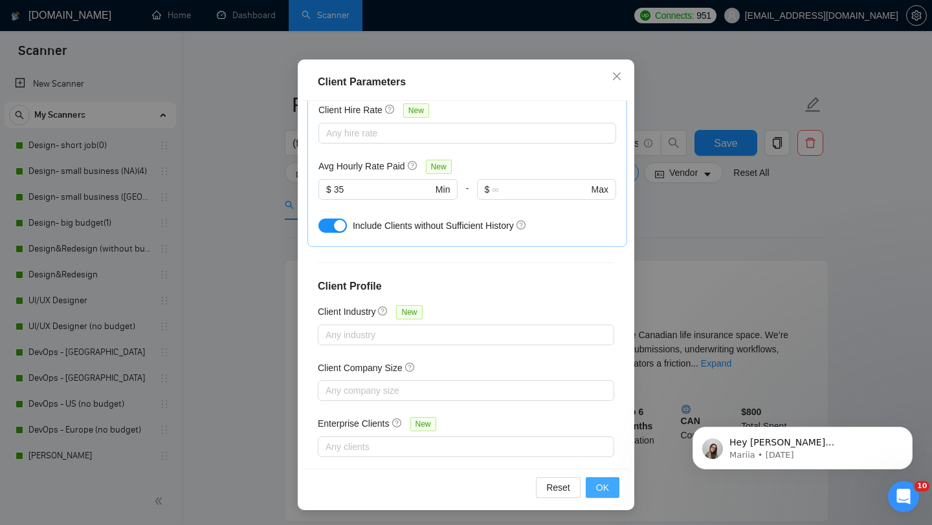
click at [604, 488] on span "OK" at bounding box center [602, 488] width 13 height 14
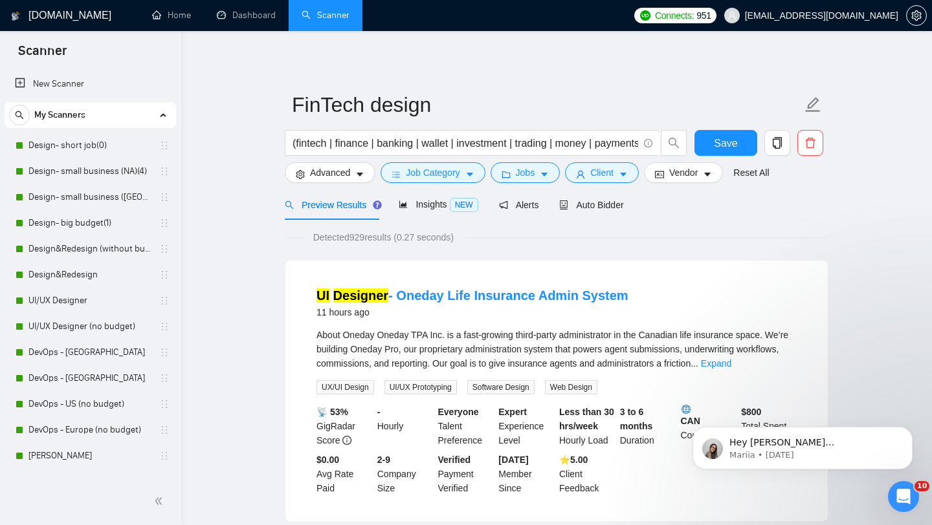
scroll to position [18, 0]
click at [613, 176] on span "Client" at bounding box center [601, 173] width 23 height 14
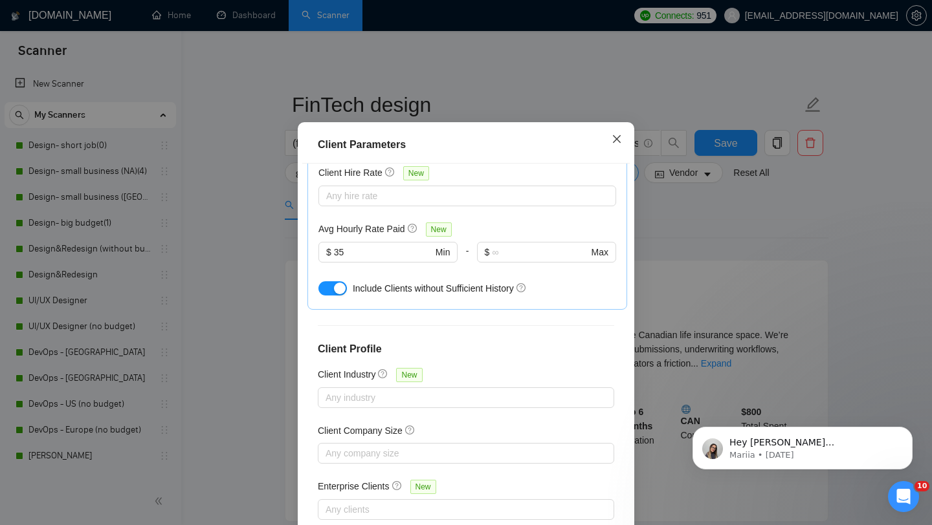
click at [613, 144] on icon "close" at bounding box center [616, 139] width 10 height 10
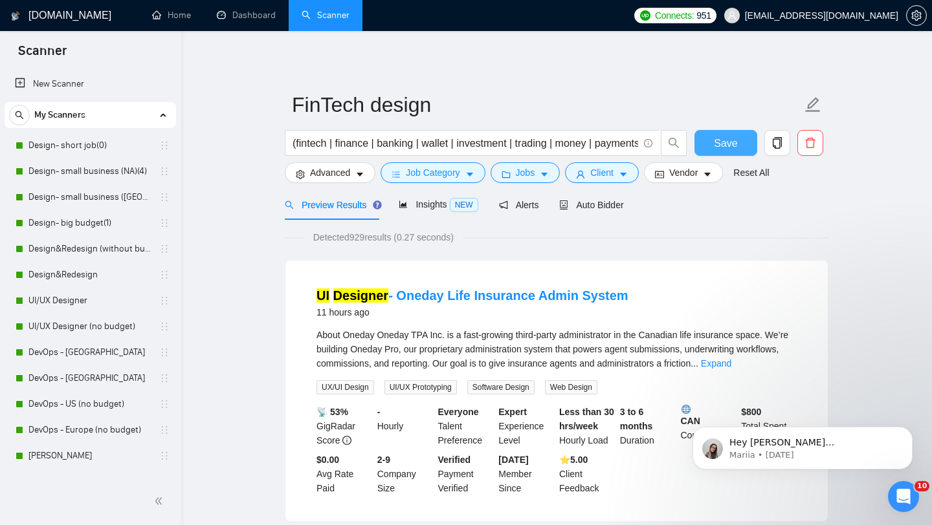
click at [725, 138] on span "Save" at bounding box center [725, 143] width 23 height 16
click at [93, 173] on link "Design- small business (NA)(4)" at bounding box center [89, 172] width 123 height 26
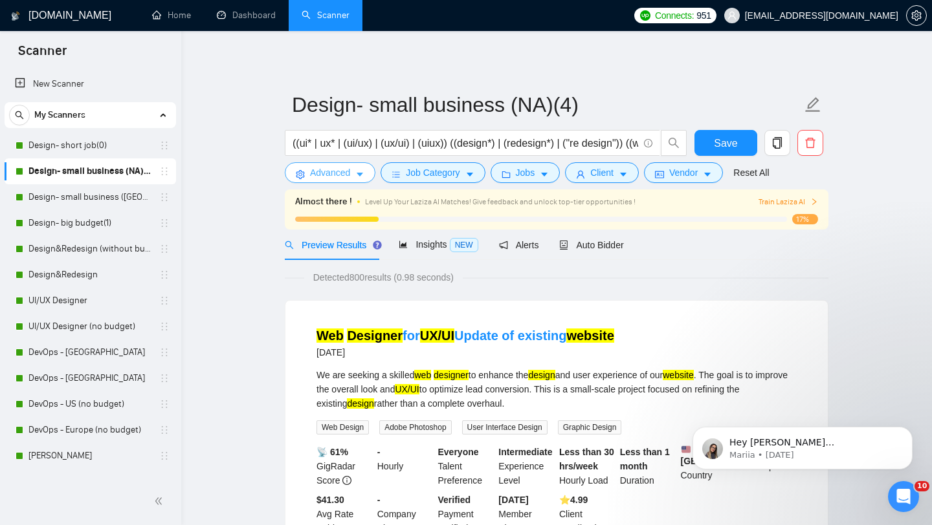
click at [349, 172] on span "Advanced" at bounding box center [330, 173] width 40 height 14
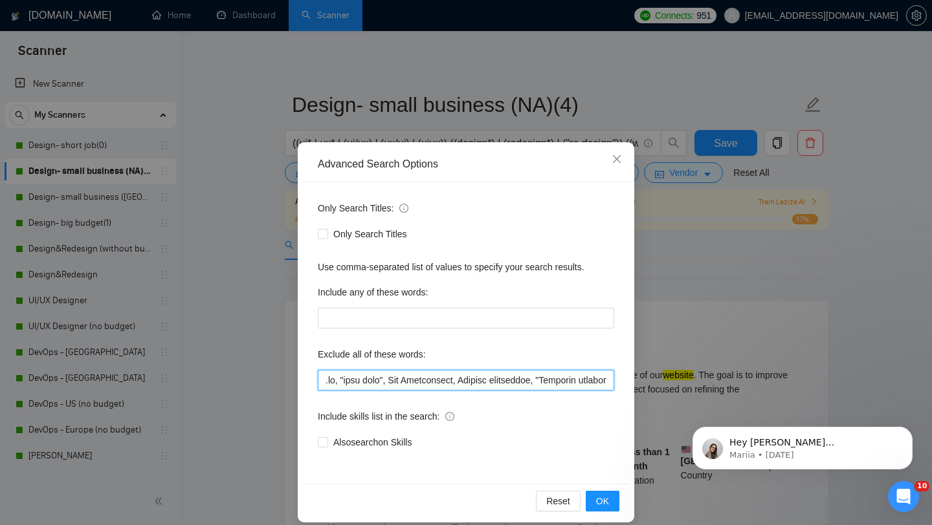
click at [381, 386] on input "text" at bounding box center [466, 380] width 296 height 21
click at [532, 457] on div "Only Search Titles: Only Search Titles Use comma-separated list of values to sp…" at bounding box center [465, 332] width 327 height 301
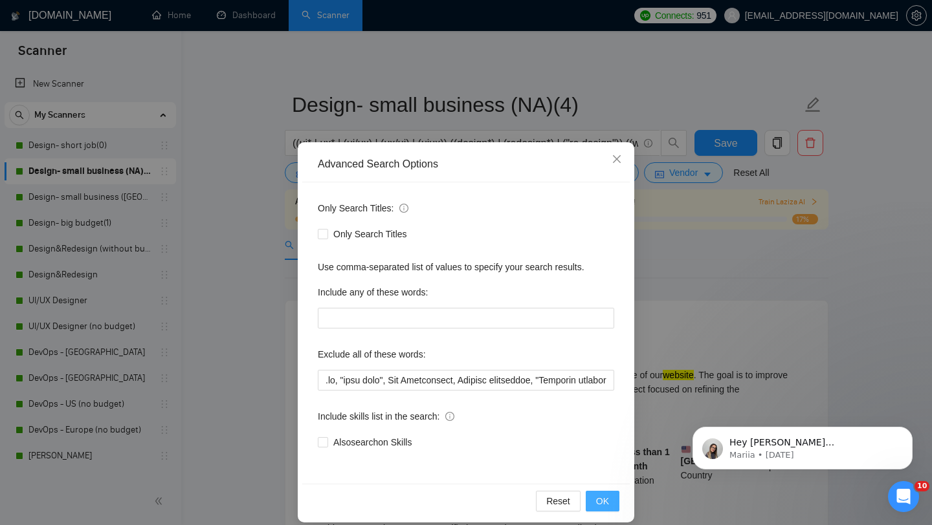
click at [606, 494] on span "OK" at bounding box center [602, 501] width 13 height 14
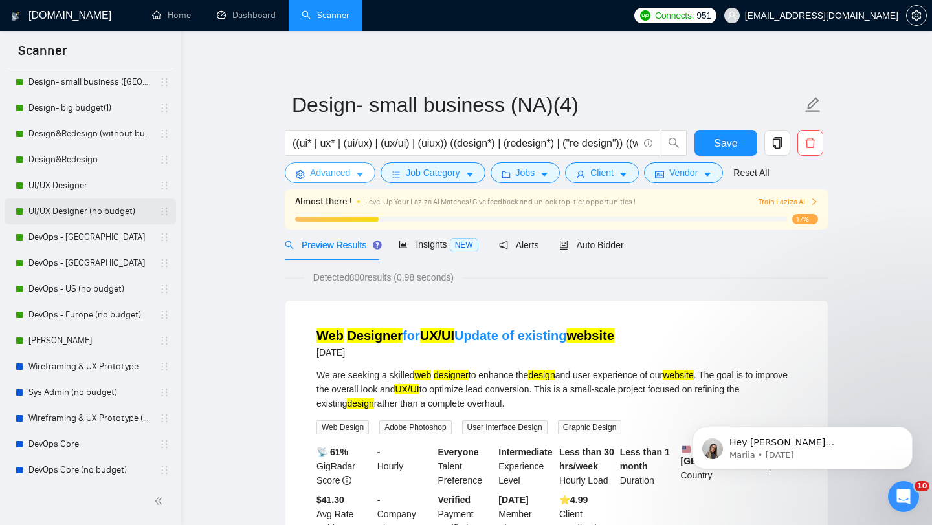
scroll to position [276, 0]
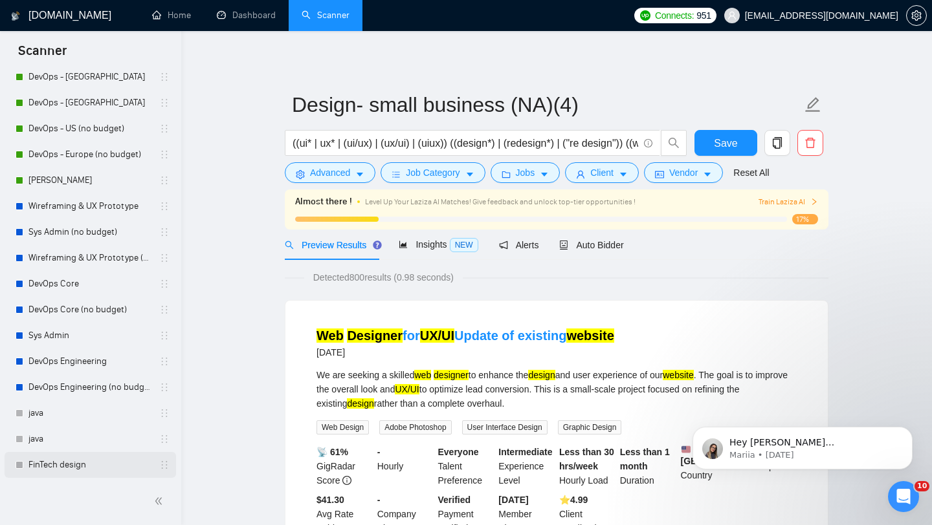
click at [42, 459] on link "FinTech design" at bounding box center [89, 465] width 123 height 26
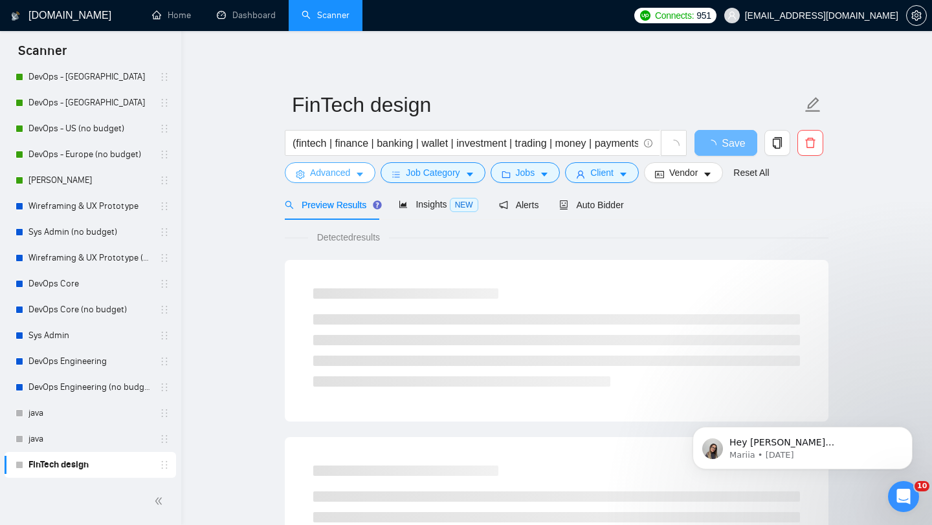
click at [352, 172] on button "Advanced" at bounding box center [330, 172] width 91 height 21
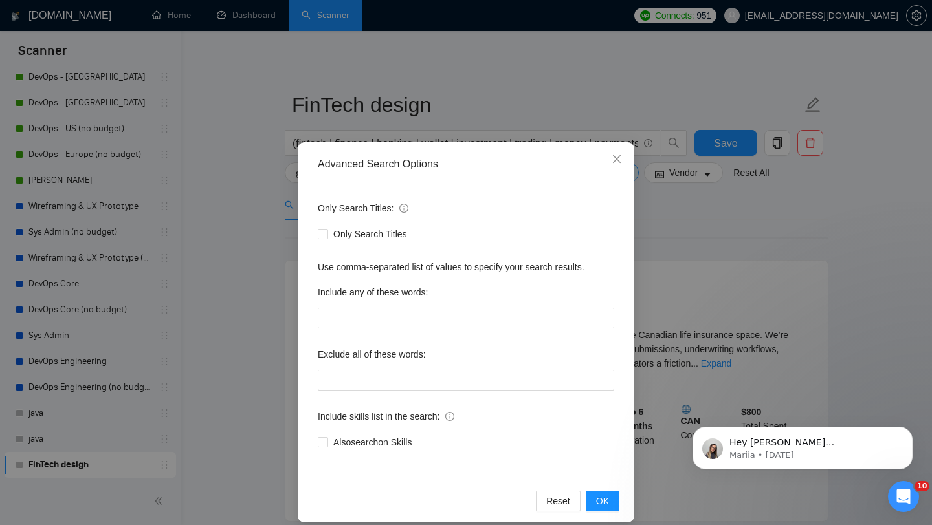
click at [369, 368] on div "Exclude all of these words:" at bounding box center [466, 357] width 296 height 26
click at [371, 372] on input "text" at bounding box center [466, 380] width 296 height 21
paste input ".io, "test task", App Development, Project management, "Frontend consultant", "…"
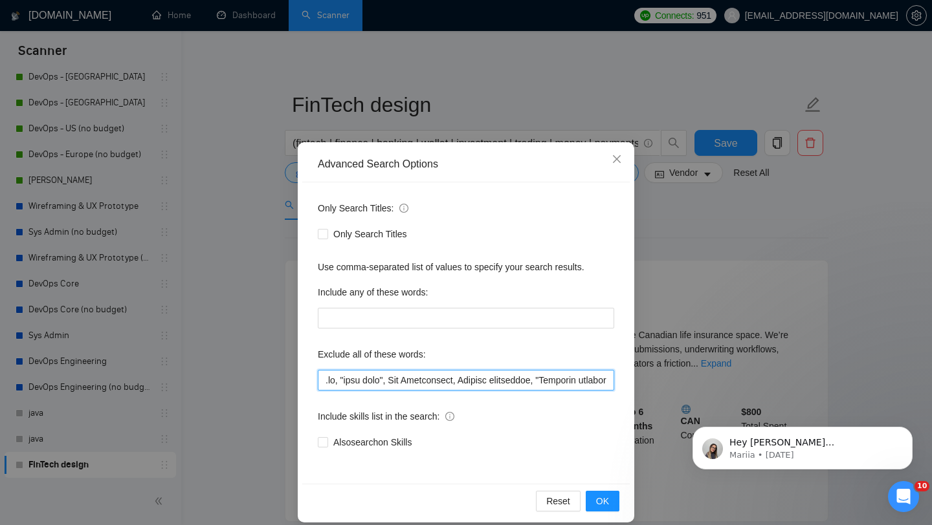
scroll to position [0, 5859]
type input ".io, "test task", App Development, Project management, "Frontend consultant", "…"
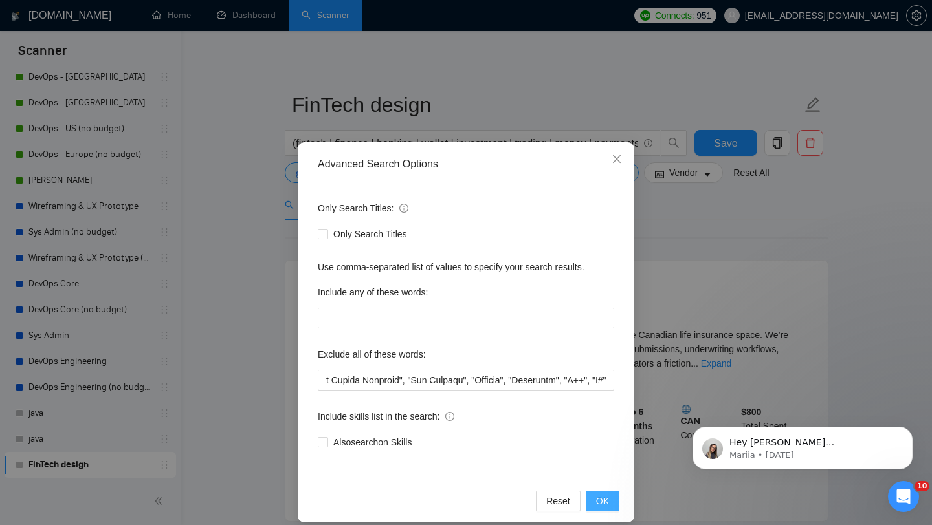
click at [596, 503] on span "OK" at bounding box center [602, 501] width 13 height 14
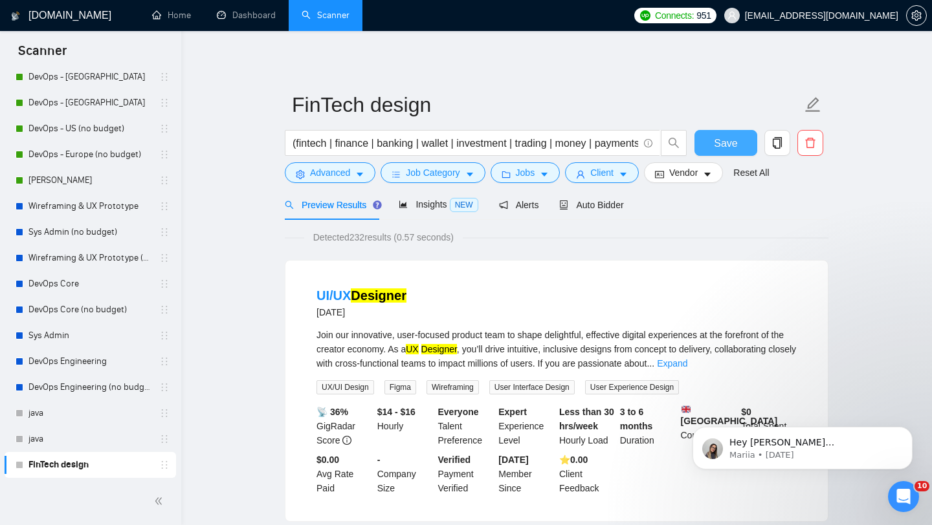
click at [713, 142] on button "Save" at bounding box center [725, 143] width 63 height 26
